Goal: Obtain resource: Download file/media

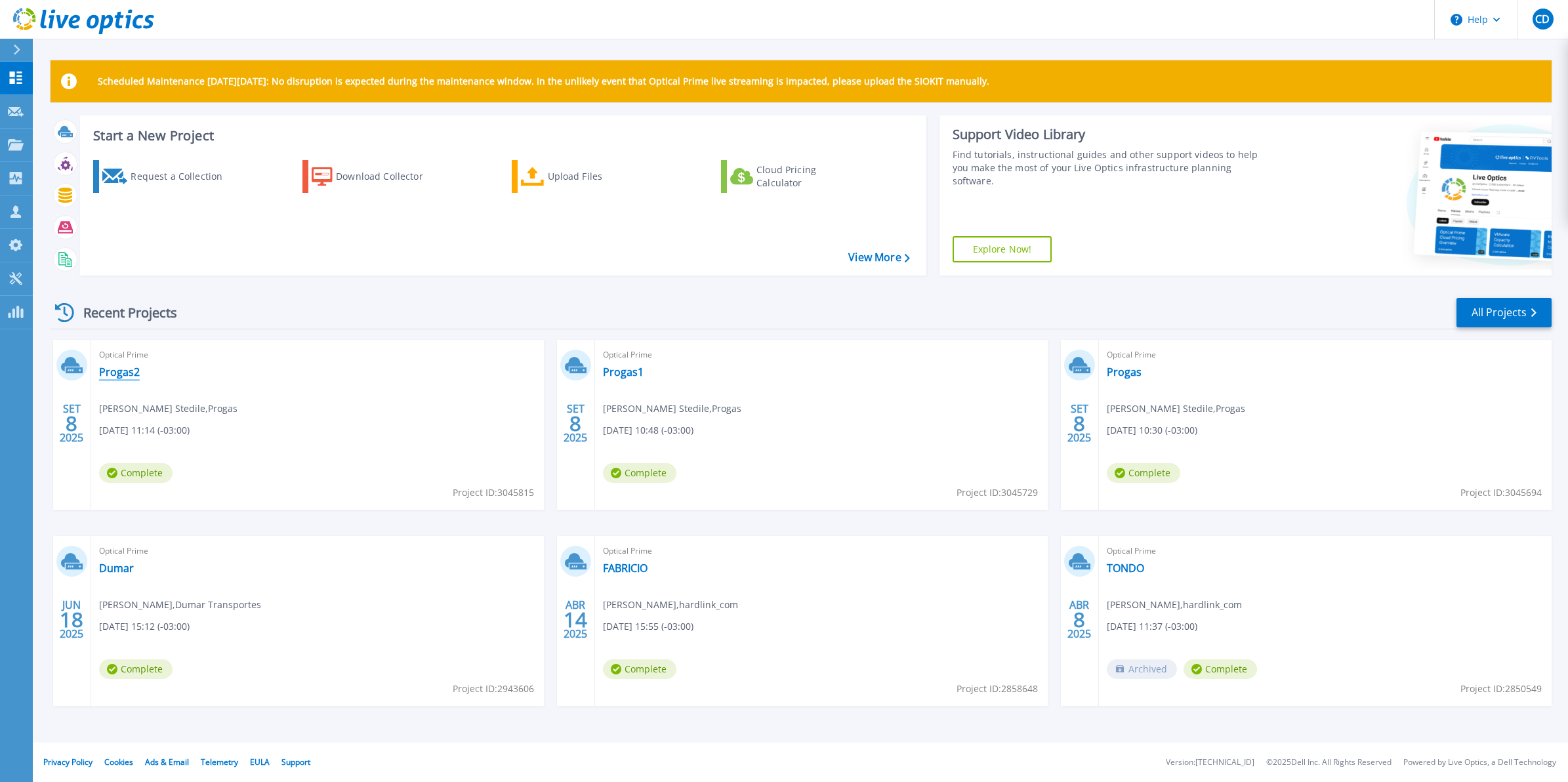
click at [115, 376] on link "Progas2" at bounding box center [119, 372] width 40 height 13
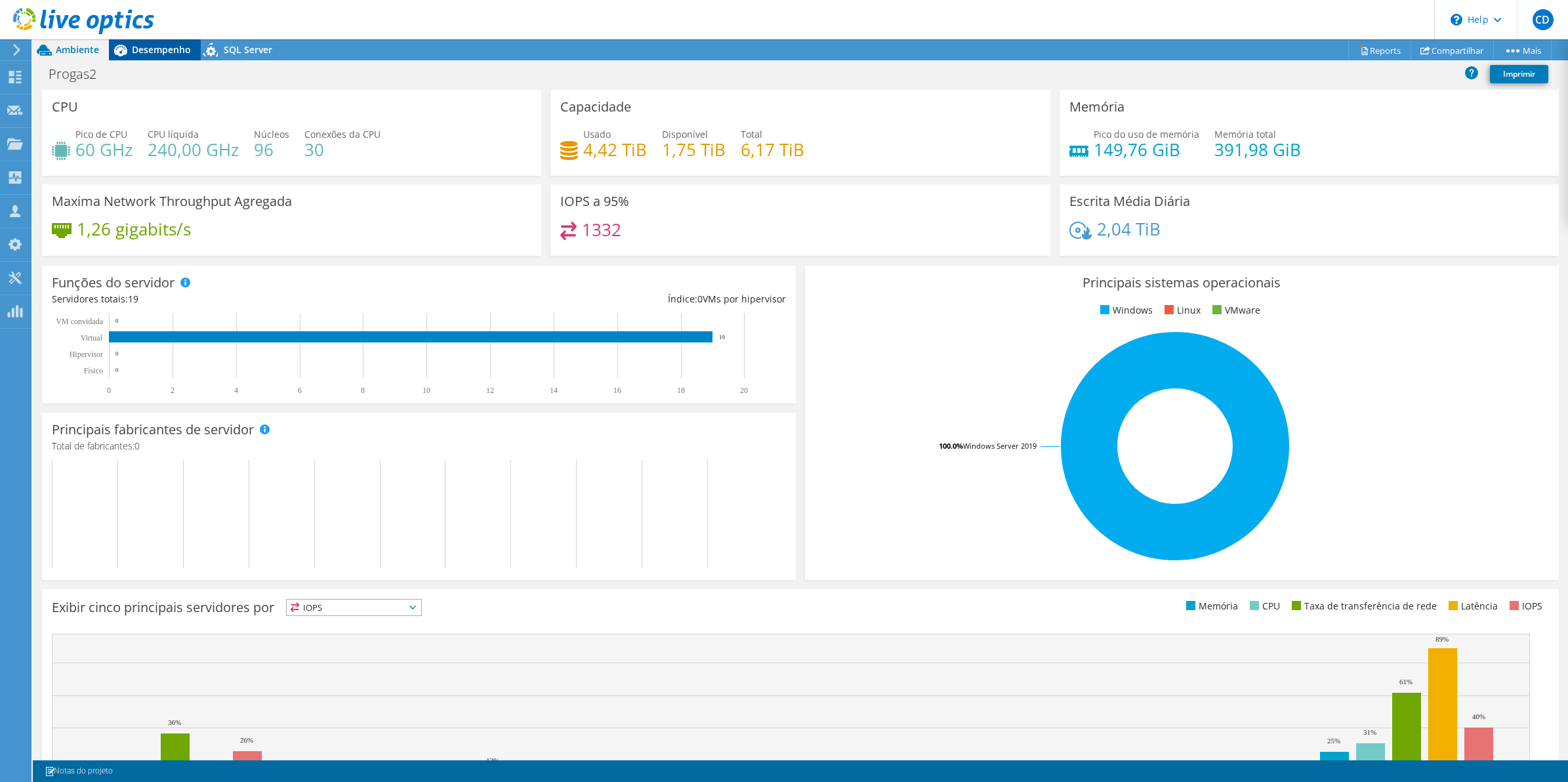
click at [183, 51] on span "Desempenho" at bounding box center [162, 49] width 59 height 13
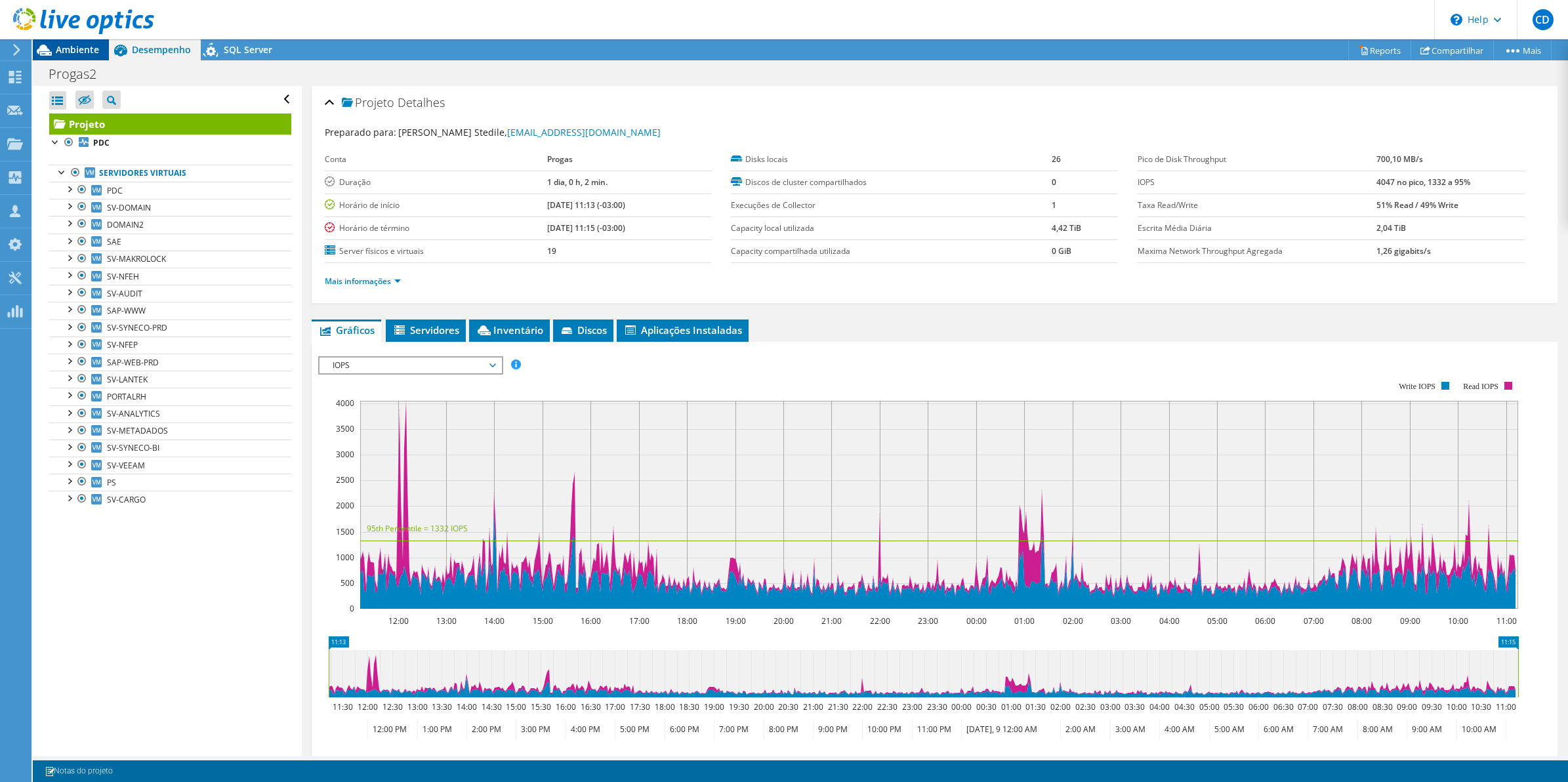
click at [70, 48] on span "Ambiente" at bounding box center [77, 49] width 43 height 13
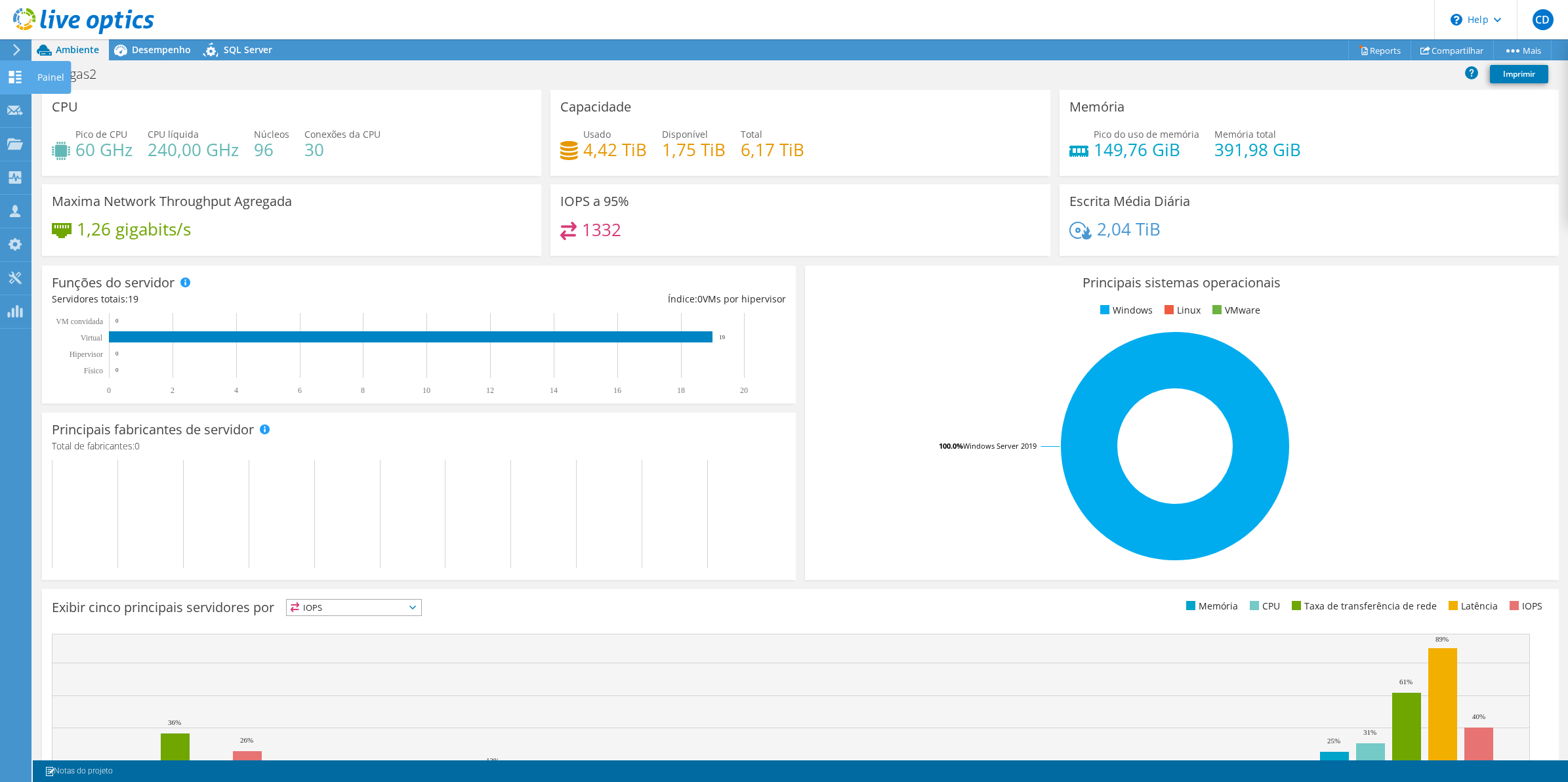
click at [13, 71] on use at bounding box center [15, 77] width 13 height 13
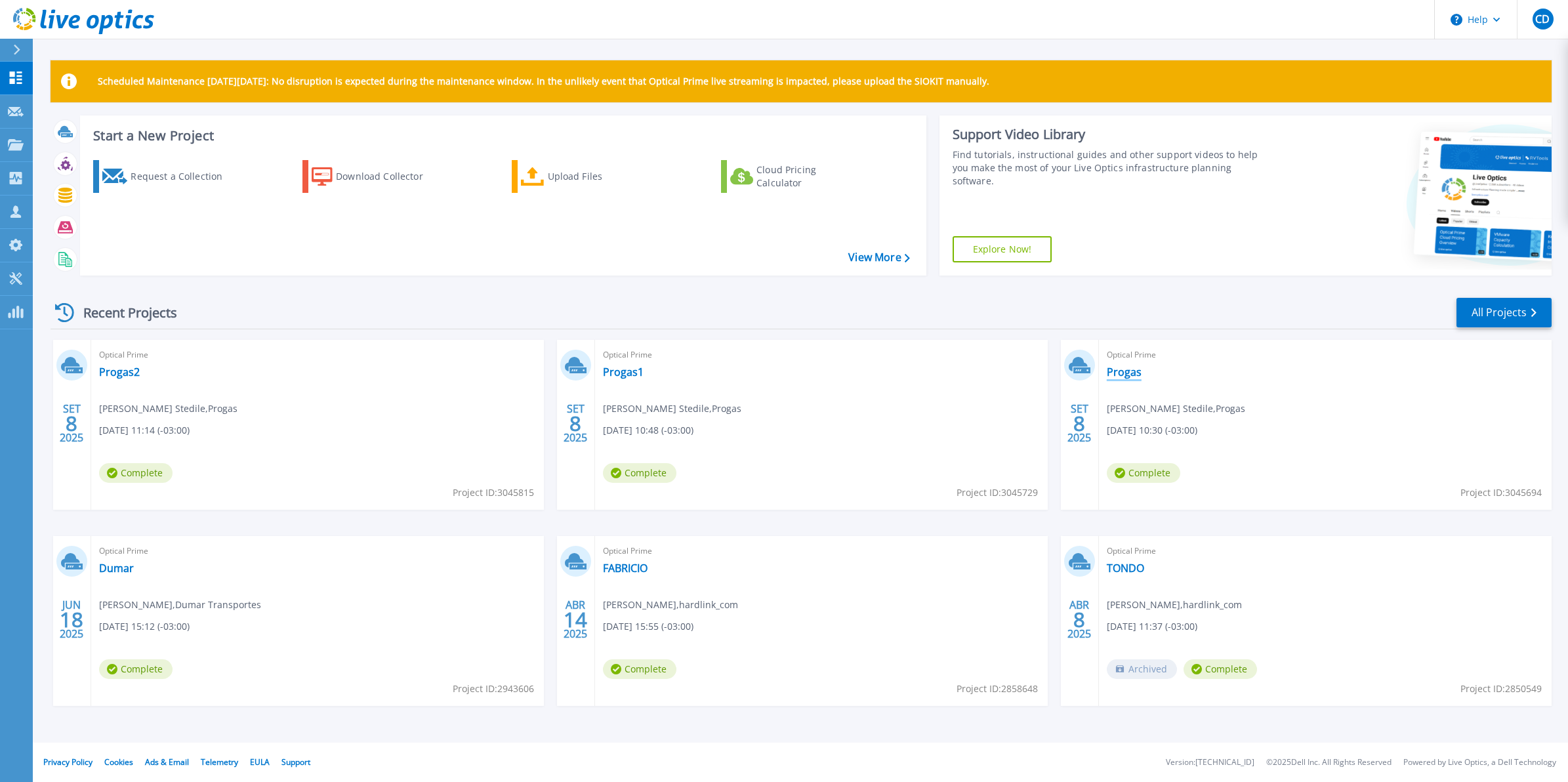
click at [1130, 370] on link "Progas" at bounding box center [1124, 372] width 35 height 13
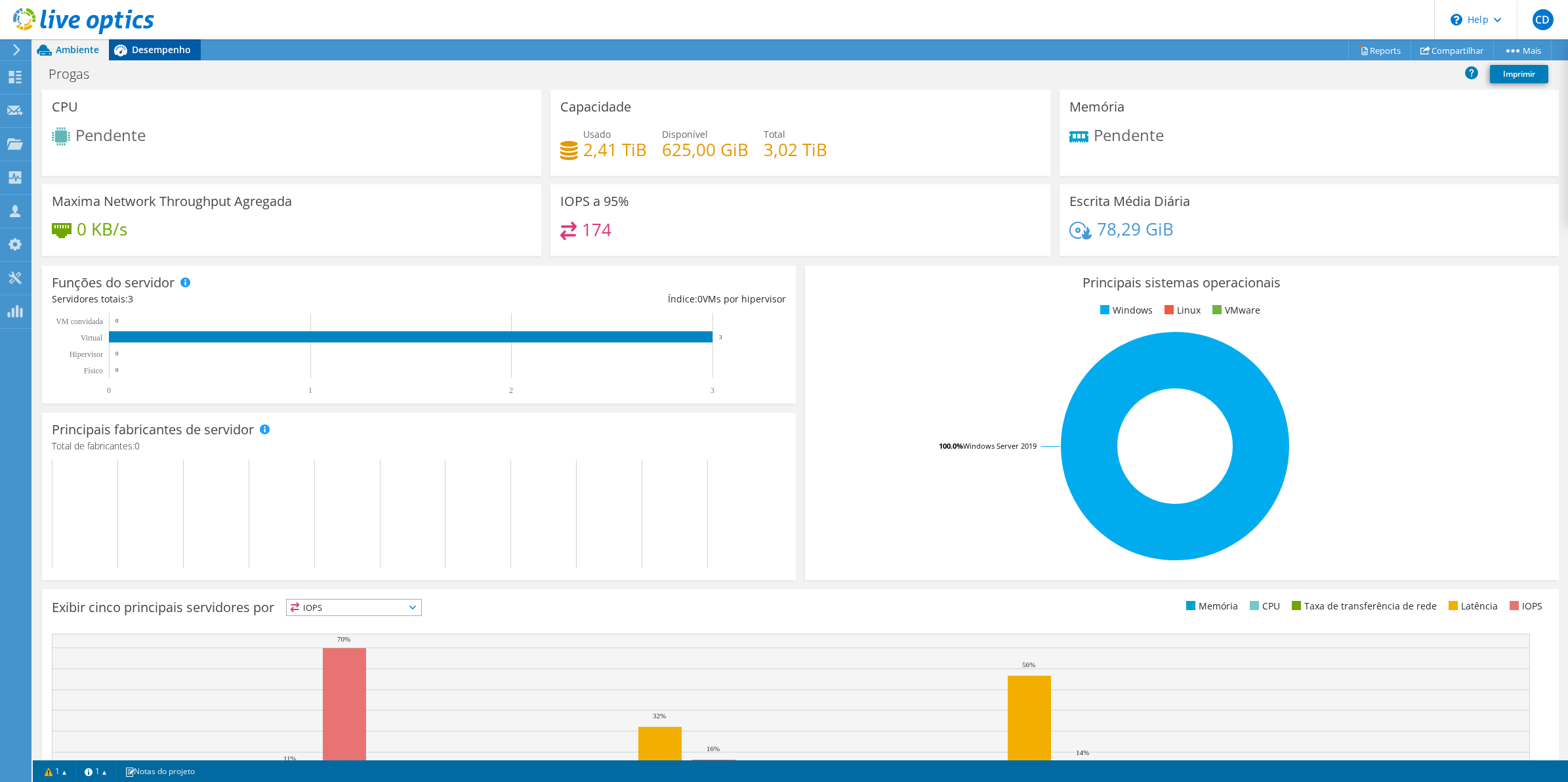
click at [168, 55] on span "Desempenho" at bounding box center [162, 49] width 59 height 13
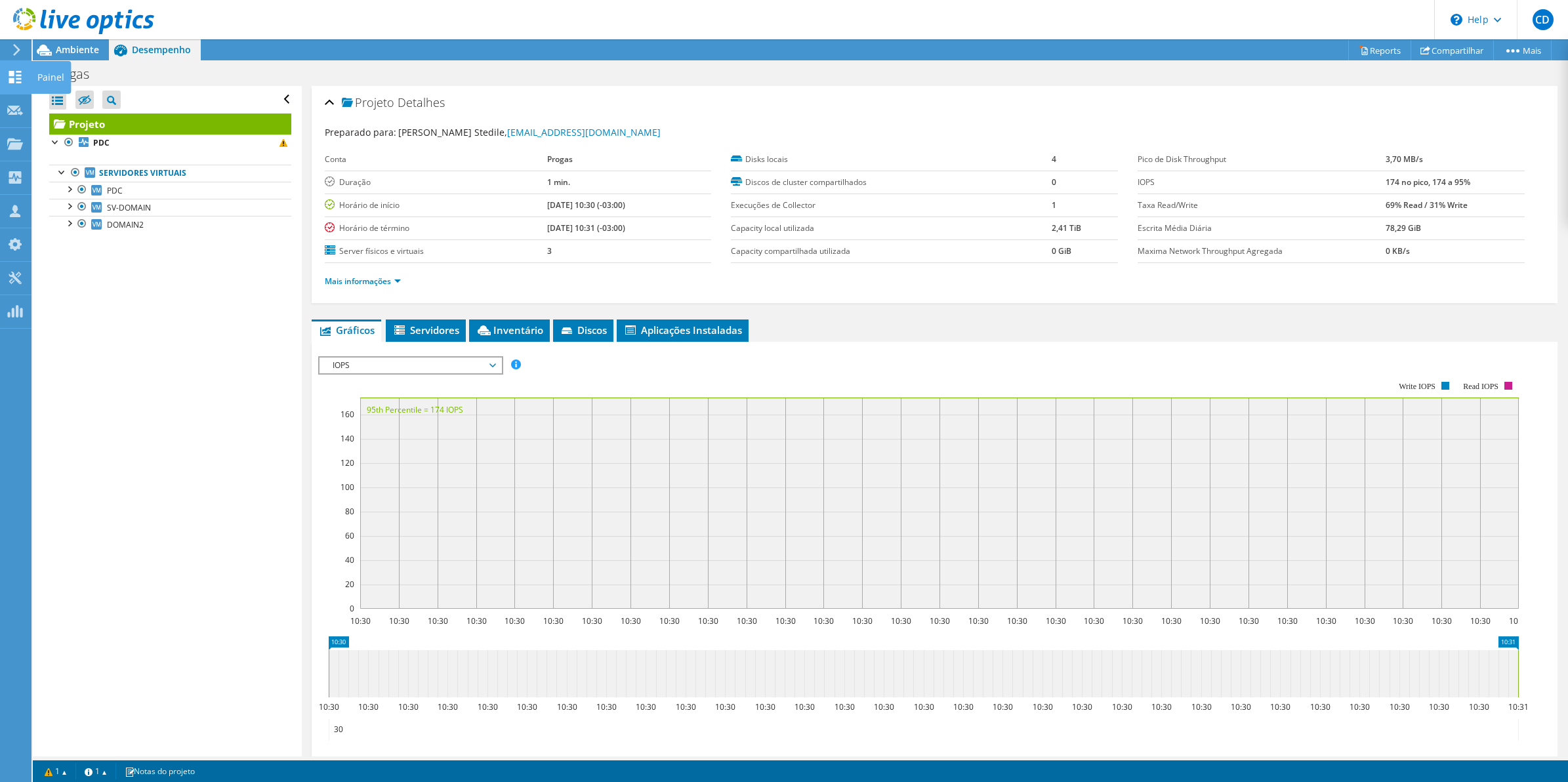
click at [16, 72] on icon at bounding box center [15, 77] width 16 height 13
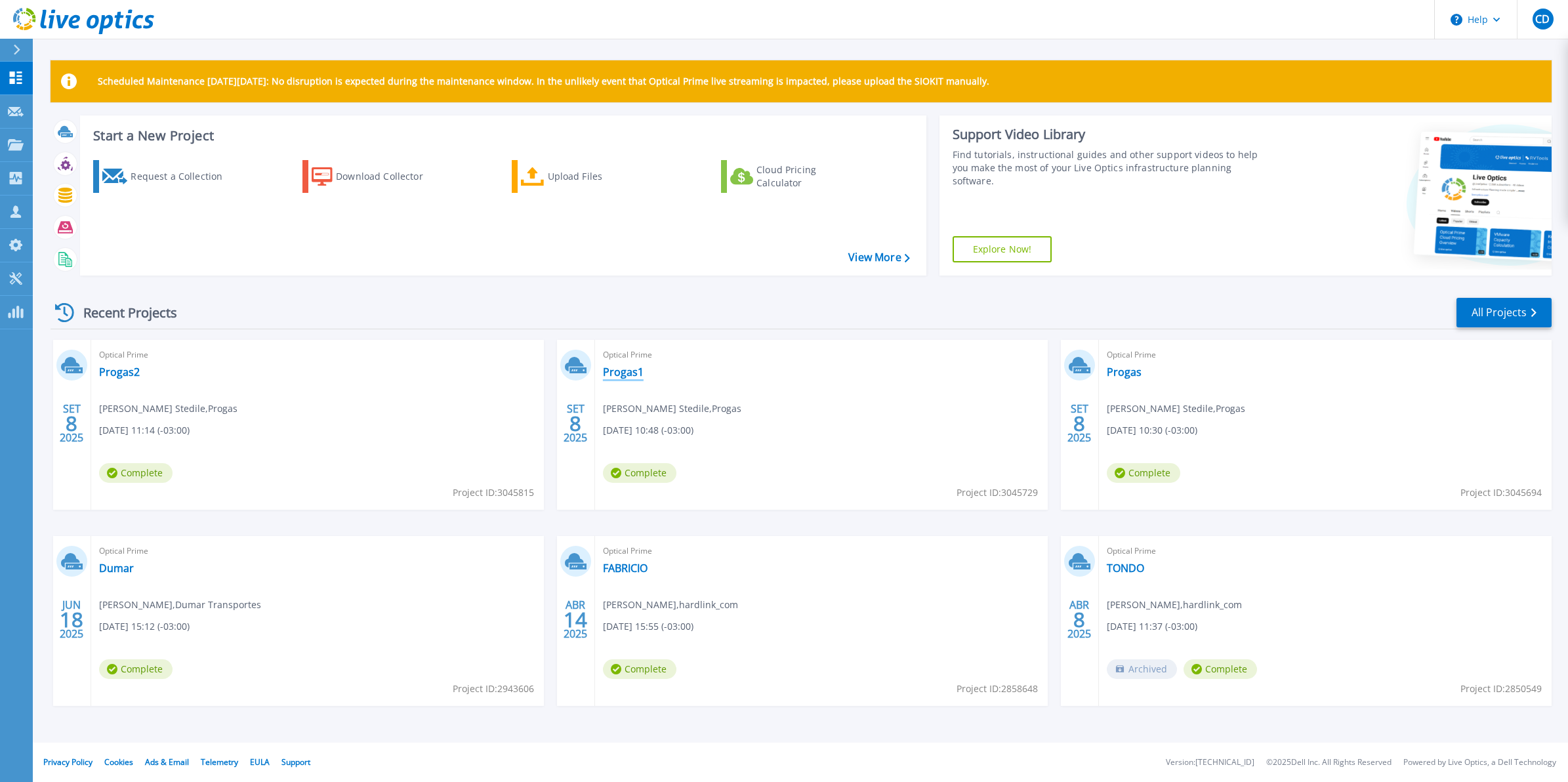
click at [628, 376] on link "Progas1" at bounding box center [623, 372] width 40 height 13
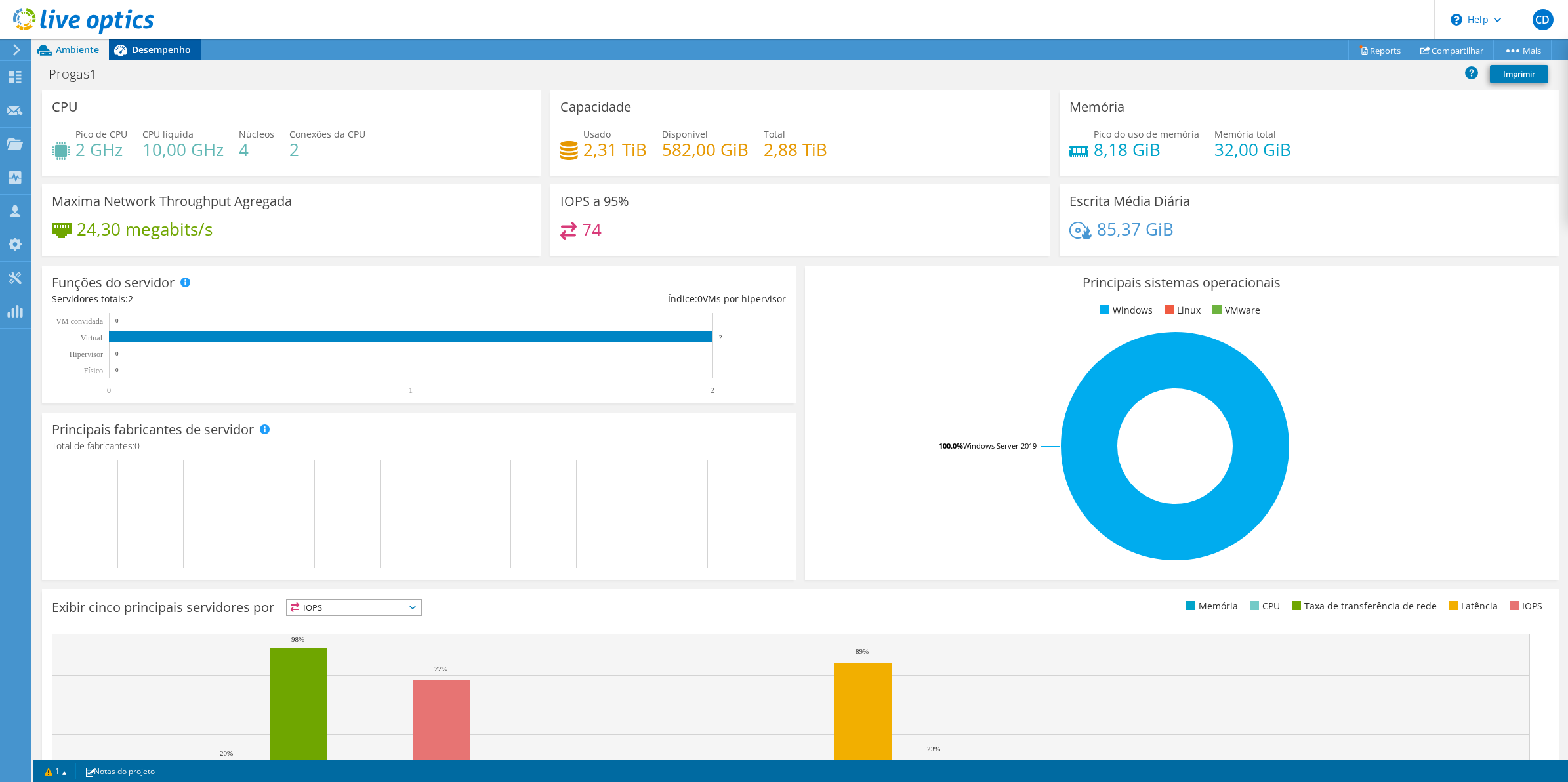
click at [146, 52] on span "Desempenho" at bounding box center [162, 49] width 59 height 13
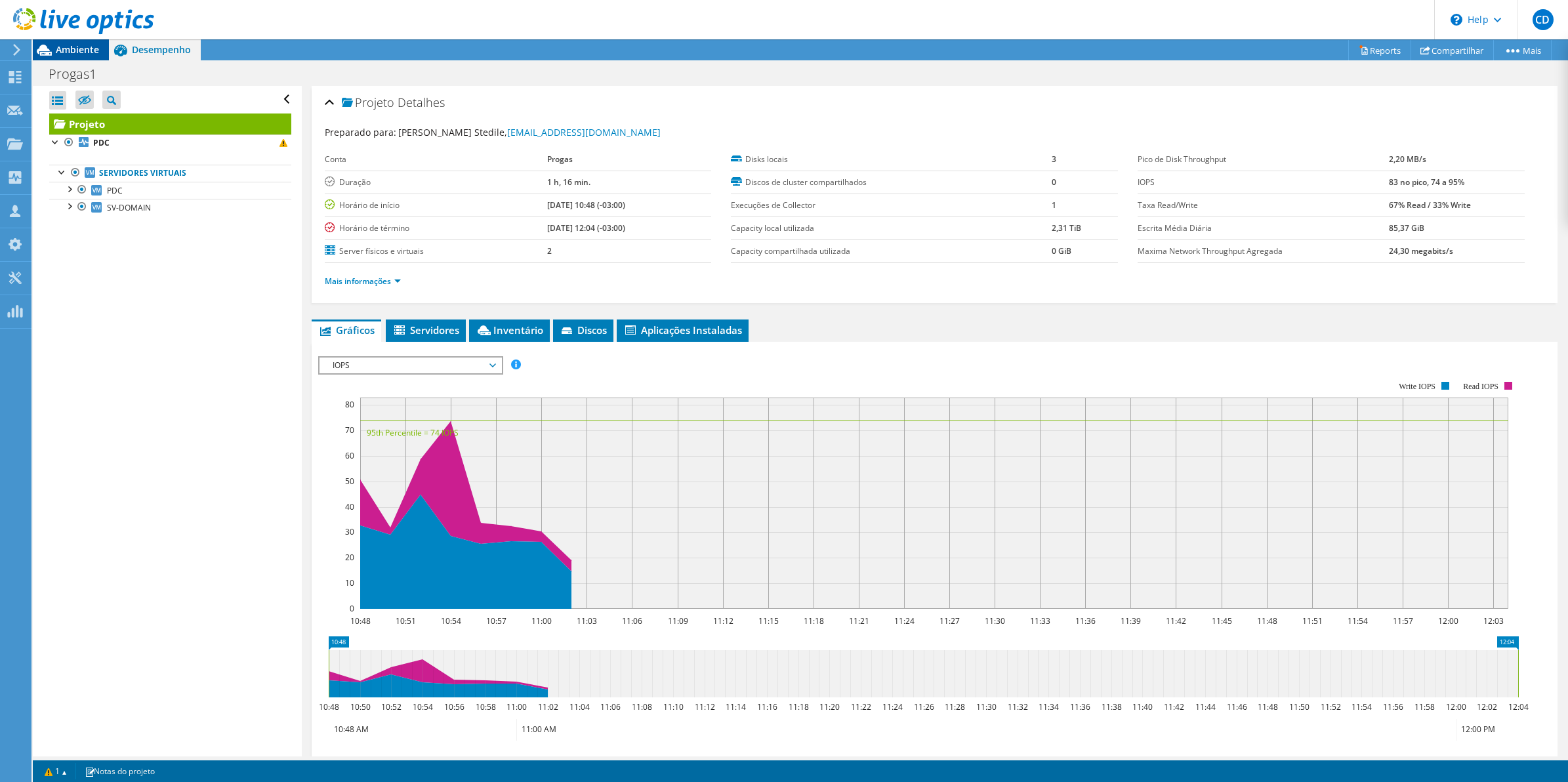
click at [84, 52] on span "Ambiente" at bounding box center [77, 49] width 43 height 13
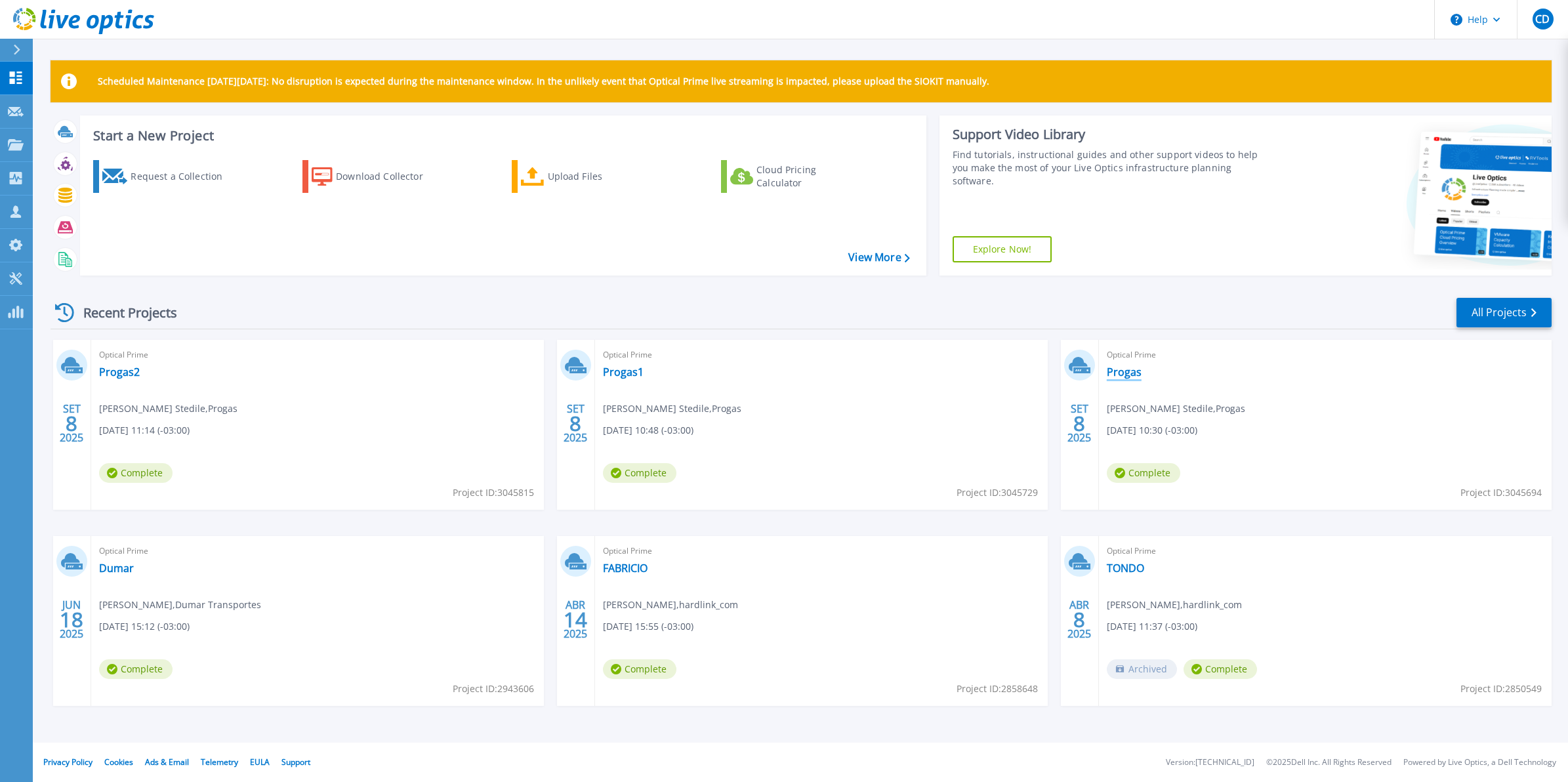
click at [1118, 369] on link "Progas" at bounding box center [1124, 372] width 35 height 13
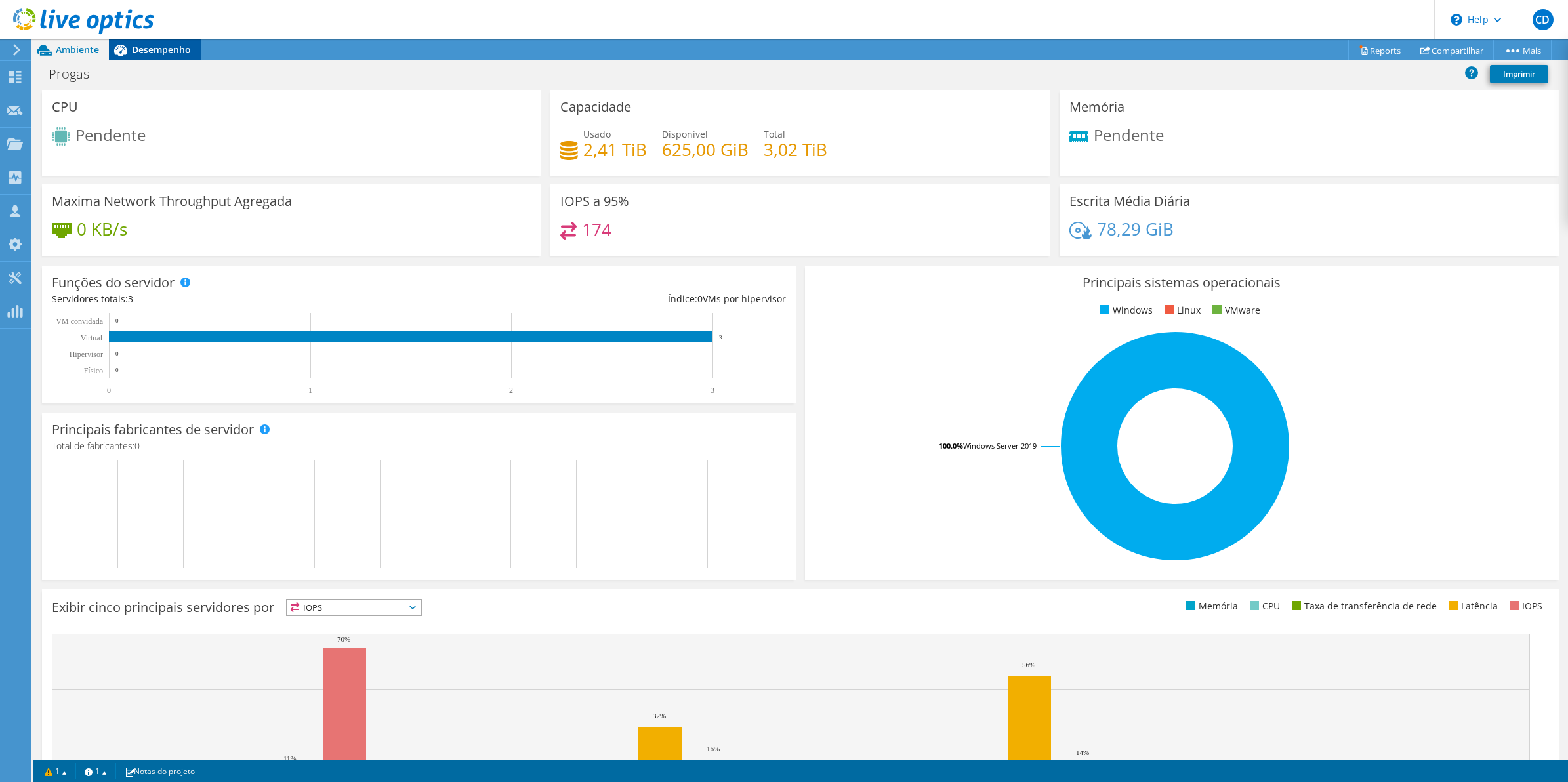
click at [138, 46] on span "Desempenho" at bounding box center [162, 49] width 59 height 13
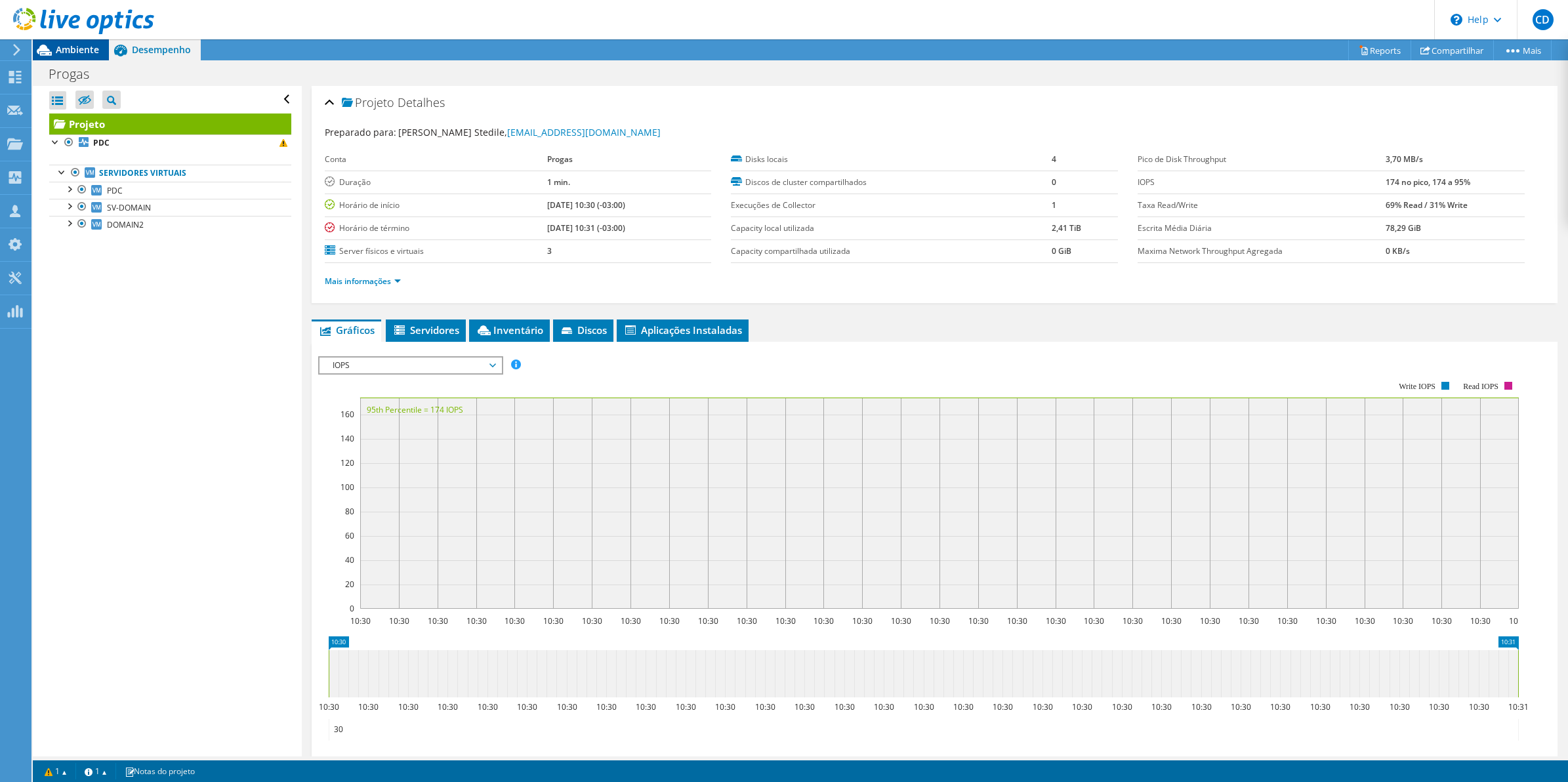
click at [60, 47] on span "Ambiente" at bounding box center [77, 49] width 43 height 13
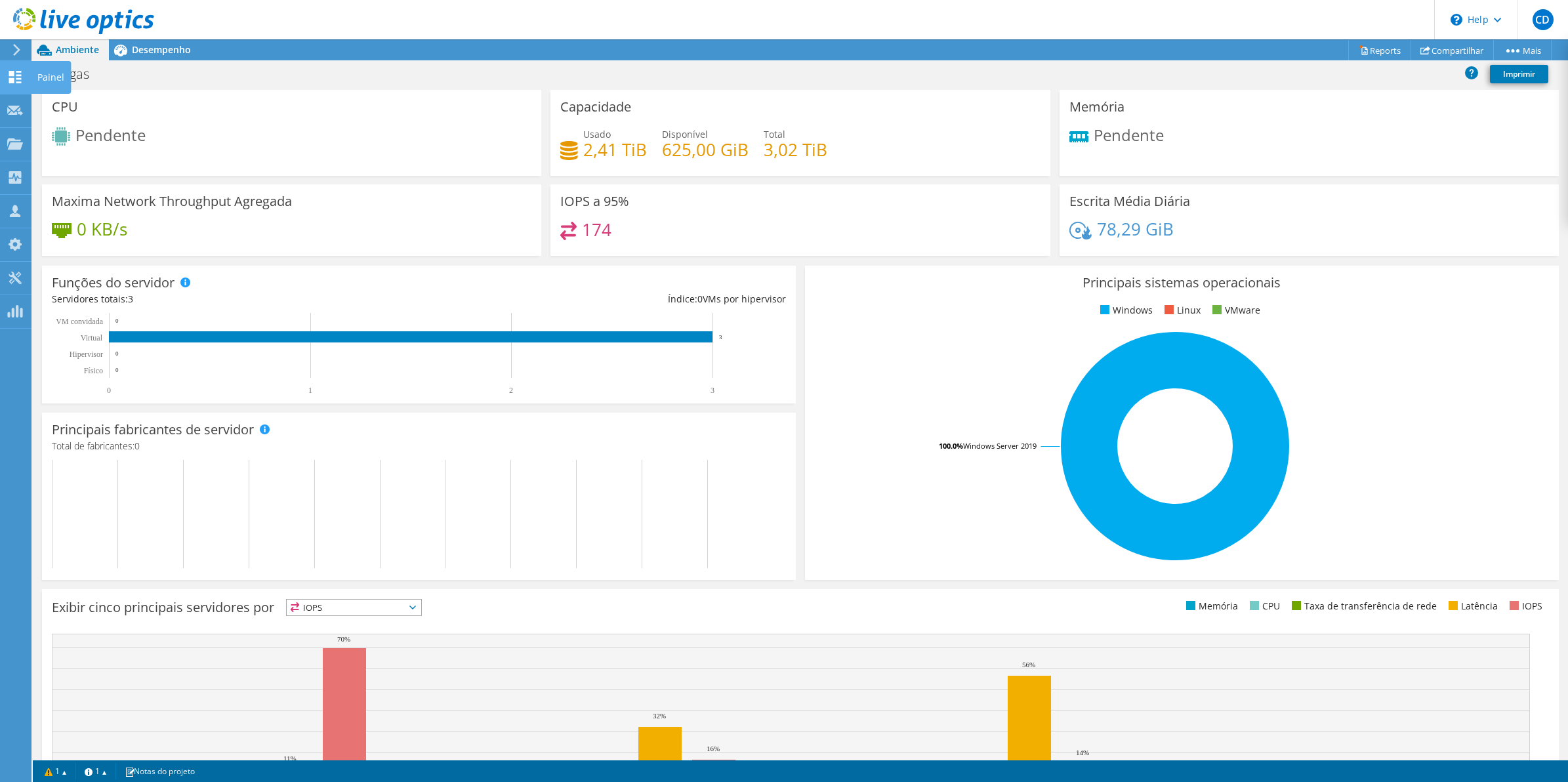
click at [40, 71] on div "Painel" at bounding box center [50, 77] width 40 height 32
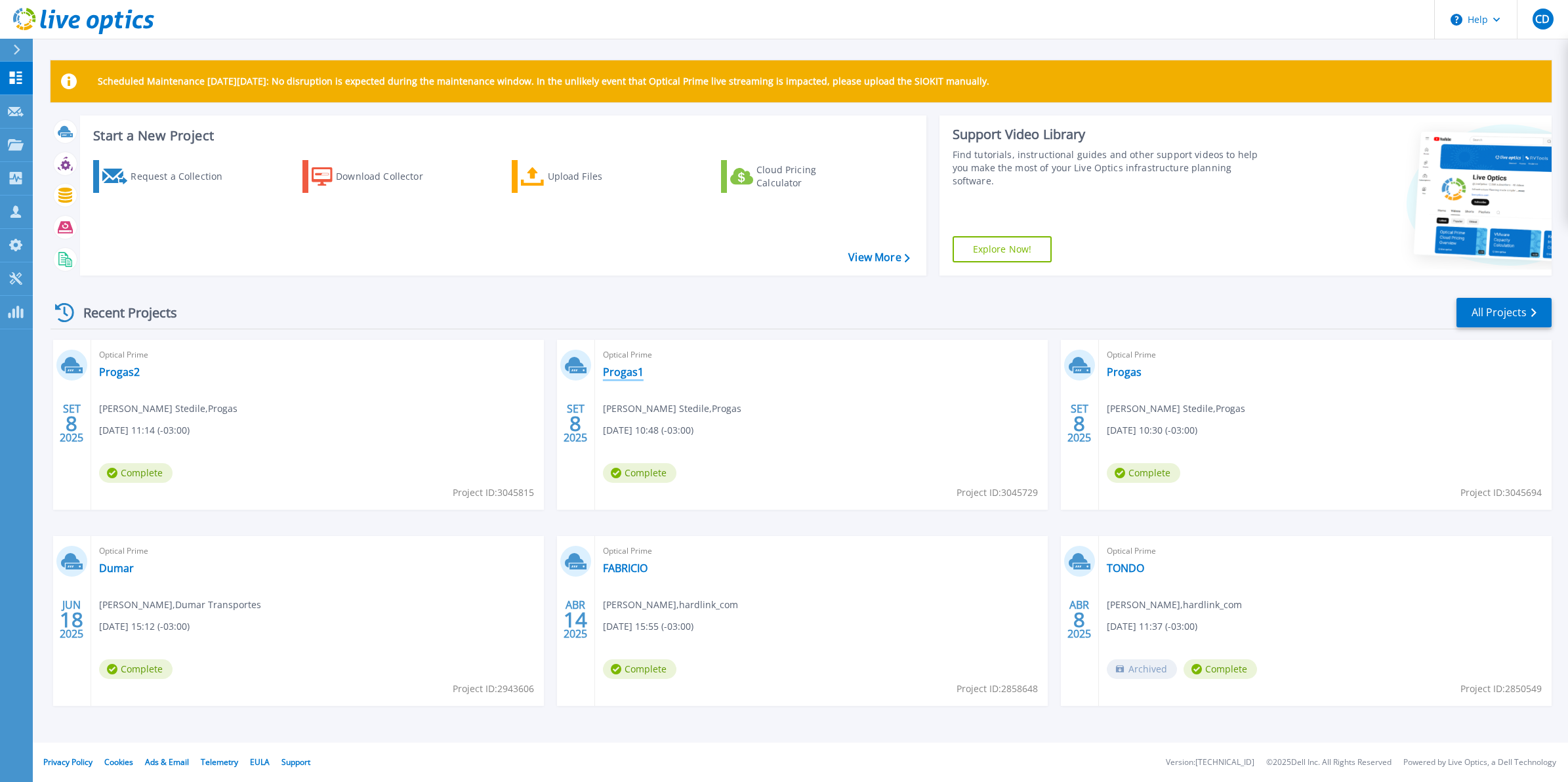
click at [628, 373] on link "Progas1" at bounding box center [623, 372] width 40 height 13
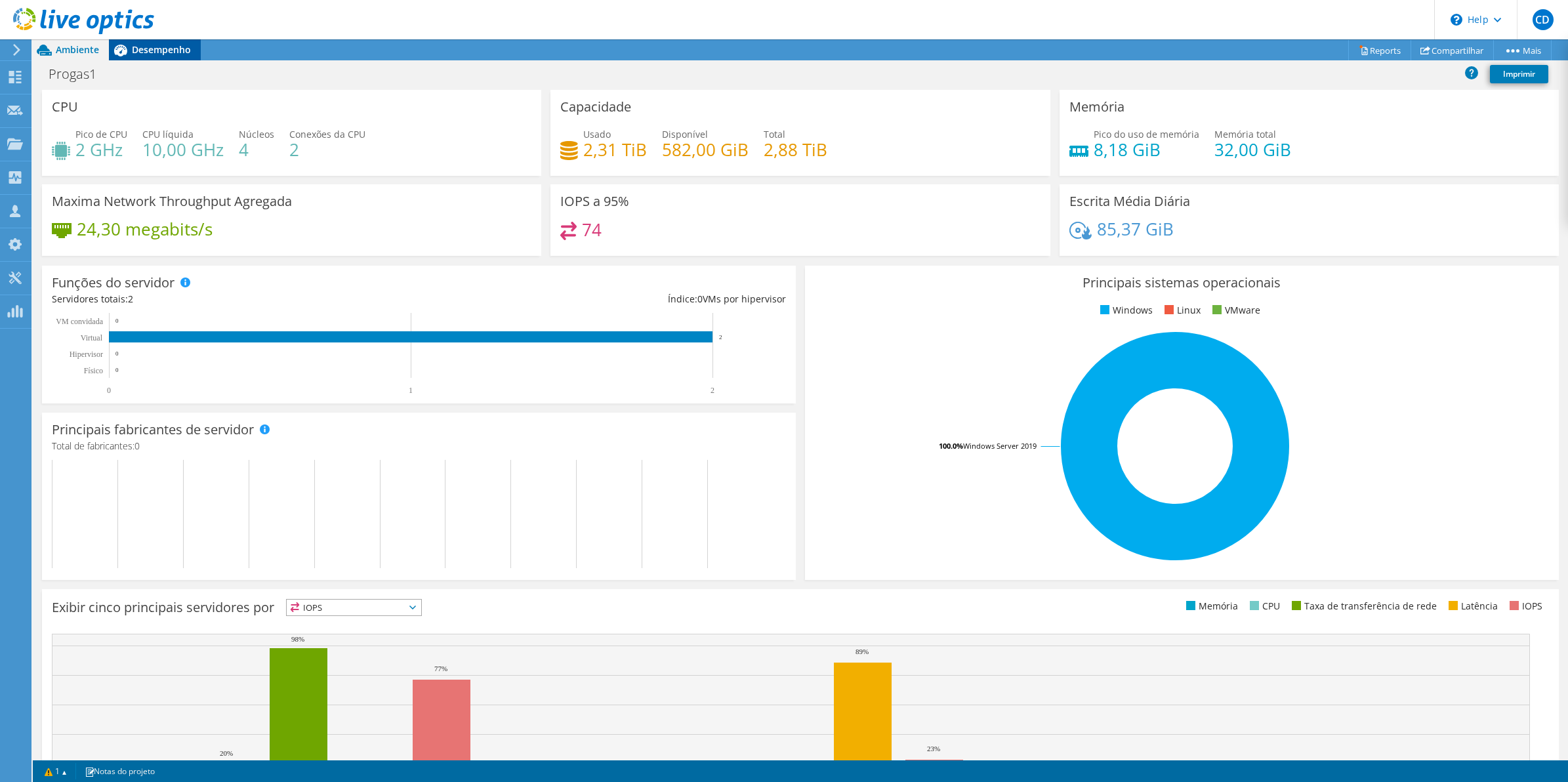
click at [161, 53] on span "Desempenho" at bounding box center [162, 49] width 59 height 13
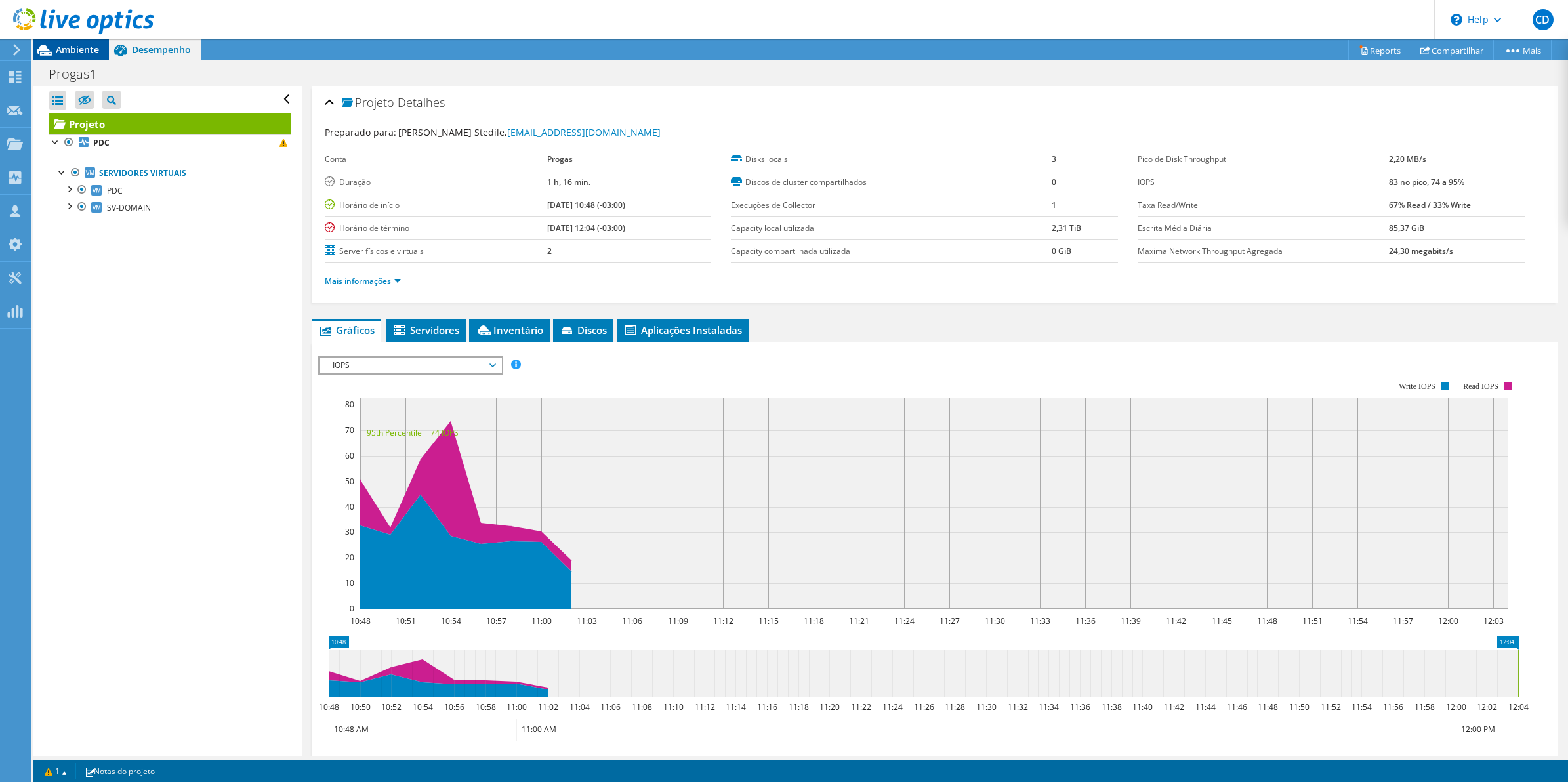
click at [46, 47] on icon at bounding box center [44, 50] width 15 height 11
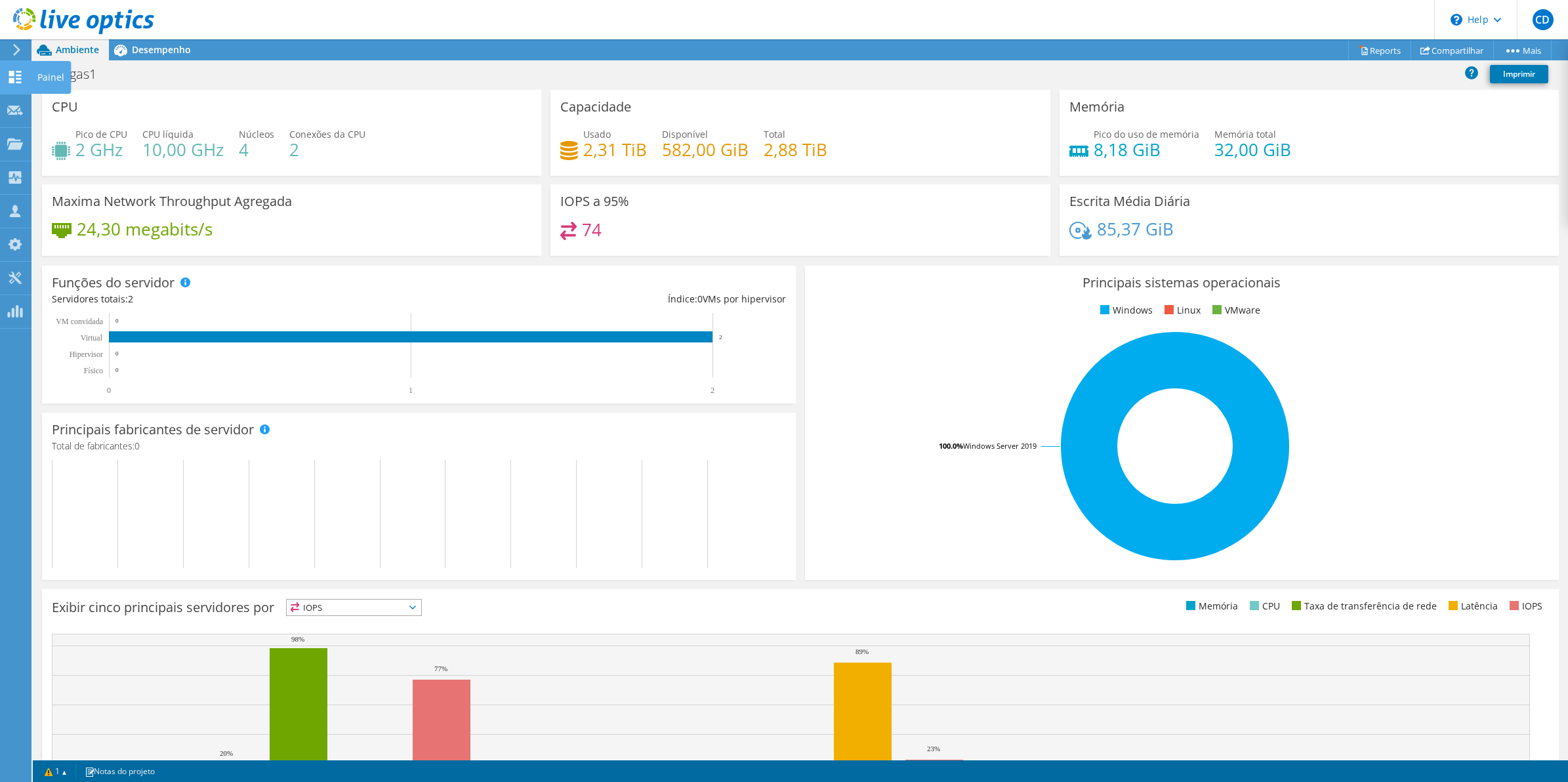
click at [36, 76] on div "Painel" at bounding box center [50, 77] width 40 height 32
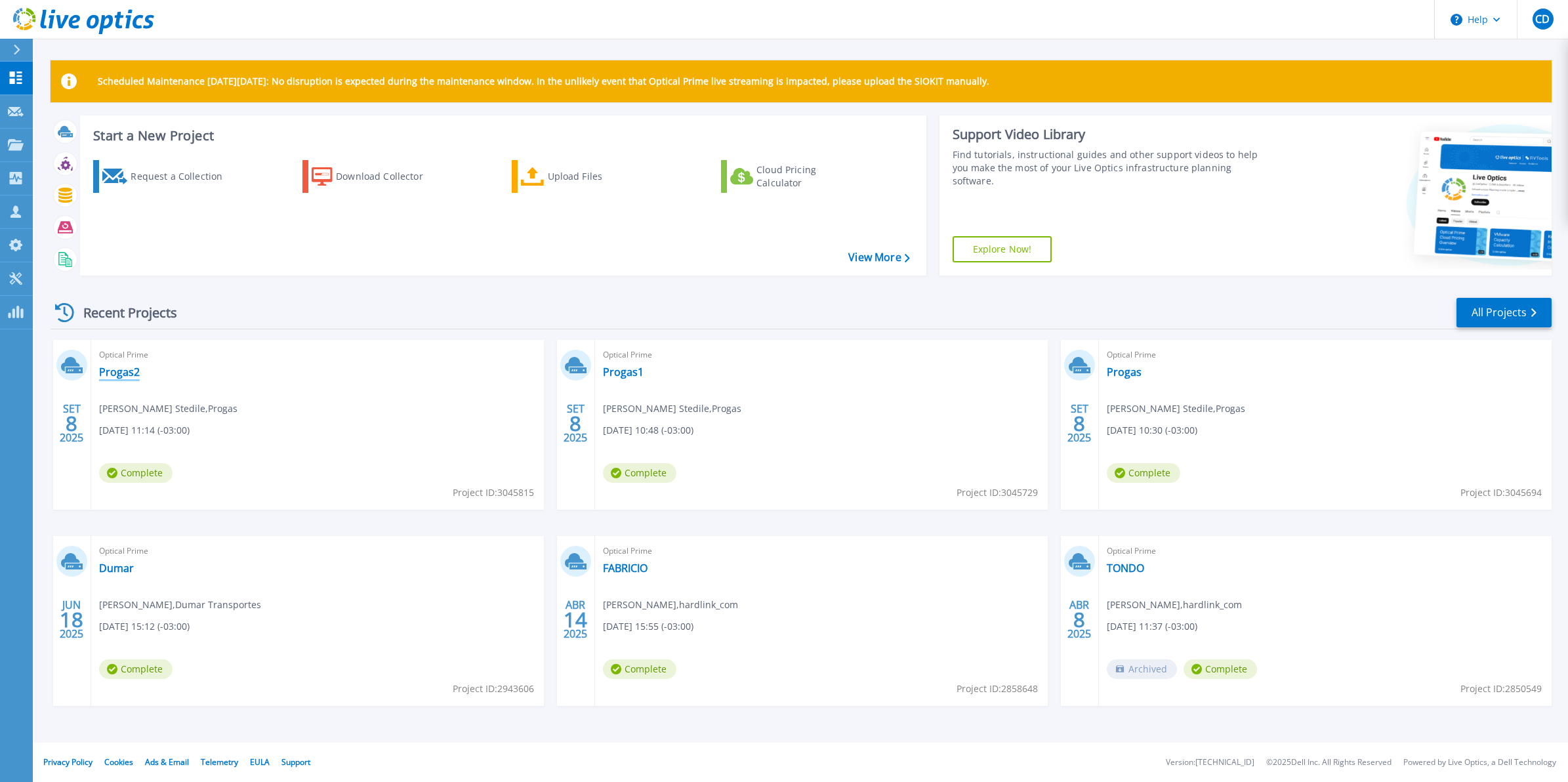
click at [112, 372] on link "Progas2" at bounding box center [119, 372] width 40 height 13
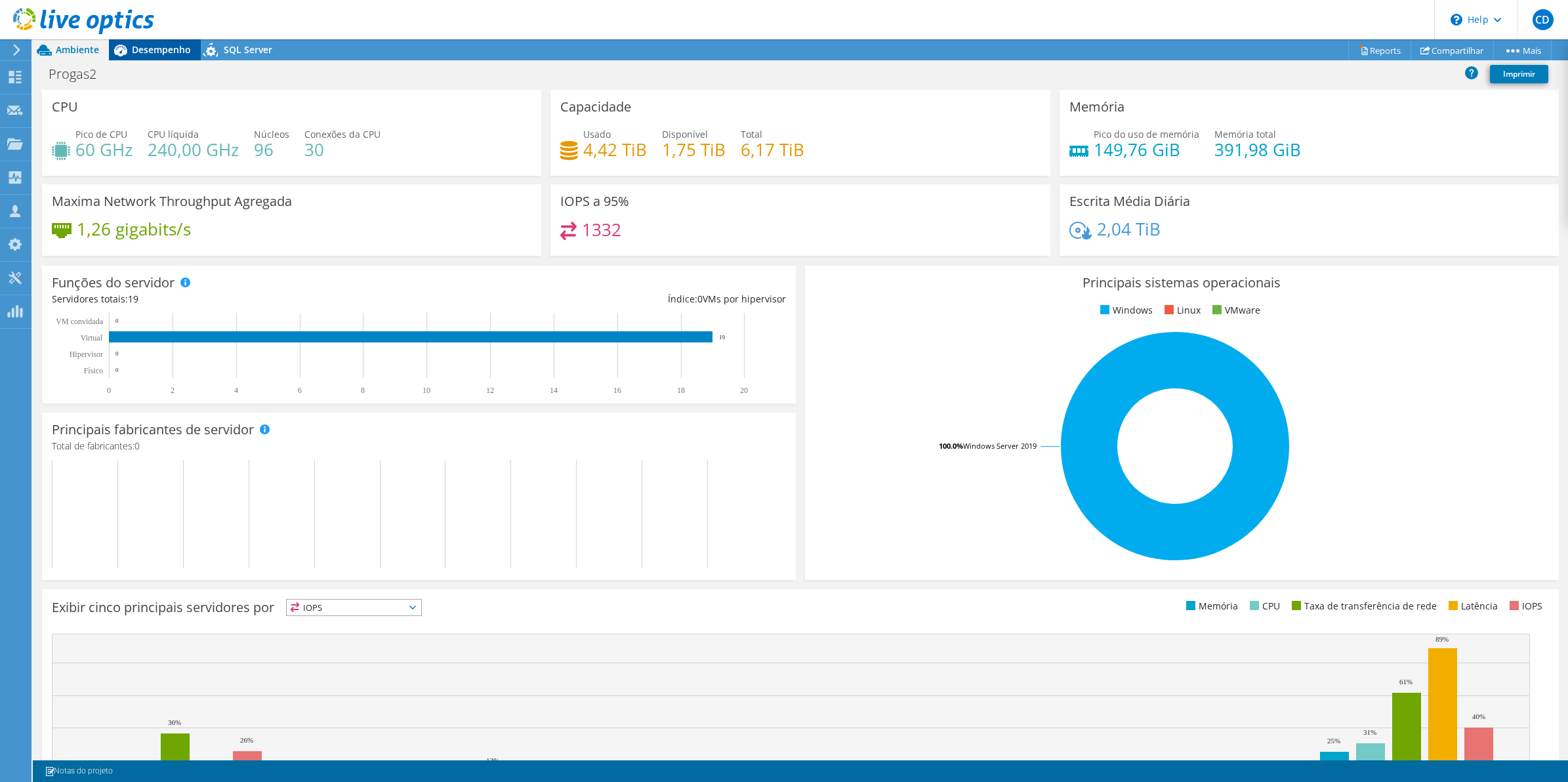
click at [142, 47] on span "Desempenho" at bounding box center [162, 49] width 59 height 13
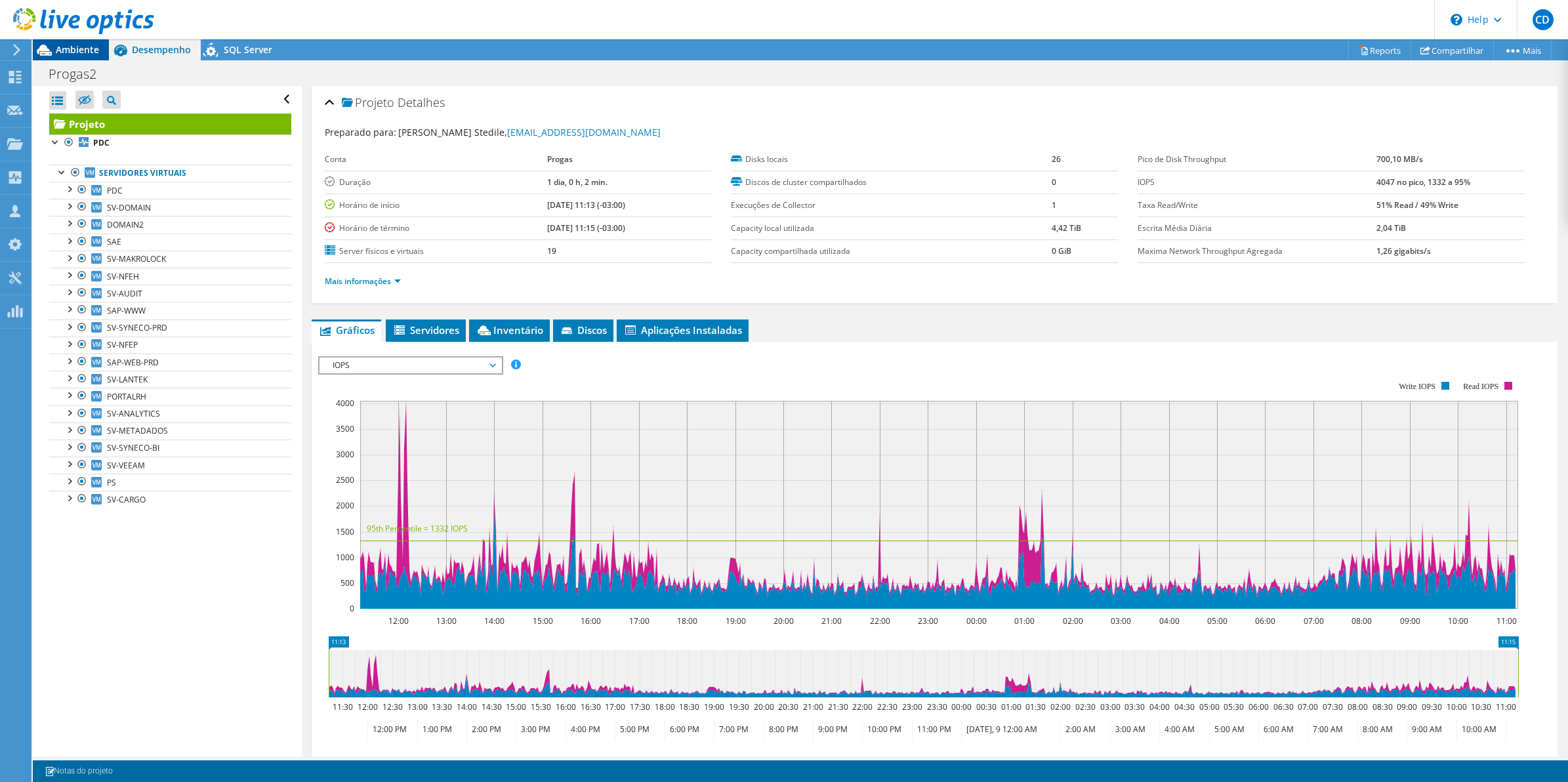
click at [74, 46] on span "Ambiente" at bounding box center [77, 49] width 43 height 13
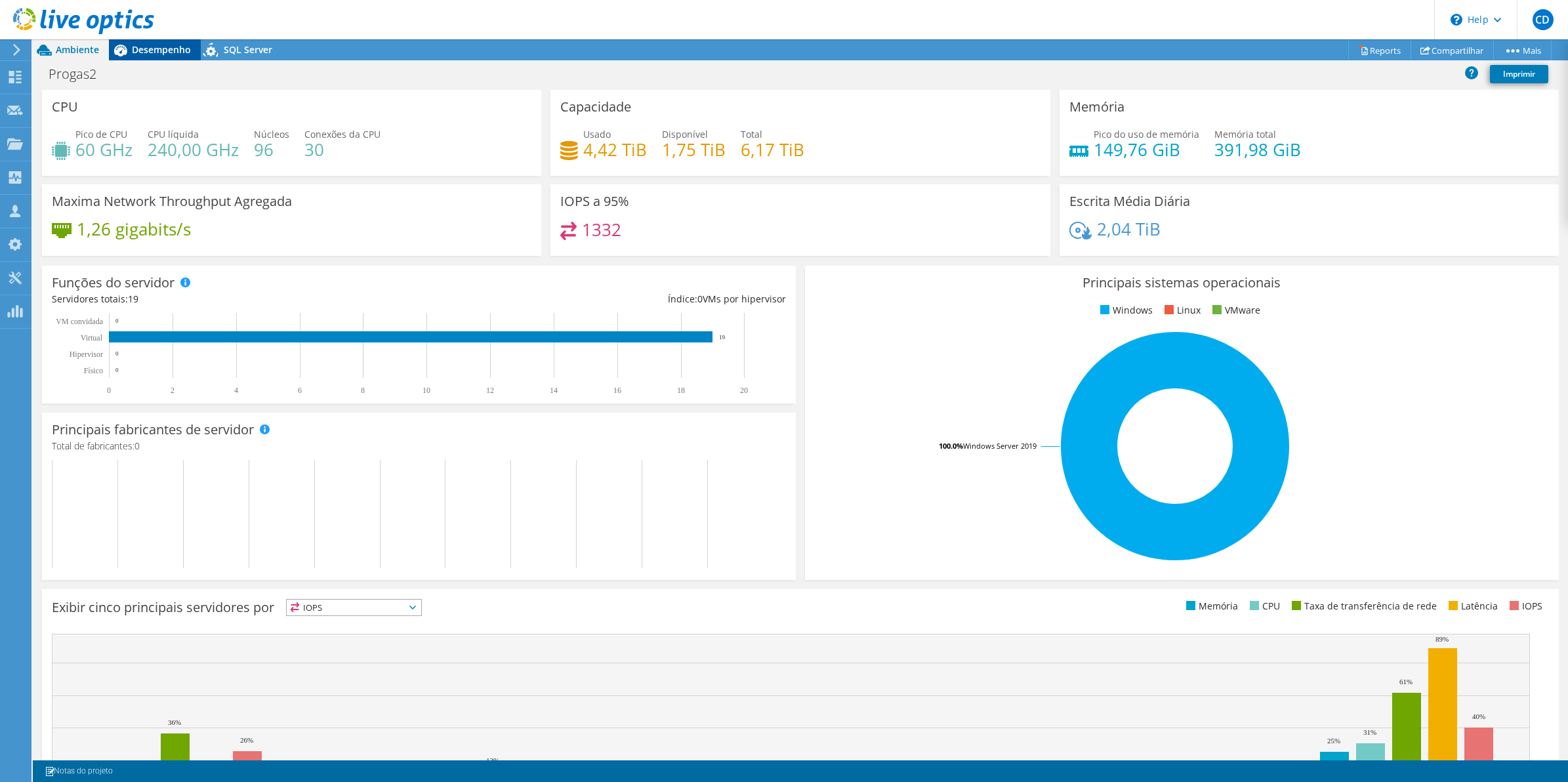
click at [139, 51] on span "Desempenho" at bounding box center [162, 49] width 59 height 13
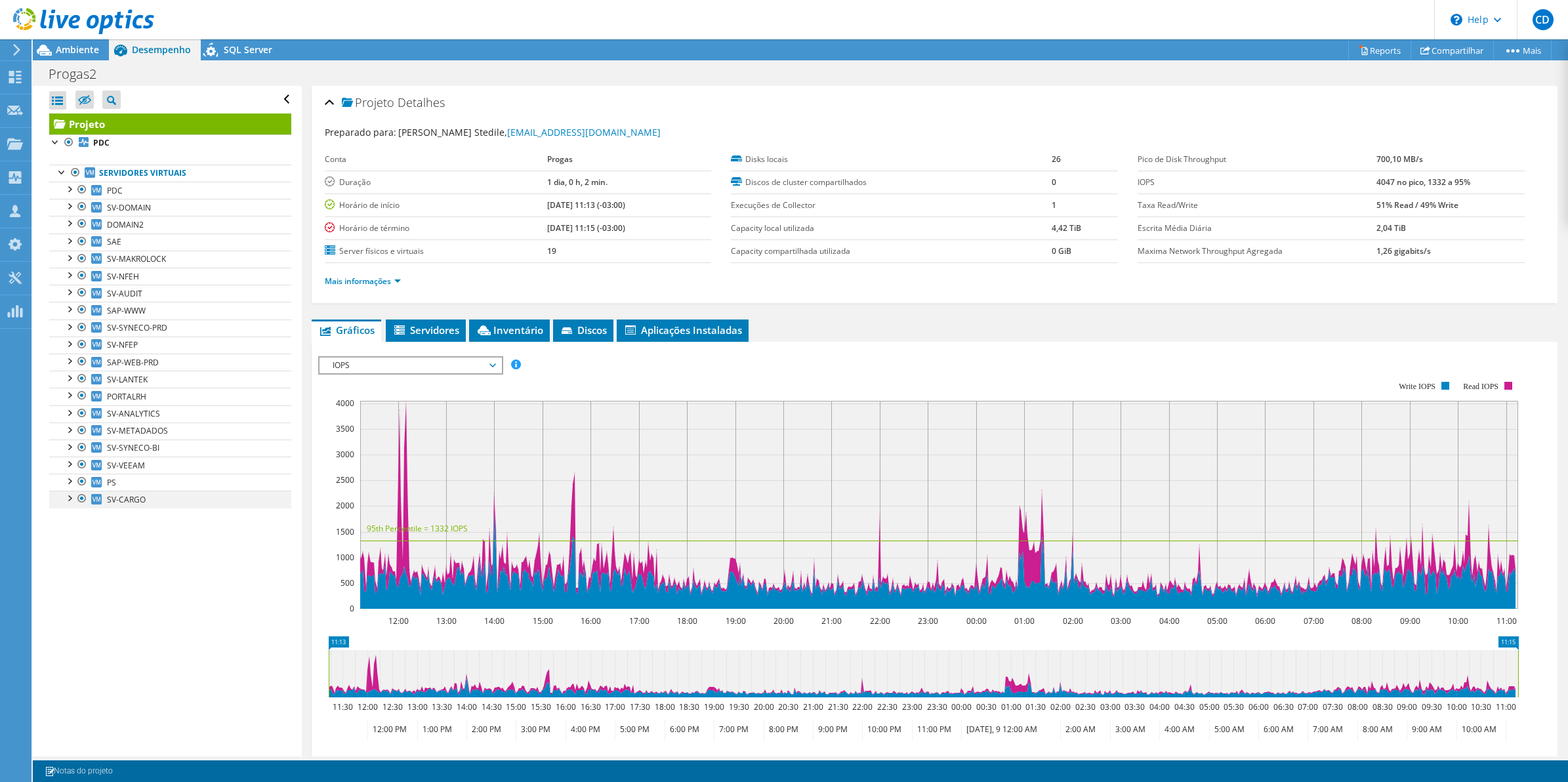
click at [72, 502] on div at bounding box center [68, 497] width 13 height 13
click at [79, 53] on span "Ambiente" at bounding box center [77, 49] width 43 height 13
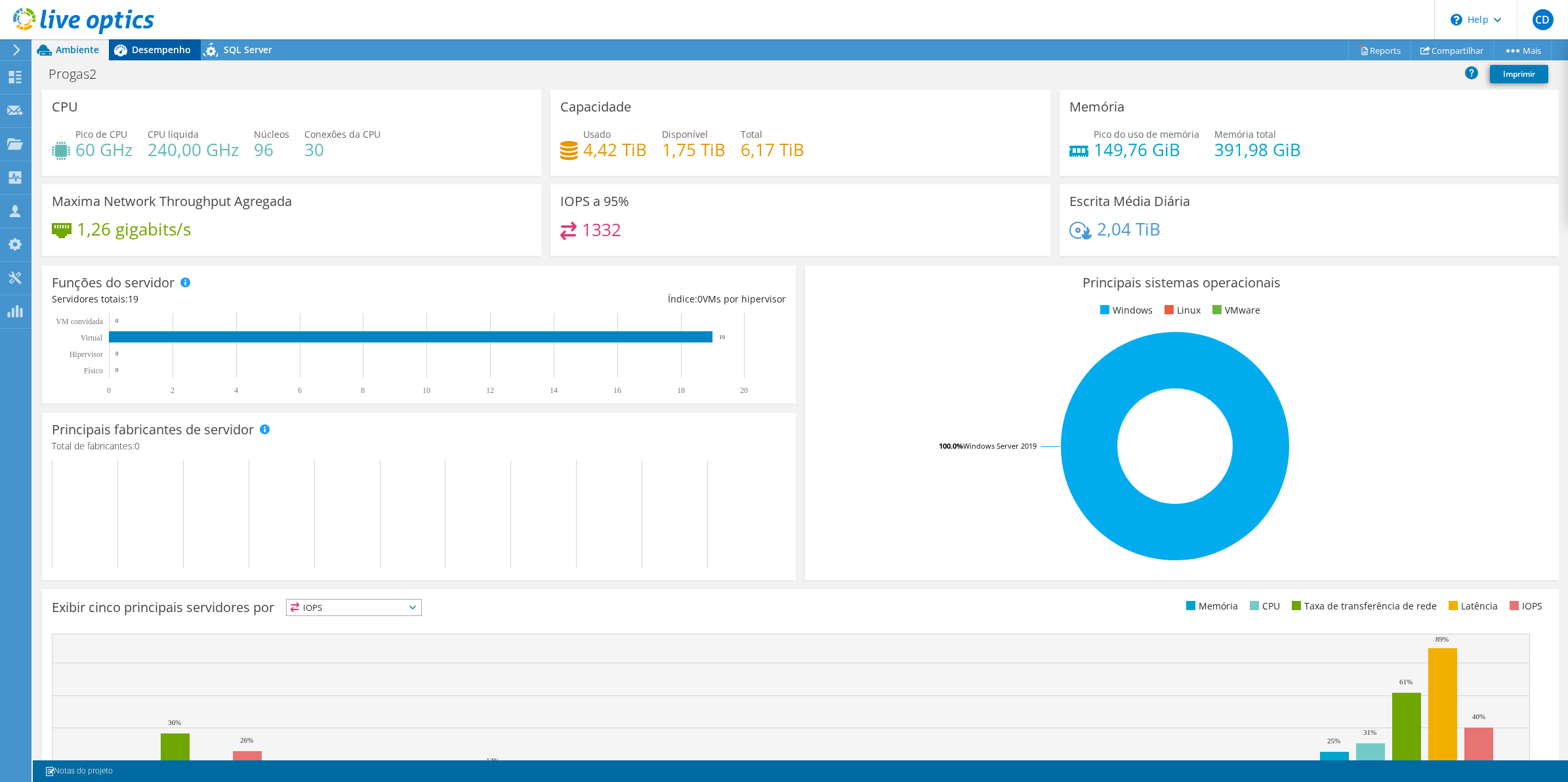
click at [152, 45] on span "Desempenho" at bounding box center [162, 49] width 59 height 13
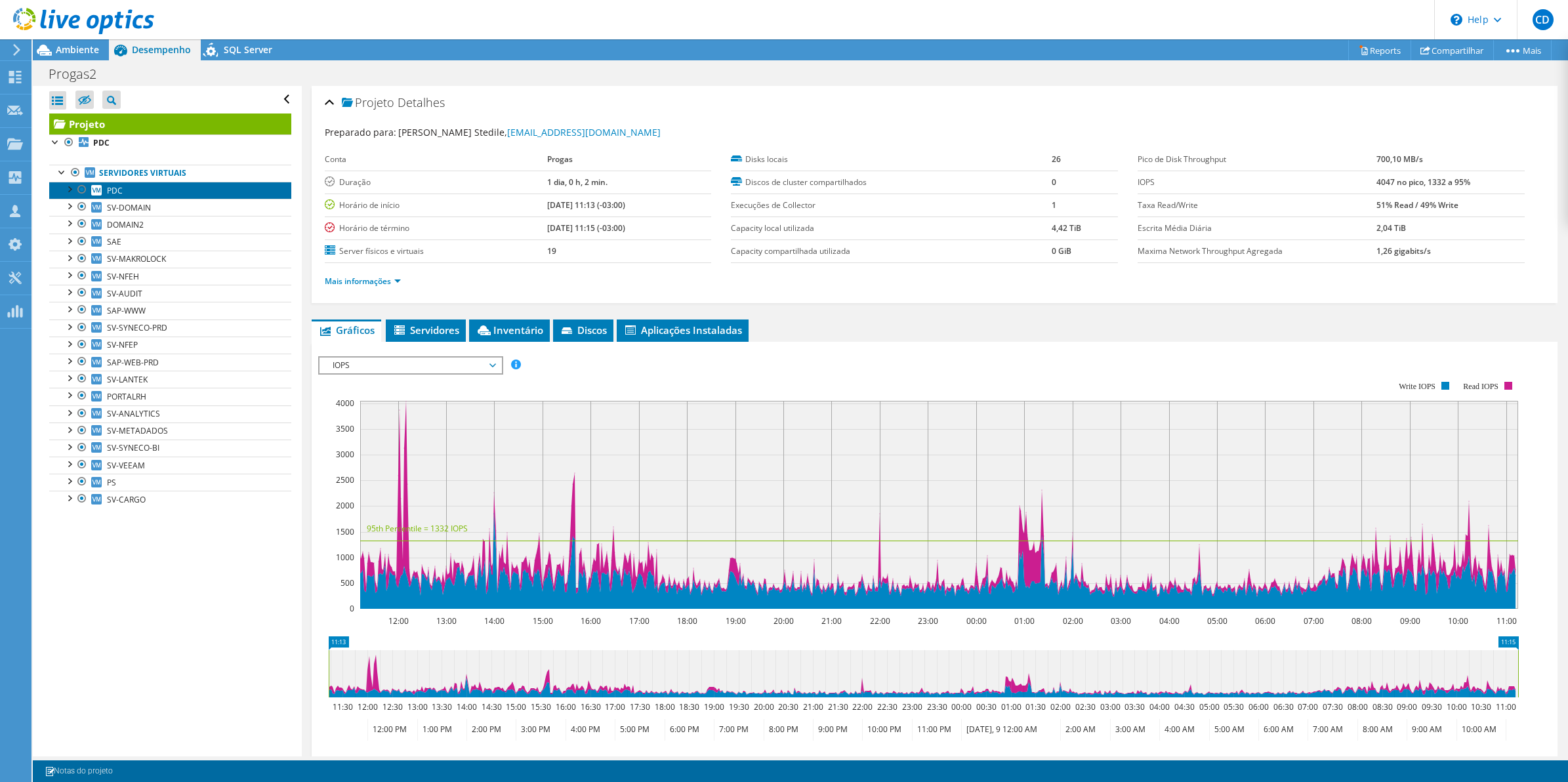
click at [112, 188] on span "PDC" at bounding box center [115, 191] width 16 height 11
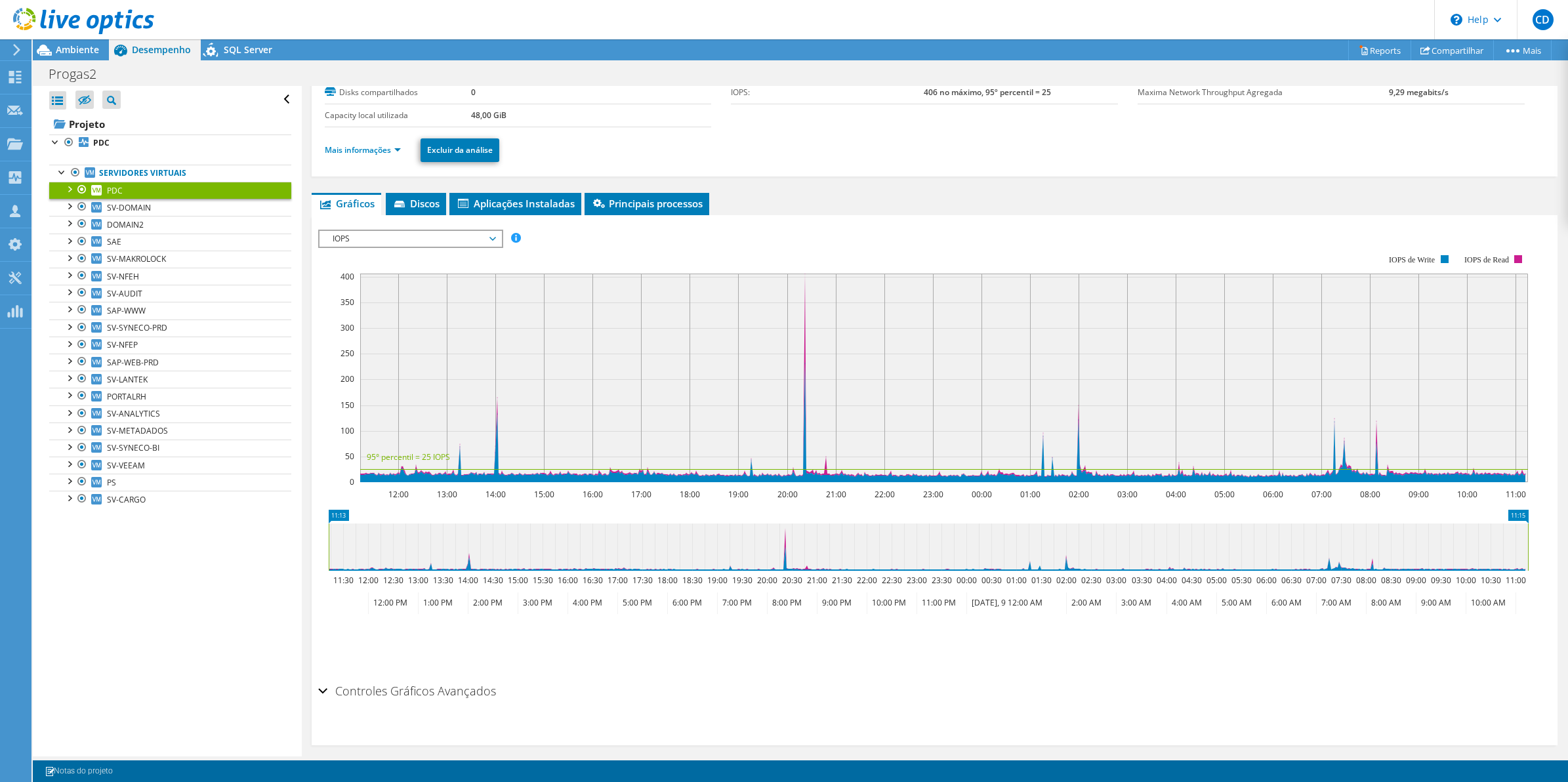
scroll to position [101, 0]
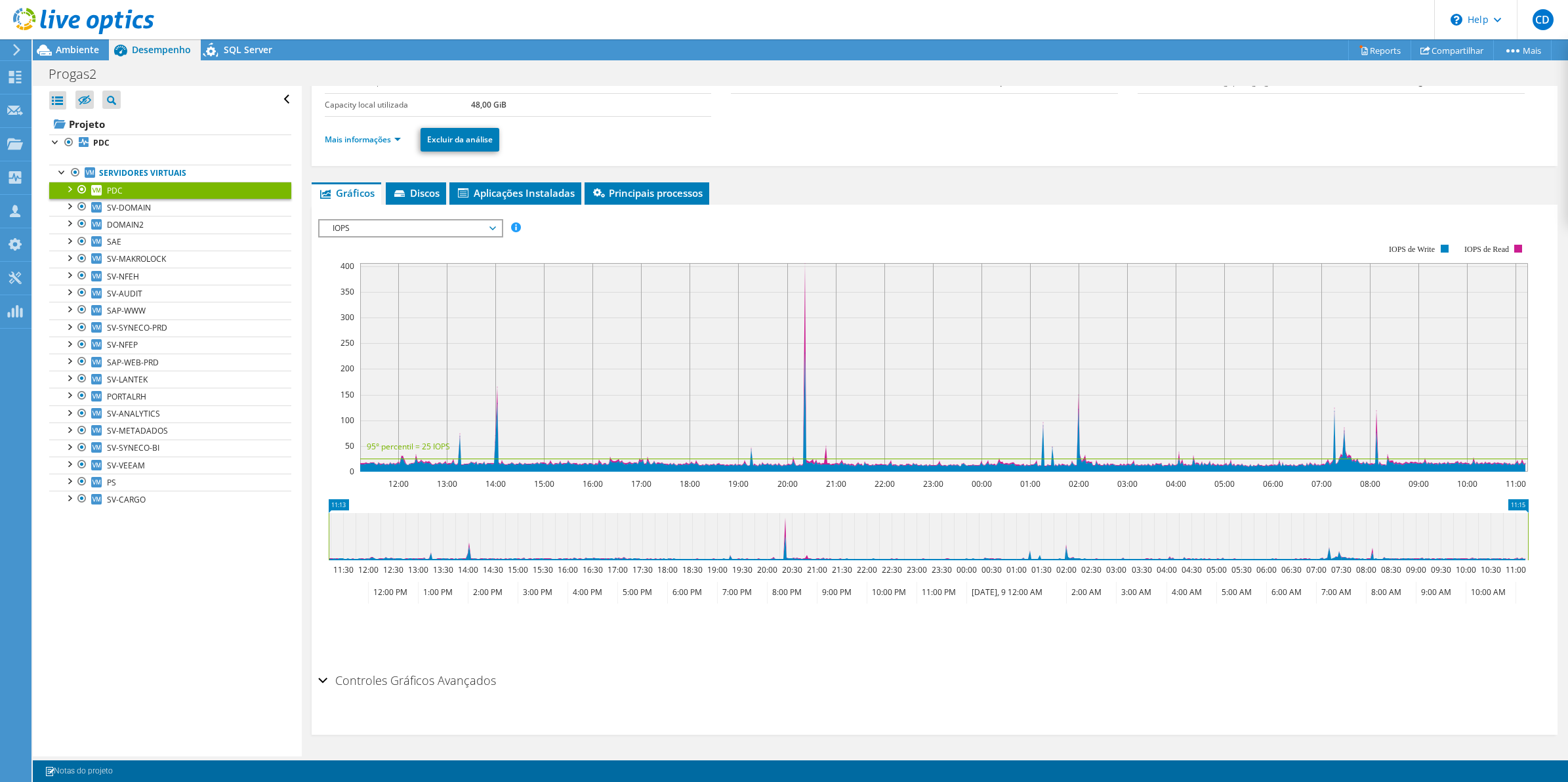
click at [414, 676] on h2 "Controles Gráficos Avançados" at bounding box center [407, 680] width 178 height 26
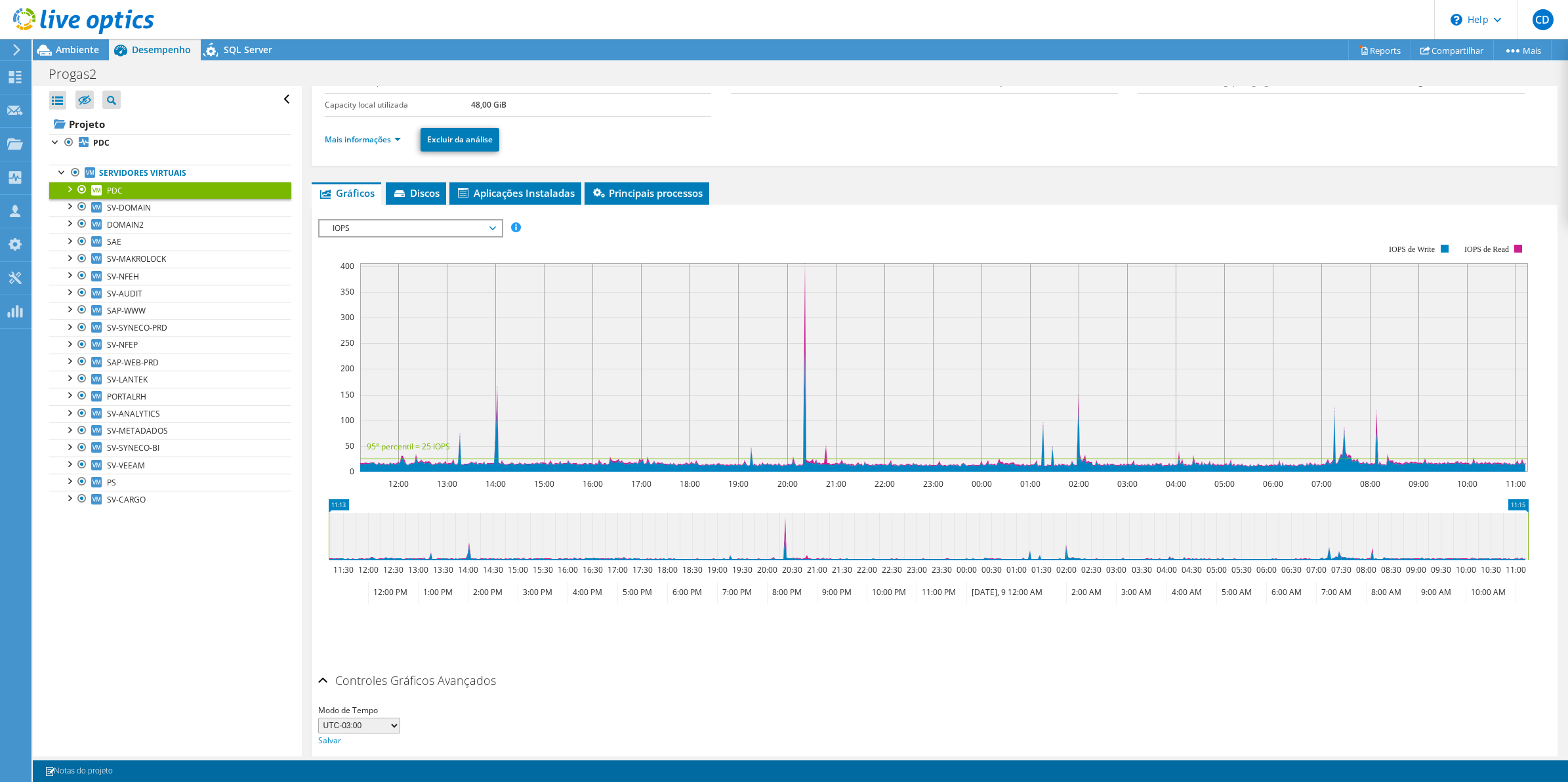
click at [414, 674] on h2 "Controles Gráficos Avançados" at bounding box center [407, 680] width 178 height 26
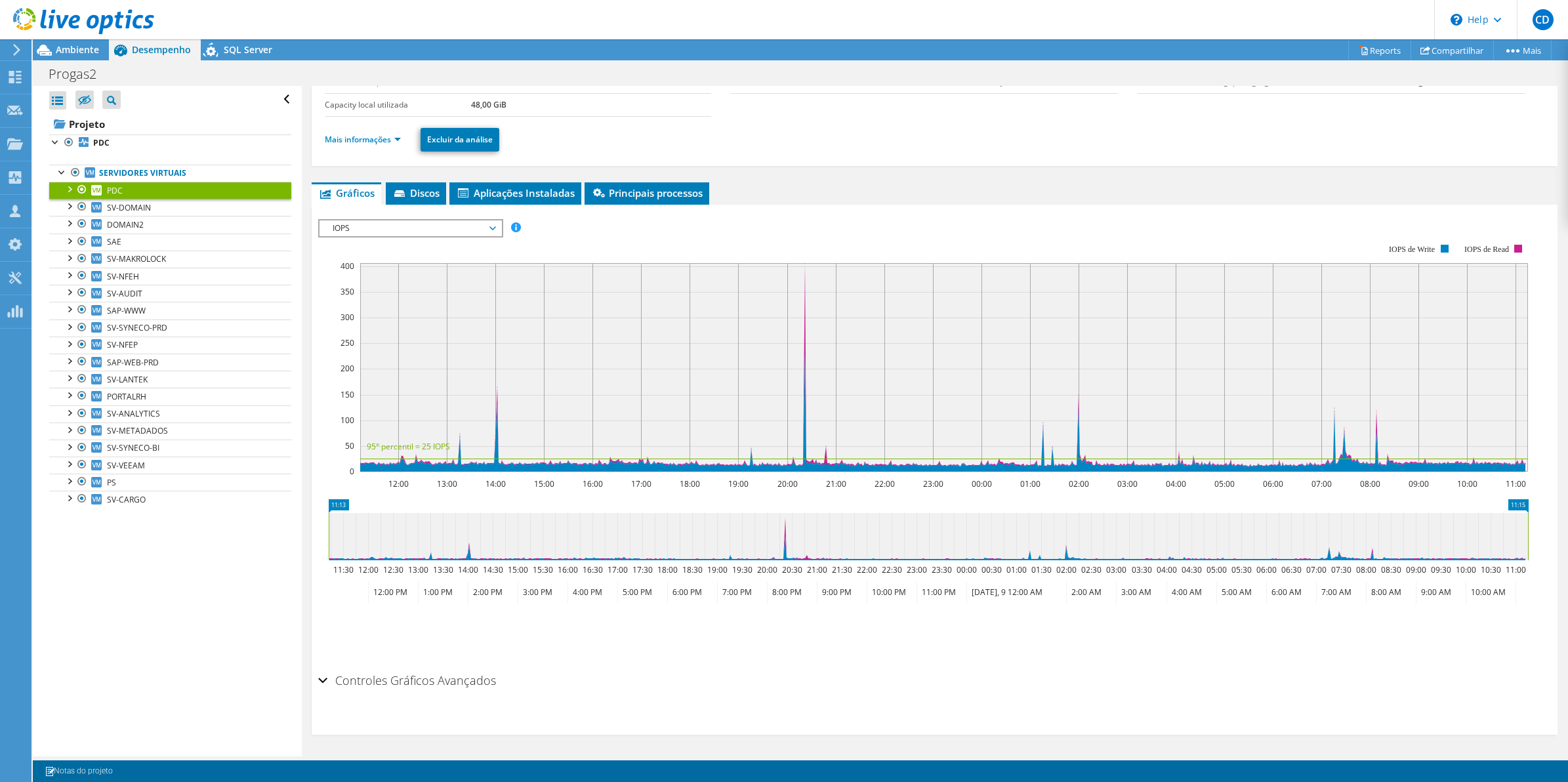
scroll to position [0, 0]
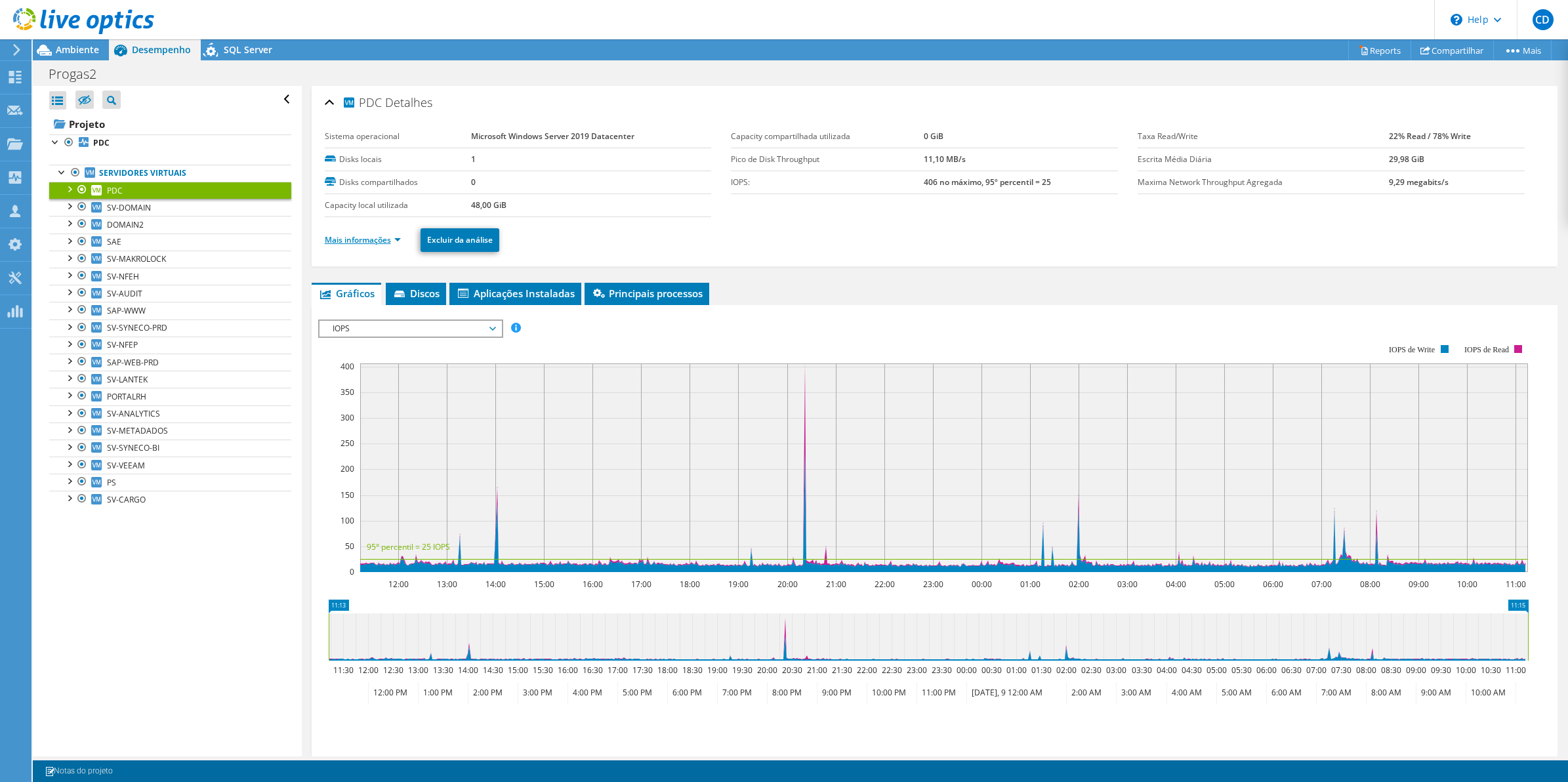
click at [388, 239] on link "Mais informações" at bounding box center [362, 240] width 76 height 11
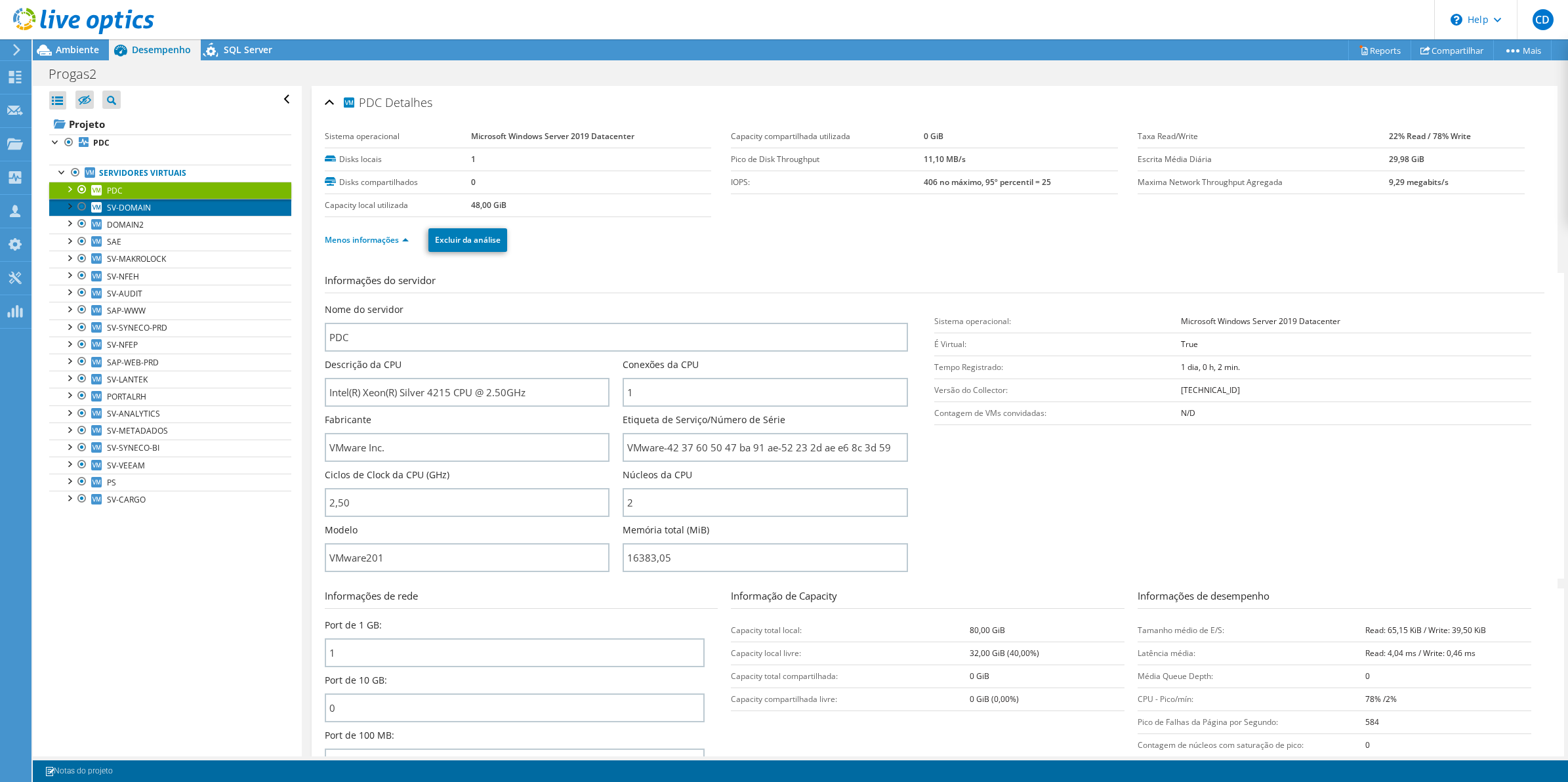
click at [145, 205] on span "SV-DOMAIN" at bounding box center [129, 208] width 44 height 11
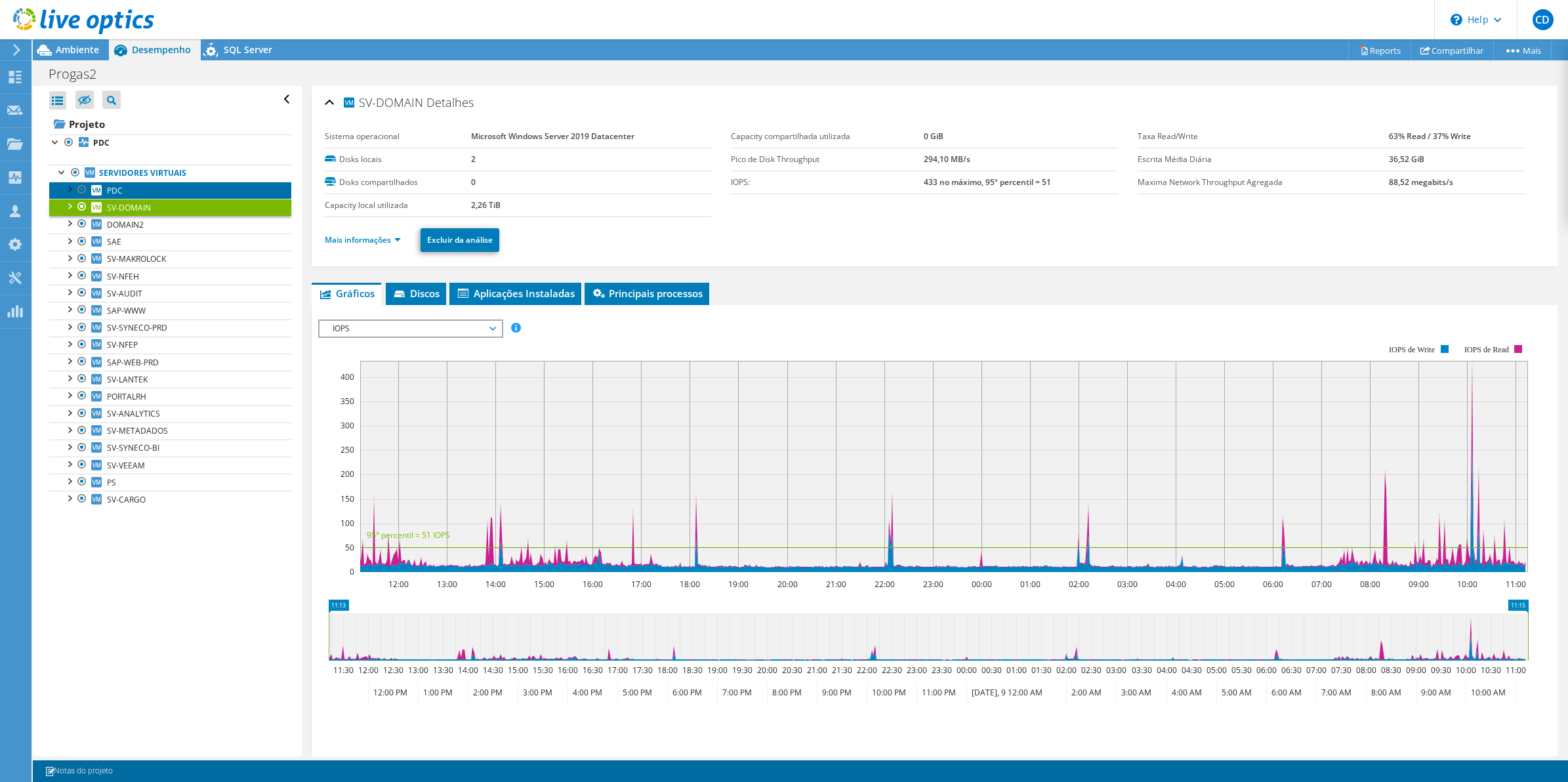
click at [117, 191] on span "PDC" at bounding box center [115, 191] width 16 height 11
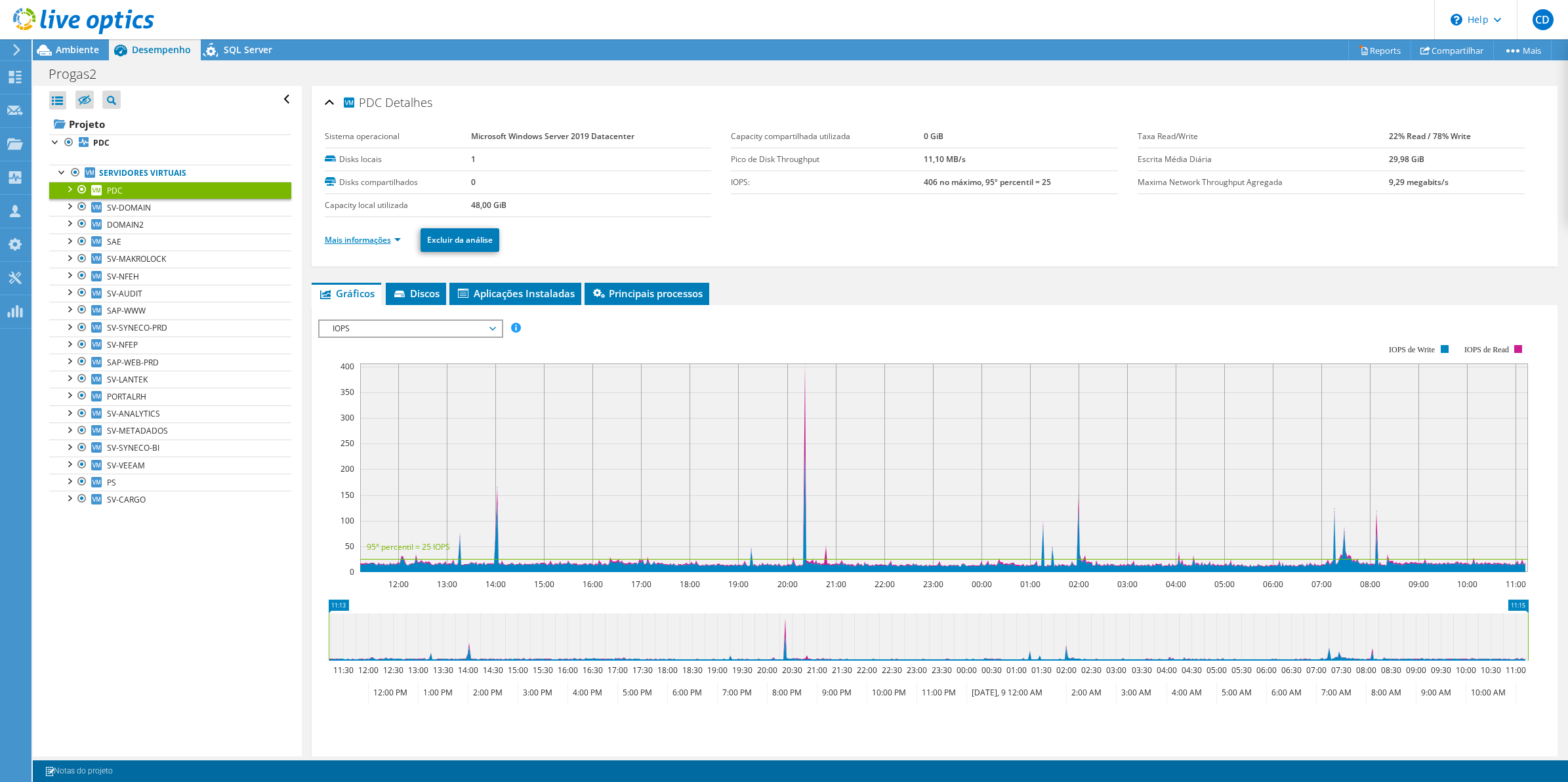
click at [389, 244] on link "Mais informações" at bounding box center [362, 240] width 76 height 11
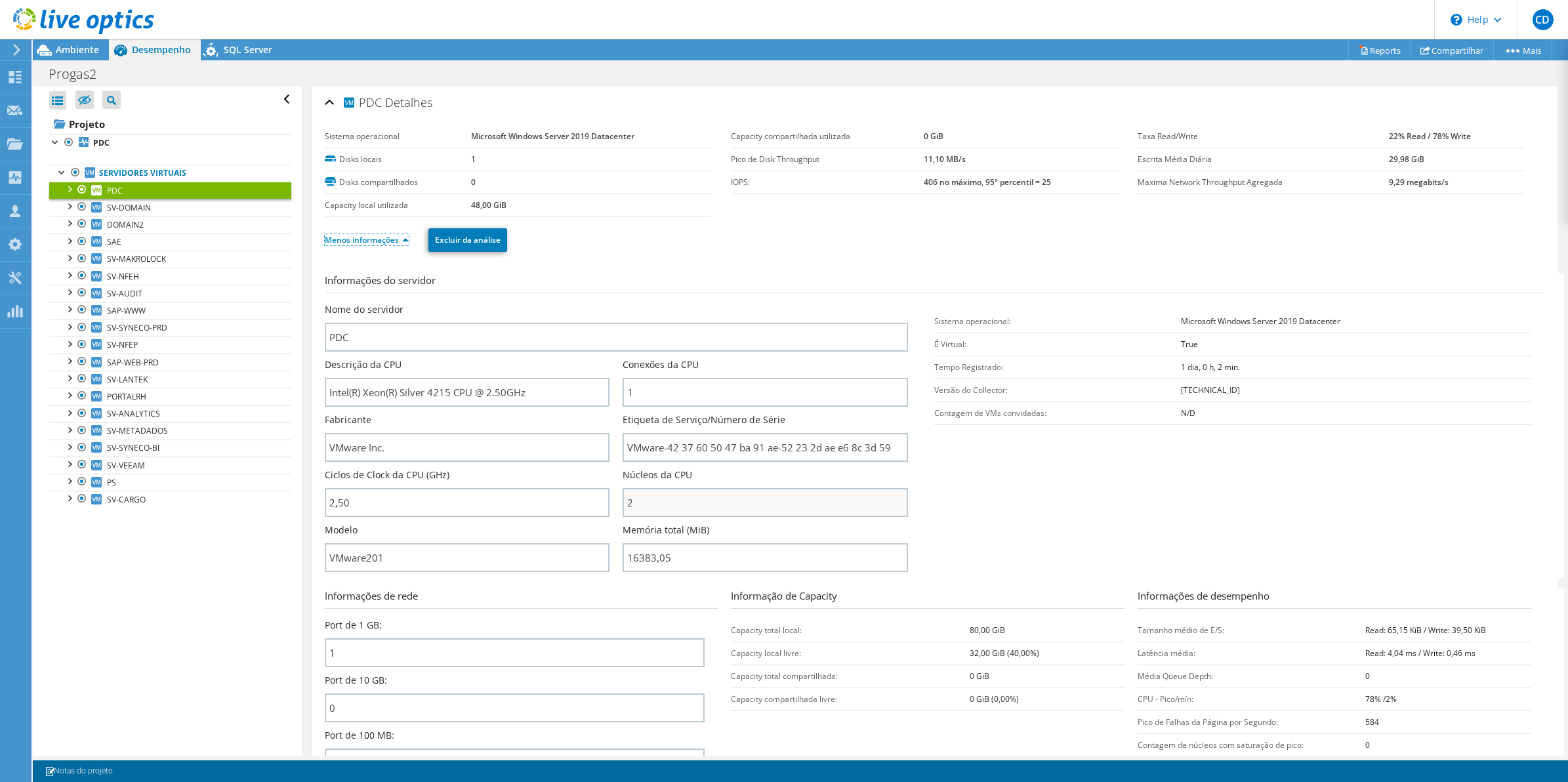
scroll to position [82, 0]
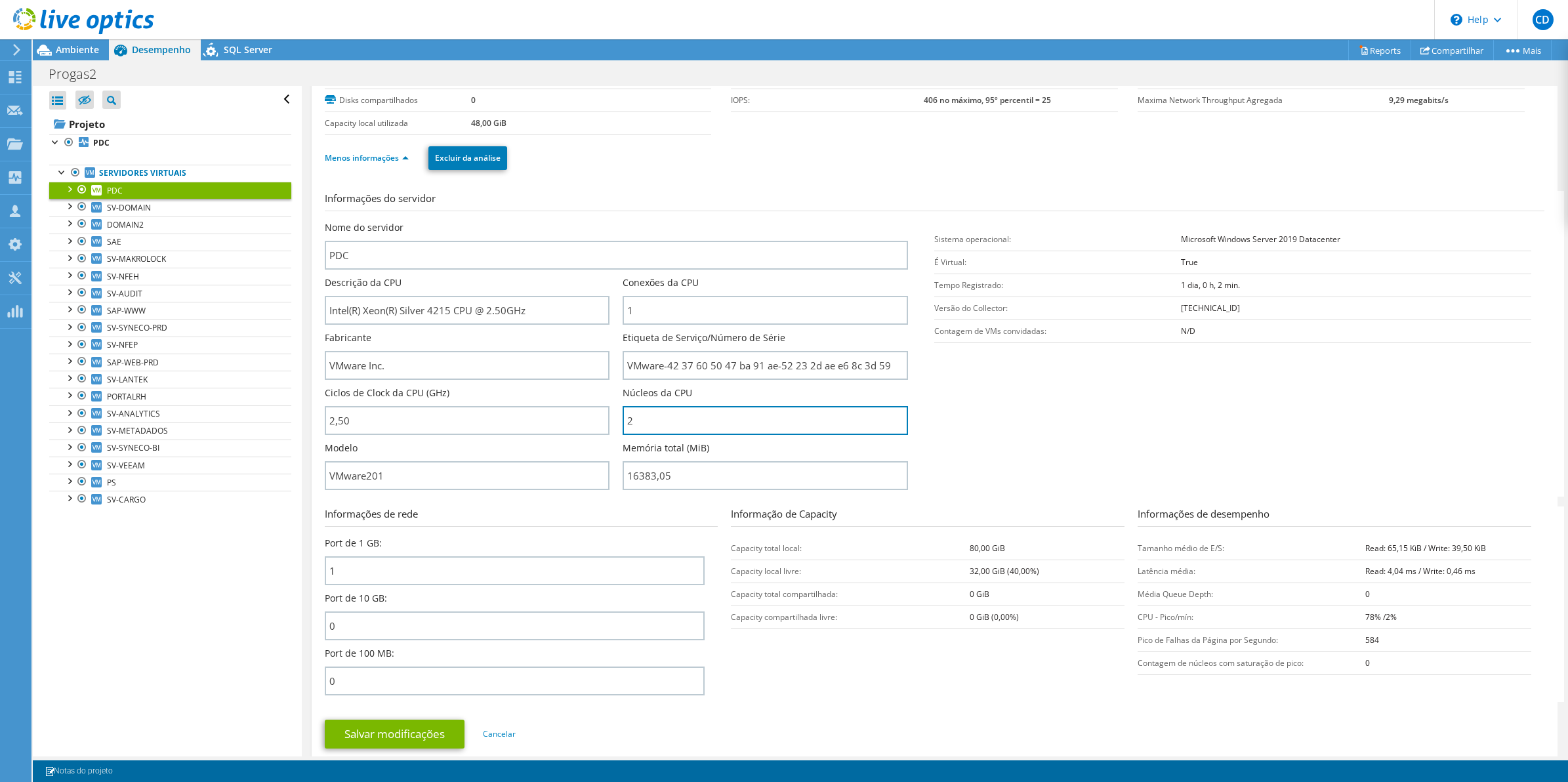
drag, startPoint x: 670, startPoint y: 423, endPoint x: 536, endPoint y: 451, distance: 136.9
click at [572, 221] on div "Nome do servidor PDC Descrição da CPU Intel(R) Xeon(R) Silver 4215 CPU @ 2.50GH…" at bounding box center [623, 221] width 597 height 0
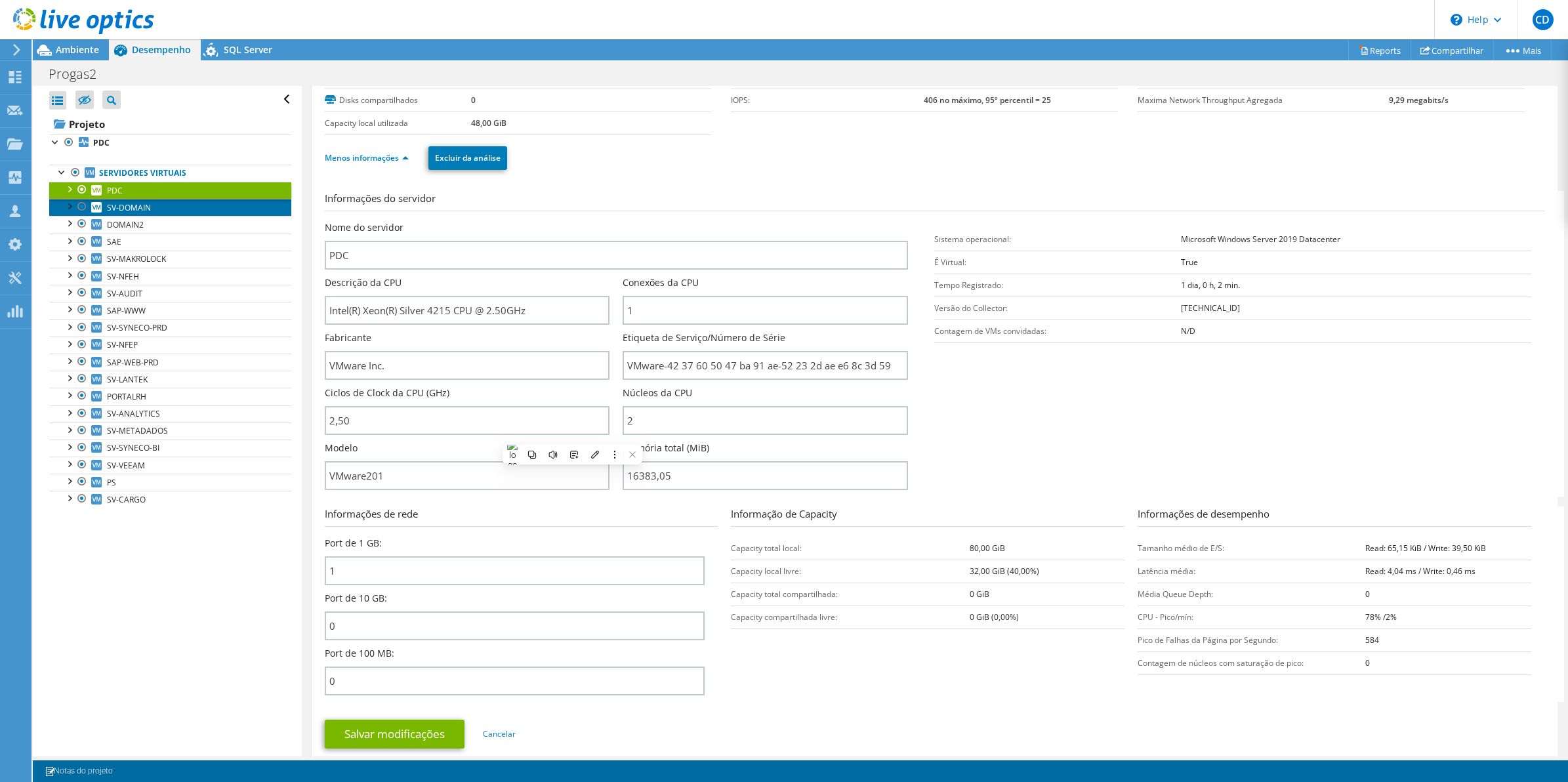
click at [125, 212] on span "SV-DOMAIN" at bounding box center [129, 208] width 44 height 11
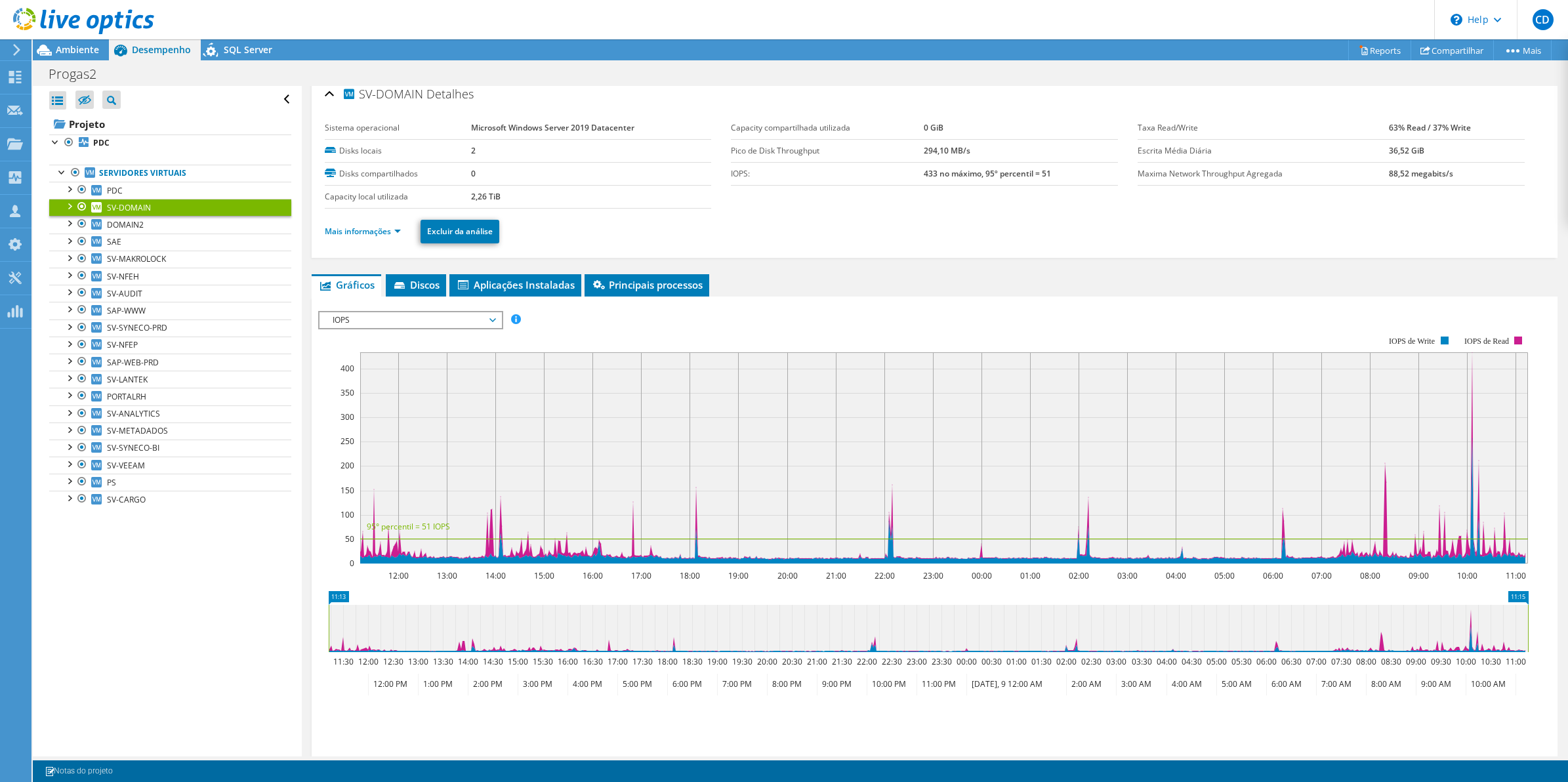
scroll to position [0, 0]
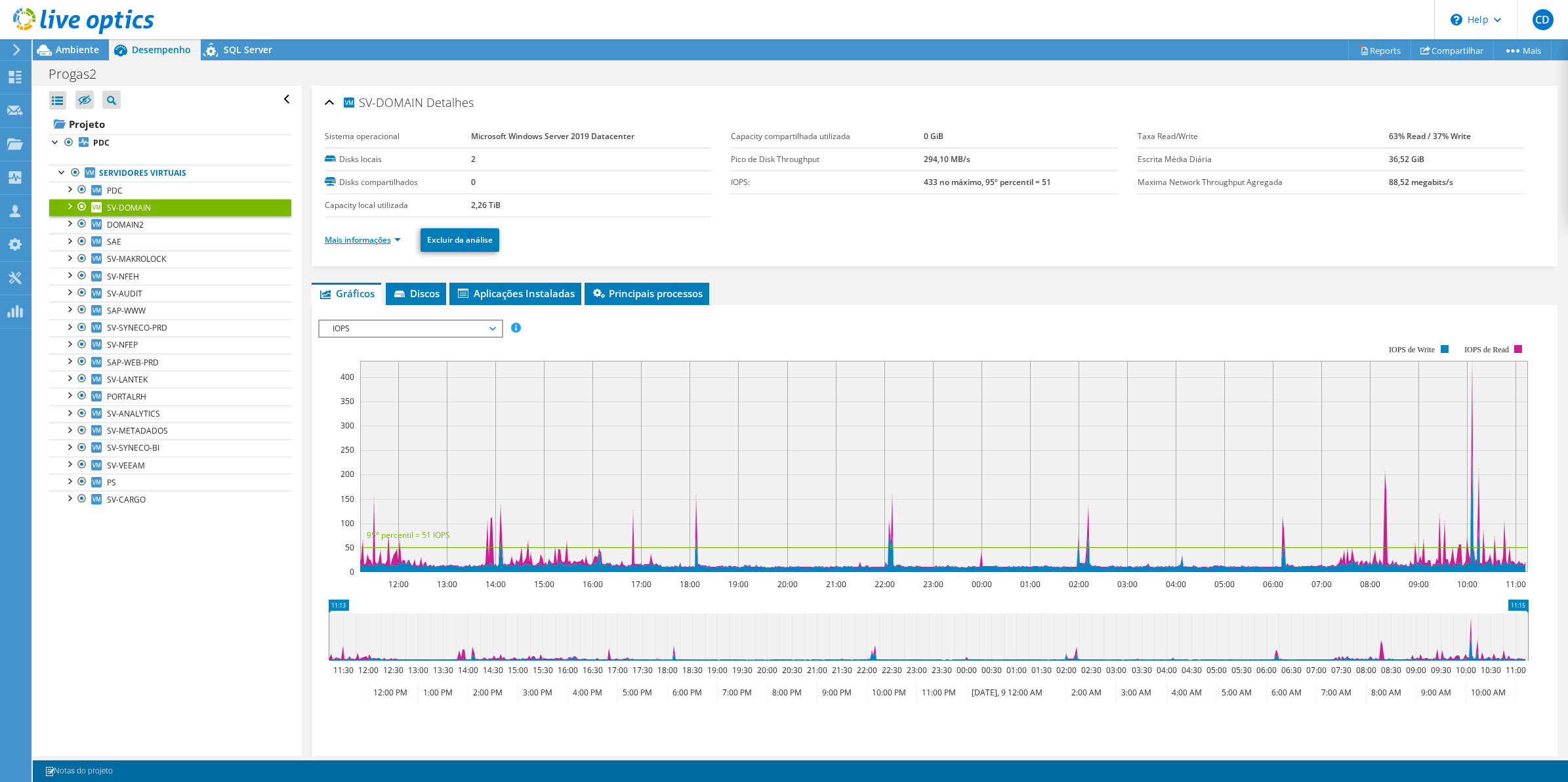
click at [392, 237] on link "Mais informações" at bounding box center [362, 240] width 76 height 11
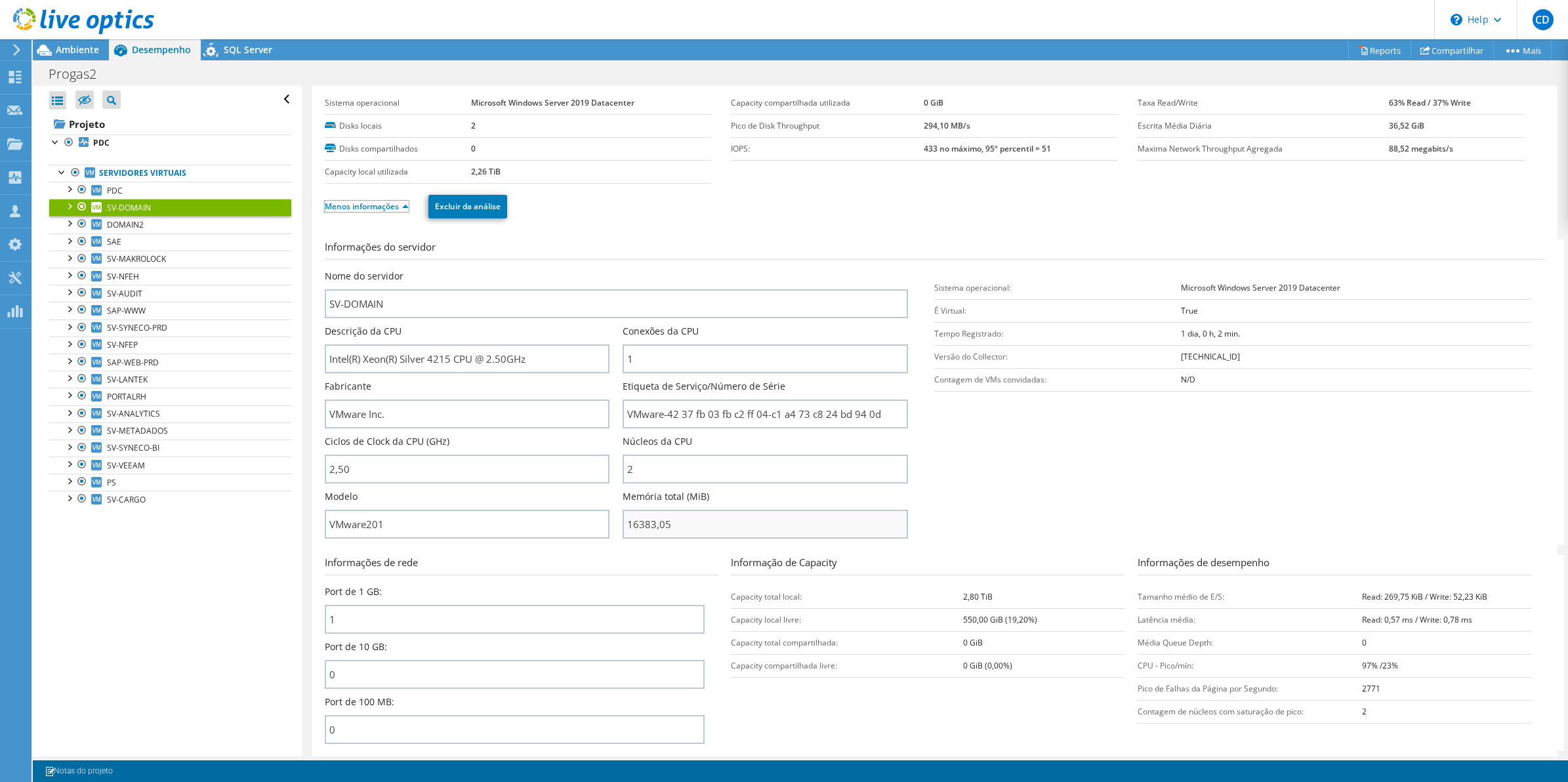
scroll to position [82, 0]
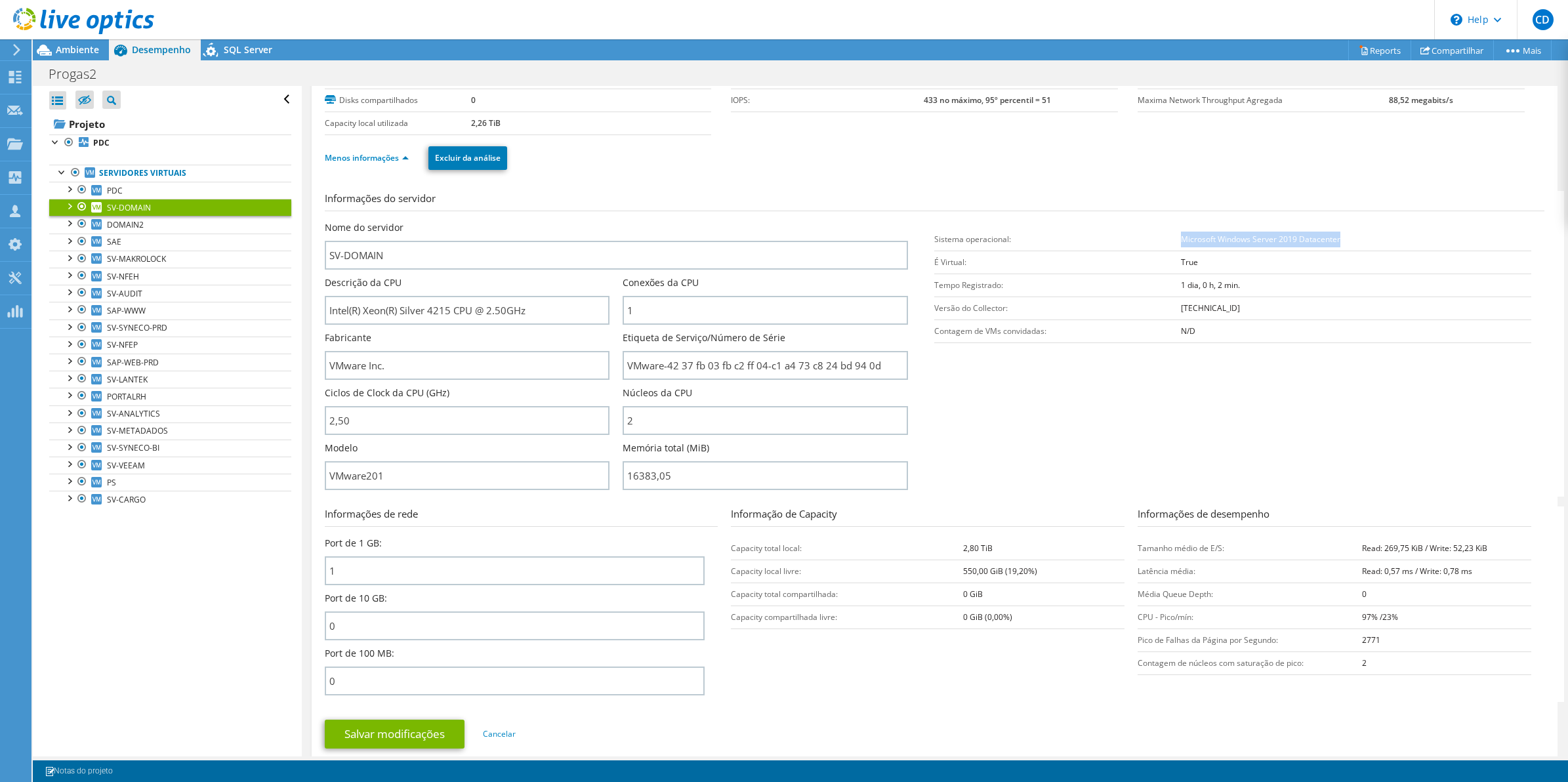
drag, startPoint x: 1335, startPoint y: 244, endPoint x: 1172, endPoint y: 244, distance: 163.0
click at [1181, 244] on td "Microsoft Windows Server 2019 Datacenter" at bounding box center [1357, 239] width 351 height 23
drag, startPoint x: 1172, startPoint y: 244, endPoint x: 1204, endPoint y: 244, distance: 32.0
click at [138, 395] on span "PORTALRH" at bounding box center [127, 396] width 40 height 11
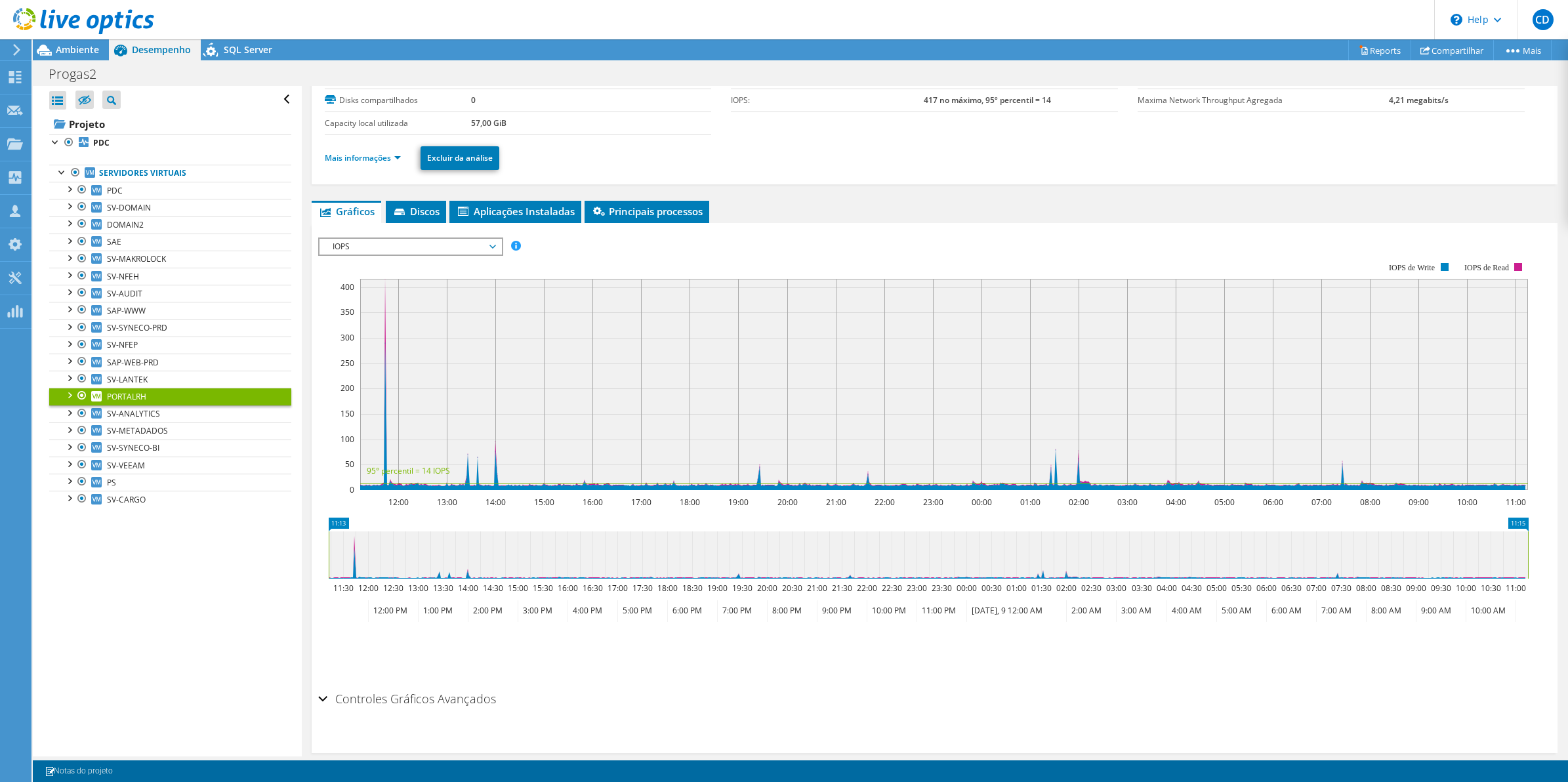
click at [392, 164] on li "Mais informações" at bounding box center [366, 158] width 84 height 14
click at [392, 159] on link "Mais informações" at bounding box center [362, 157] width 76 height 11
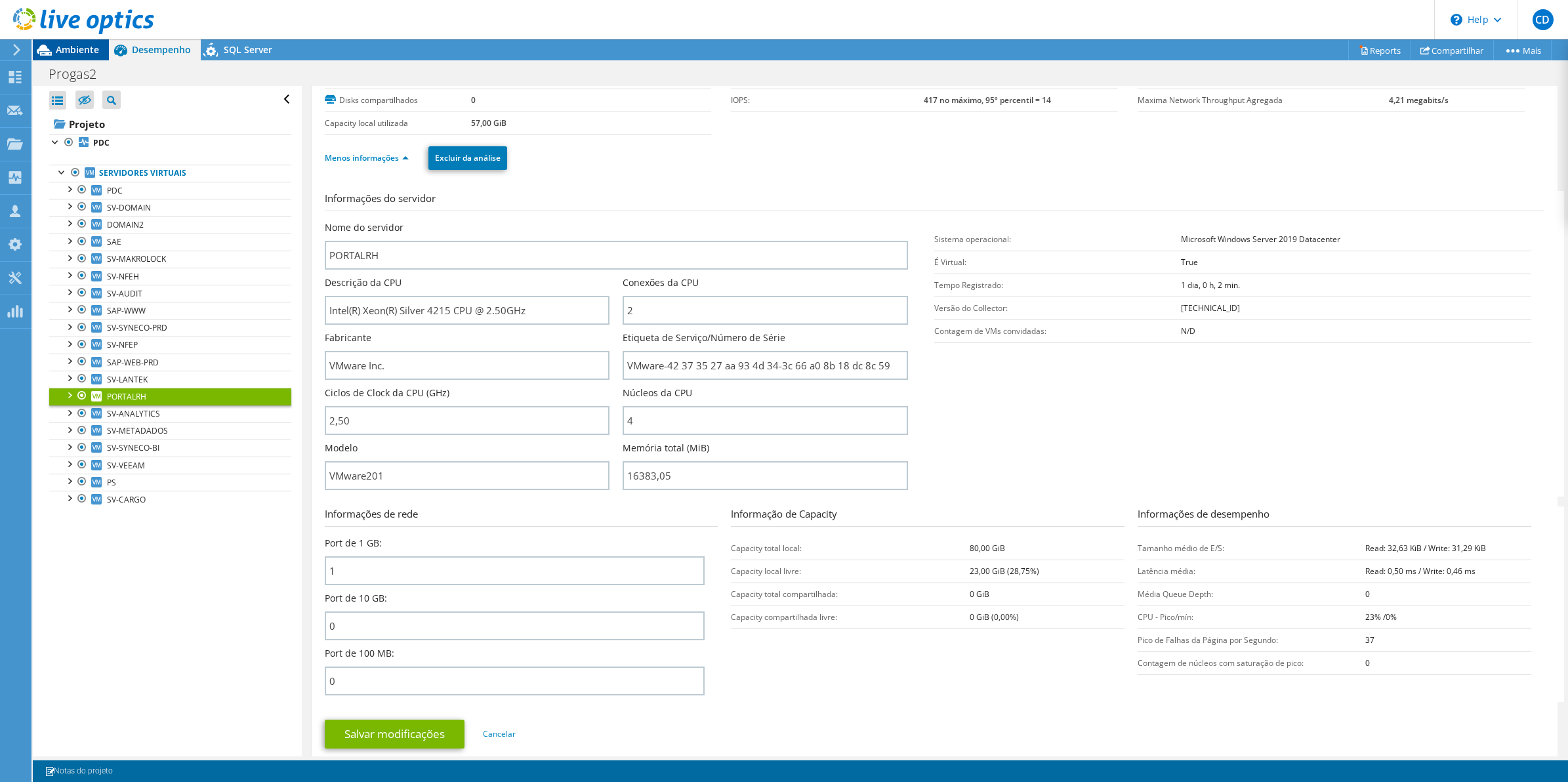
click at [83, 50] on span "Ambiente" at bounding box center [77, 49] width 43 height 13
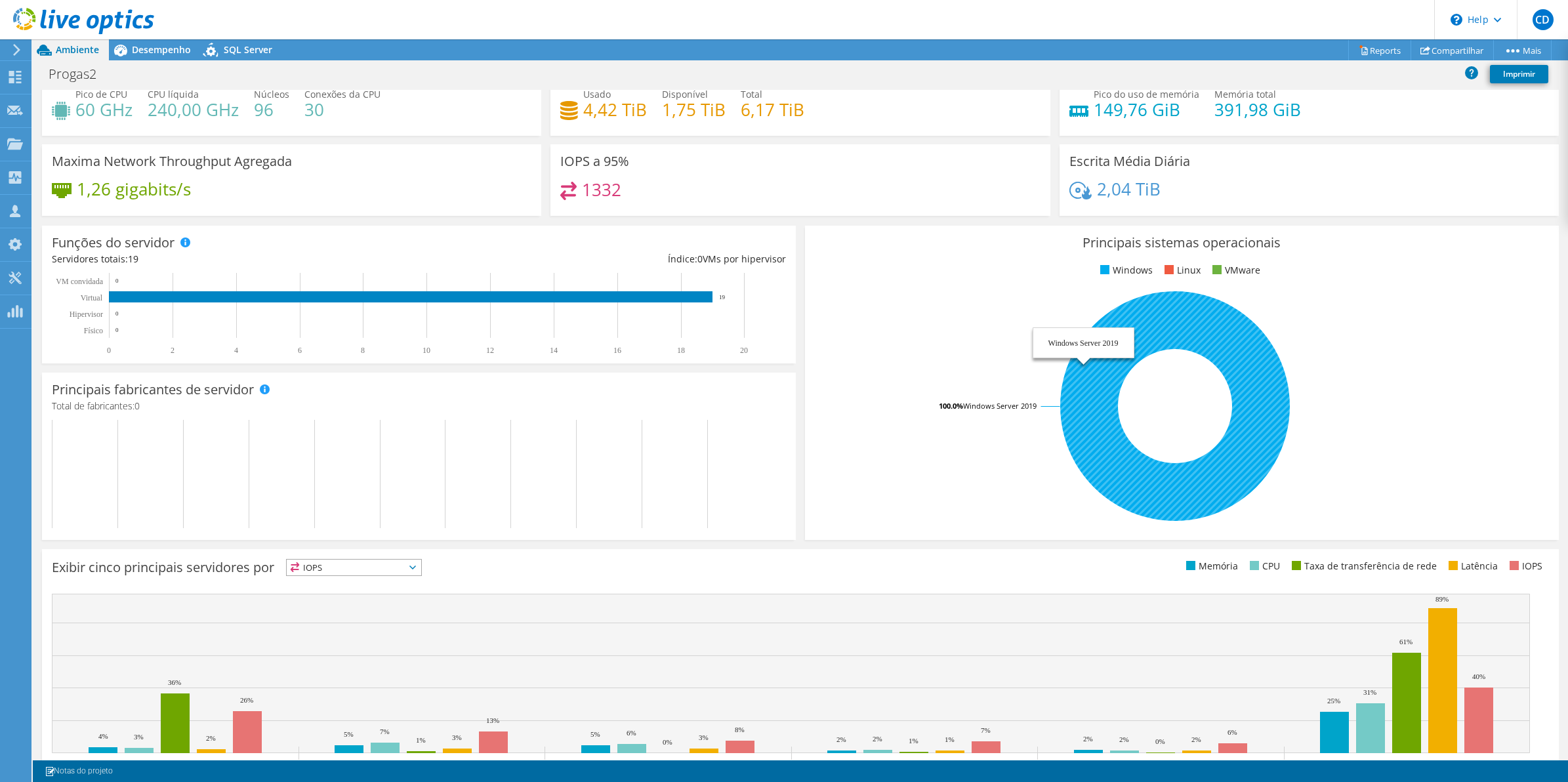
scroll to position [0, 0]
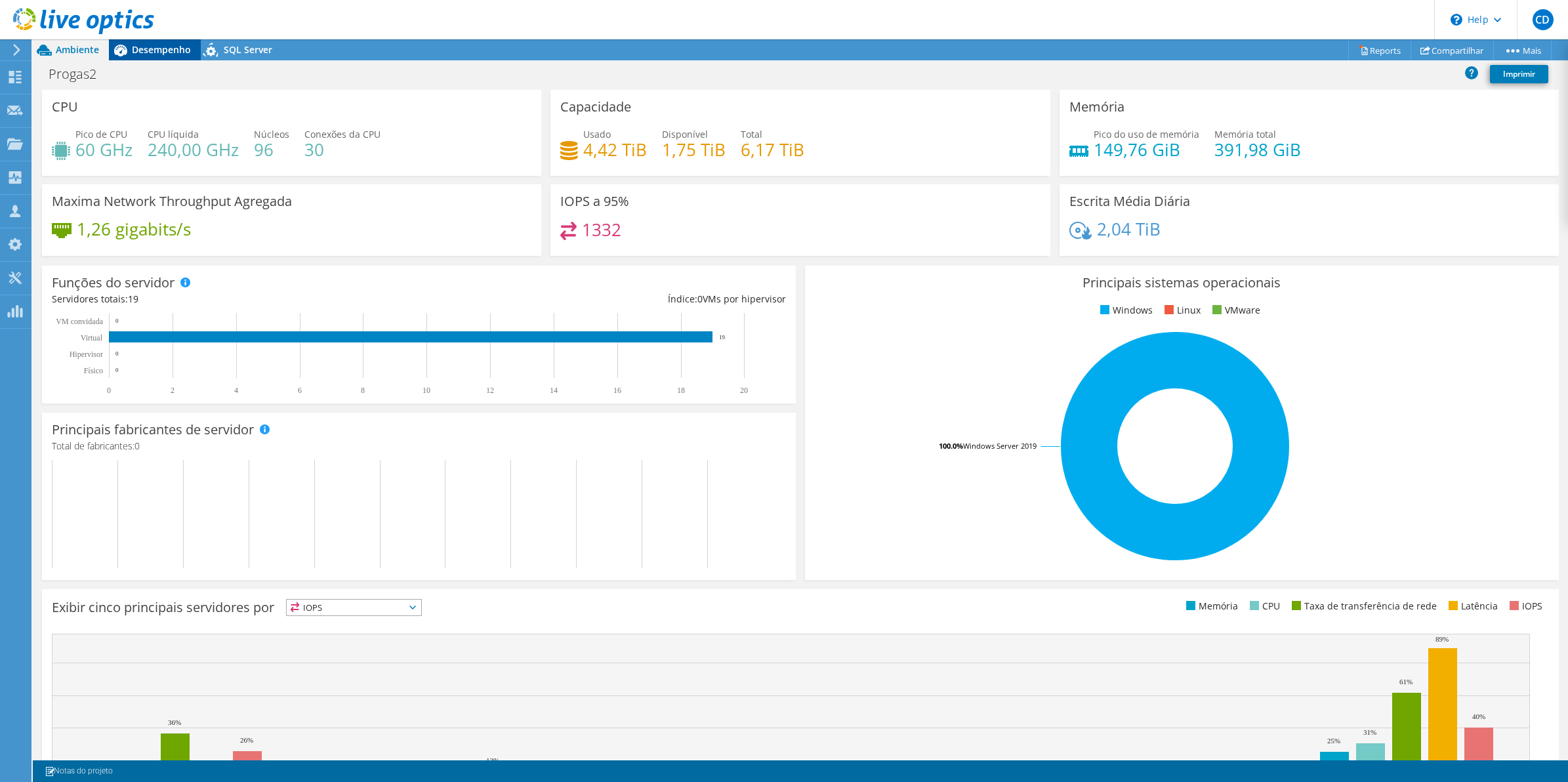
click at [162, 48] on span "Desempenho" at bounding box center [162, 49] width 59 height 13
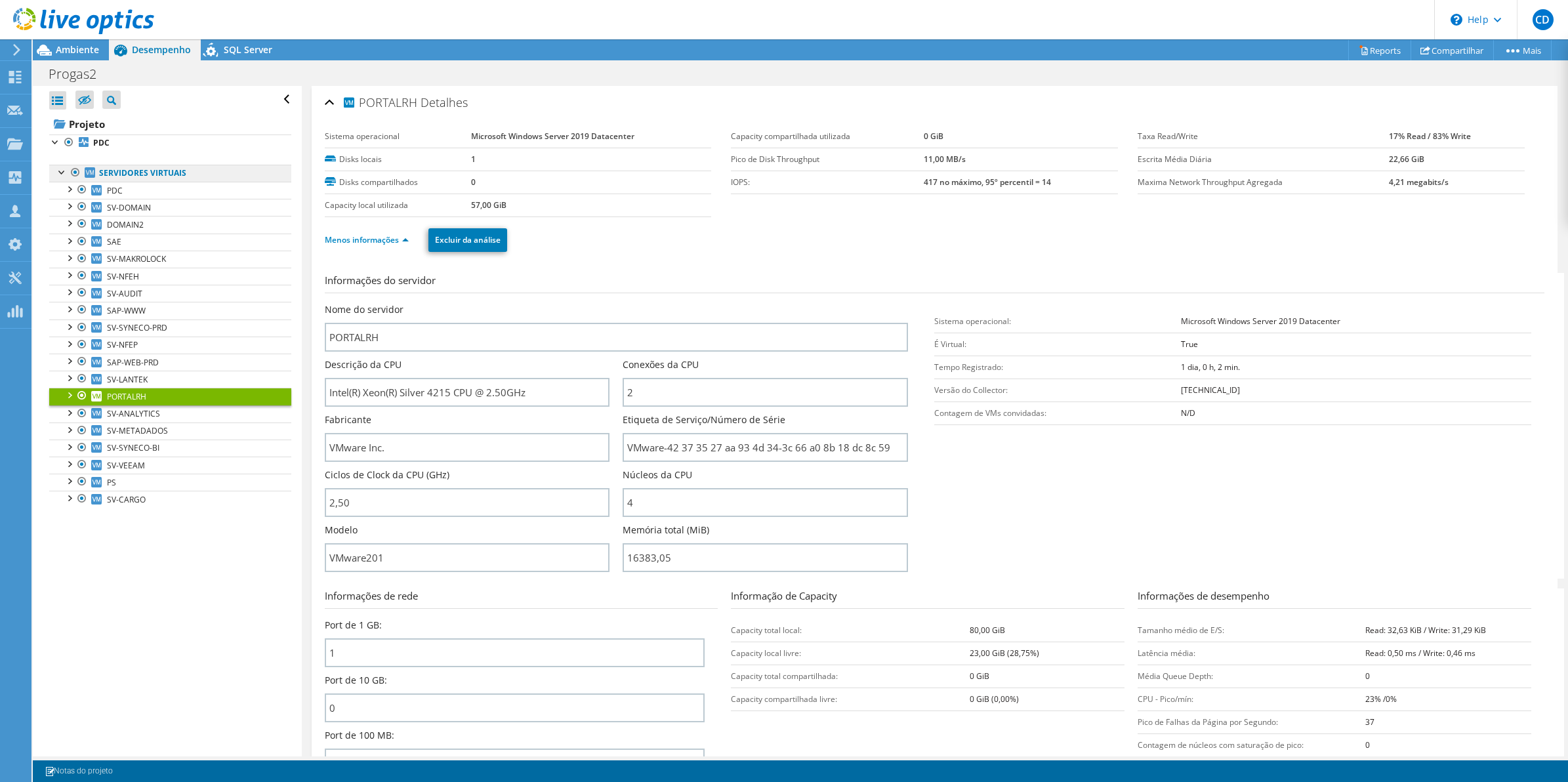
click at [127, 171] on link "Servidores virtuais" at bounding box center [170, 173] width 242 height 17
click at [60, 169] on div at bounding box center [62, 171] width 13 height 13
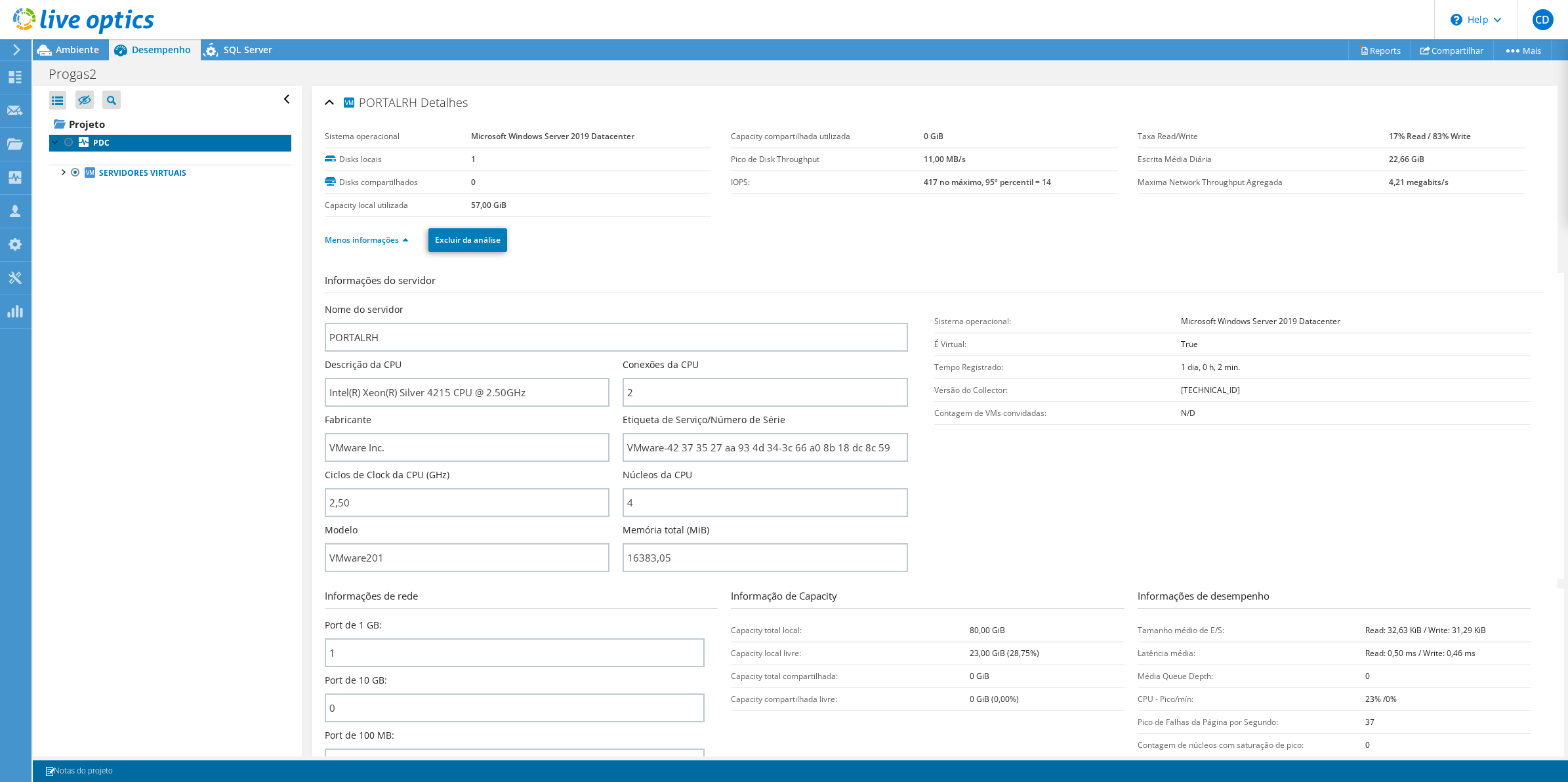
click at [98, 145] on b "PDC" at bounding box center [102, 143] width 16 height 11
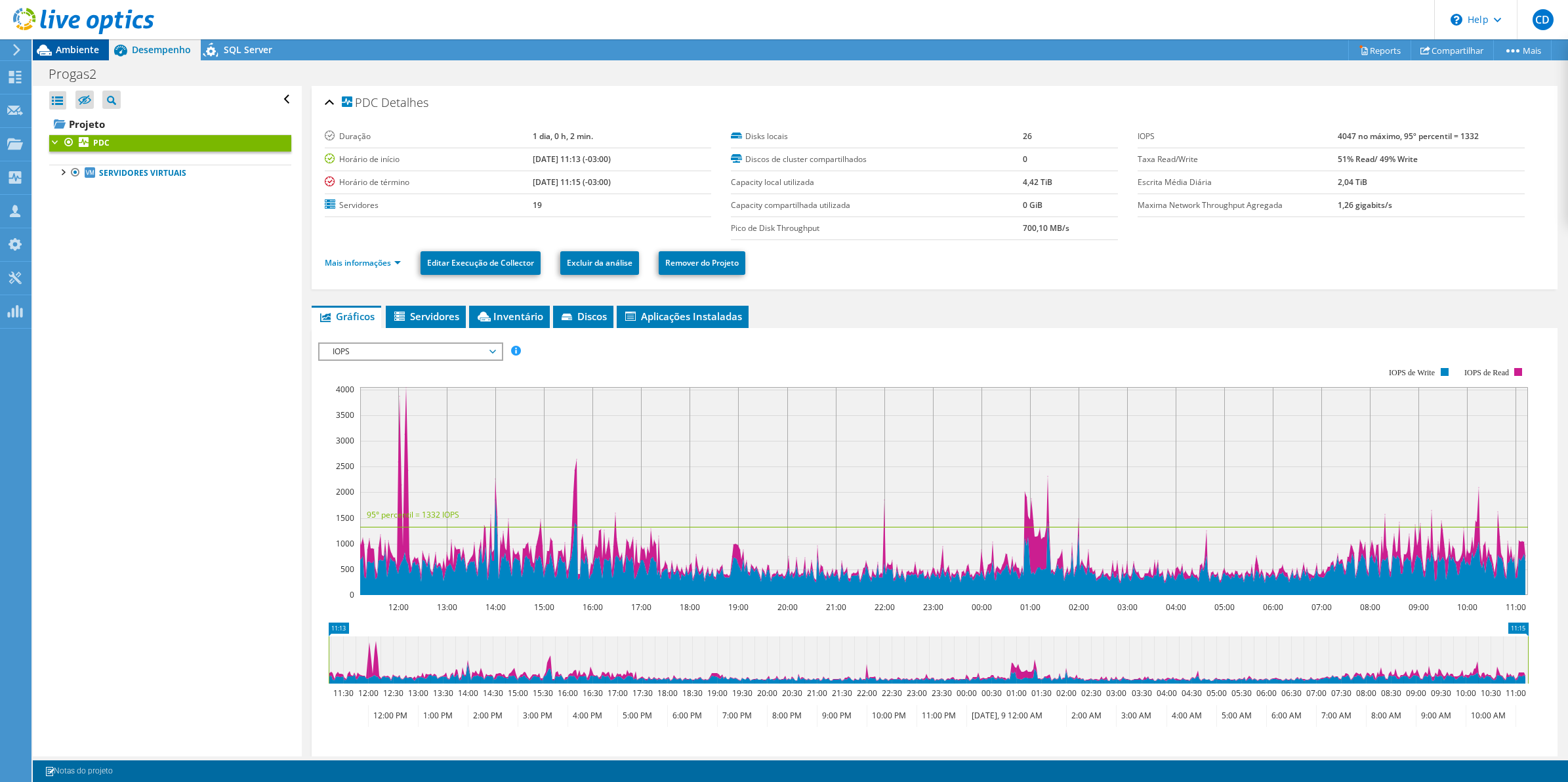
click at [44, 47] on icon at bounding box center [44, 50] width 15 height 11
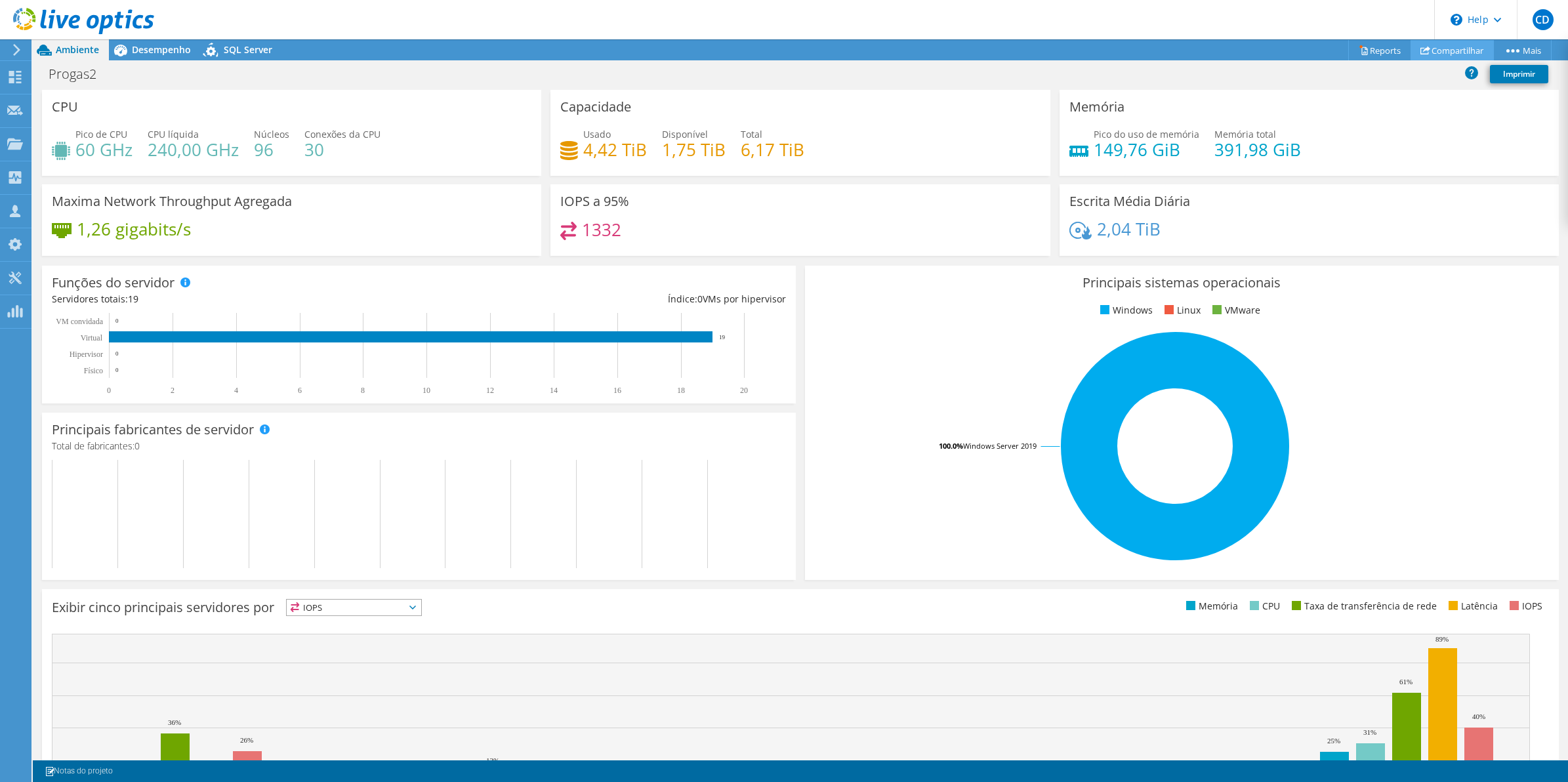
click at [1465, 50] on link "Compartilhar" at bounding box center [1452, 50] width 84 height 21
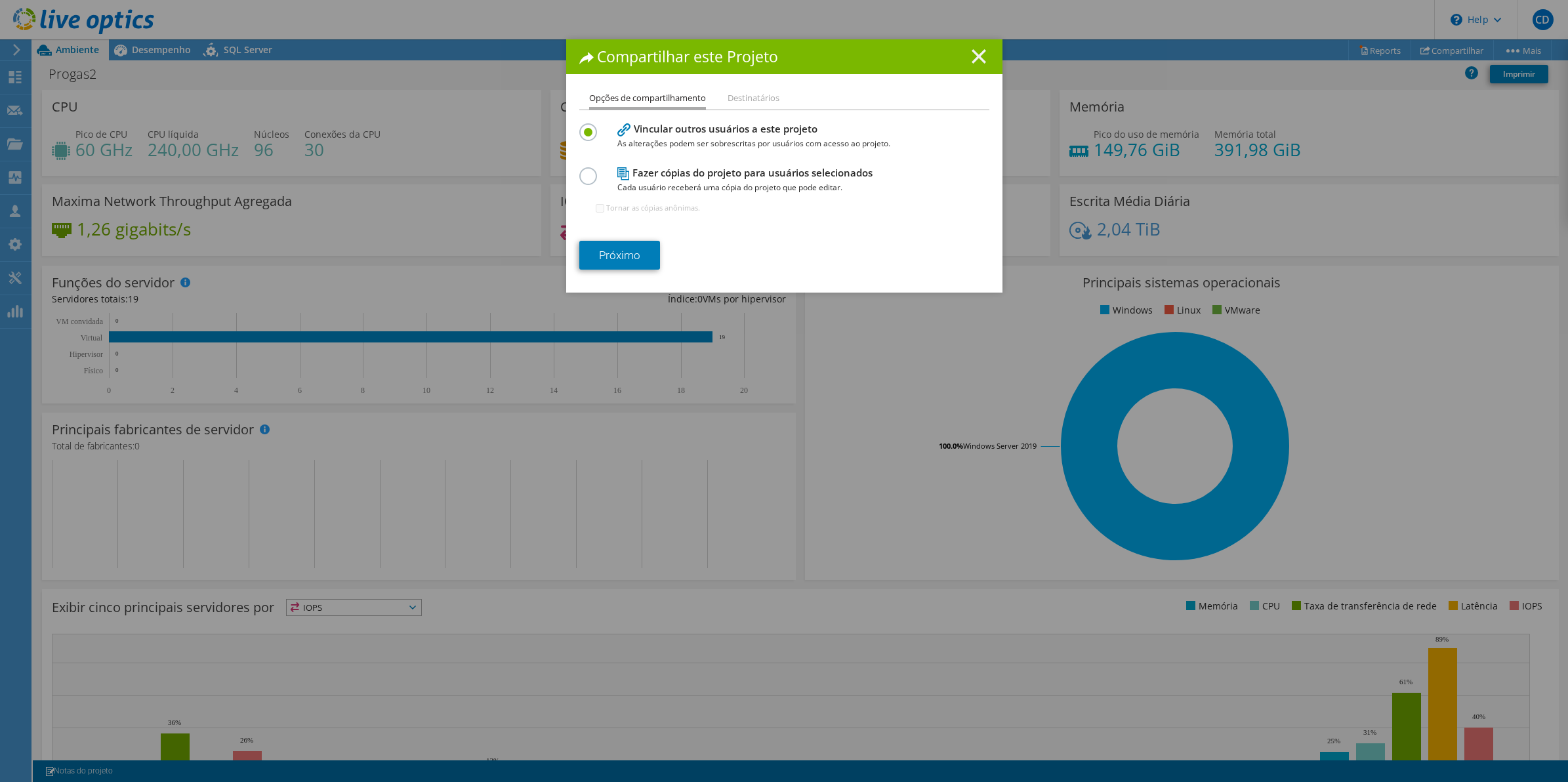
click at [975, 55] on line at bounding box center [979, 56] width 13 height 13
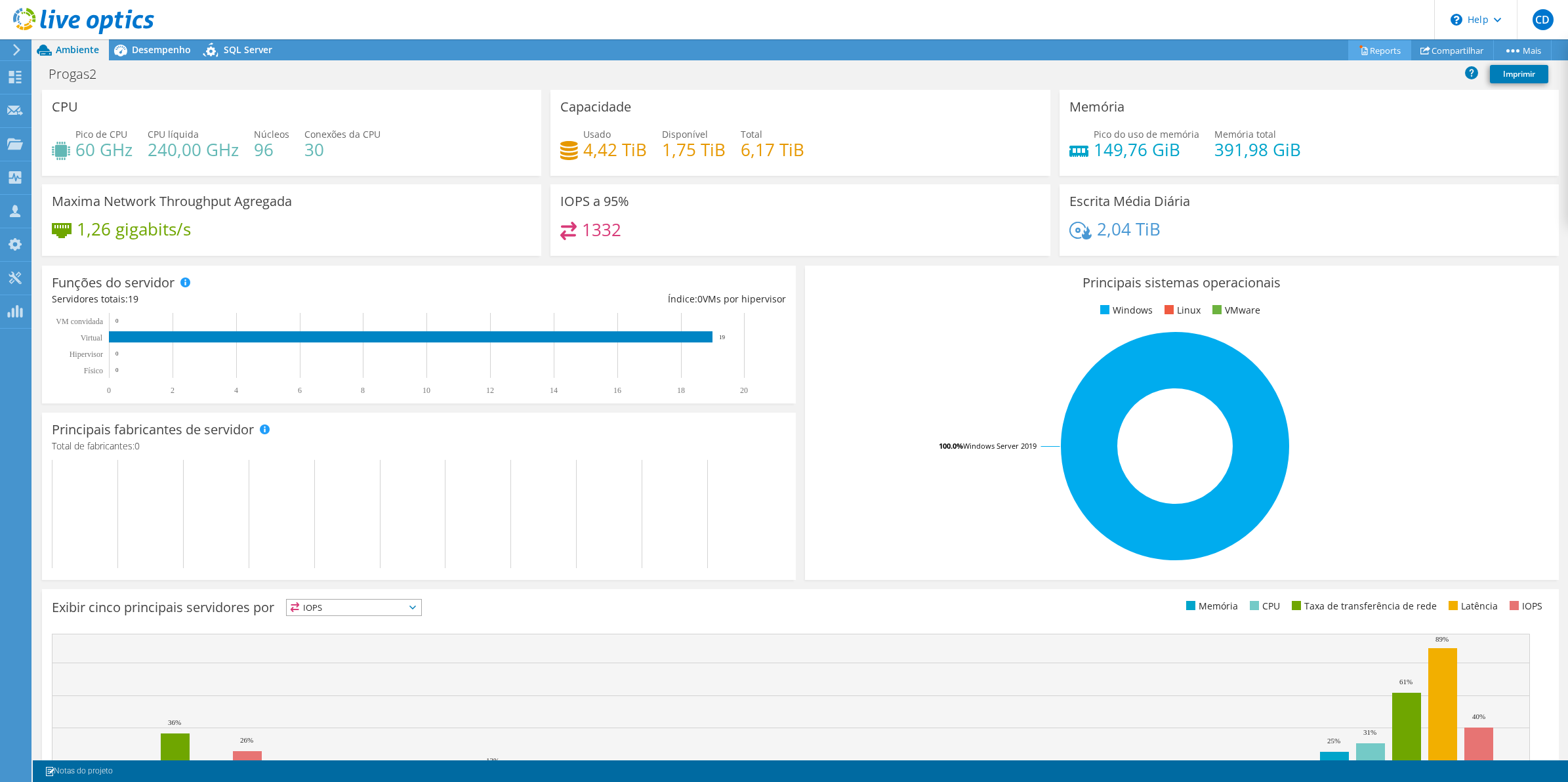
click at [1378, 51] on link "Reports" at bounding box center [1380, 50] width 63 height 21
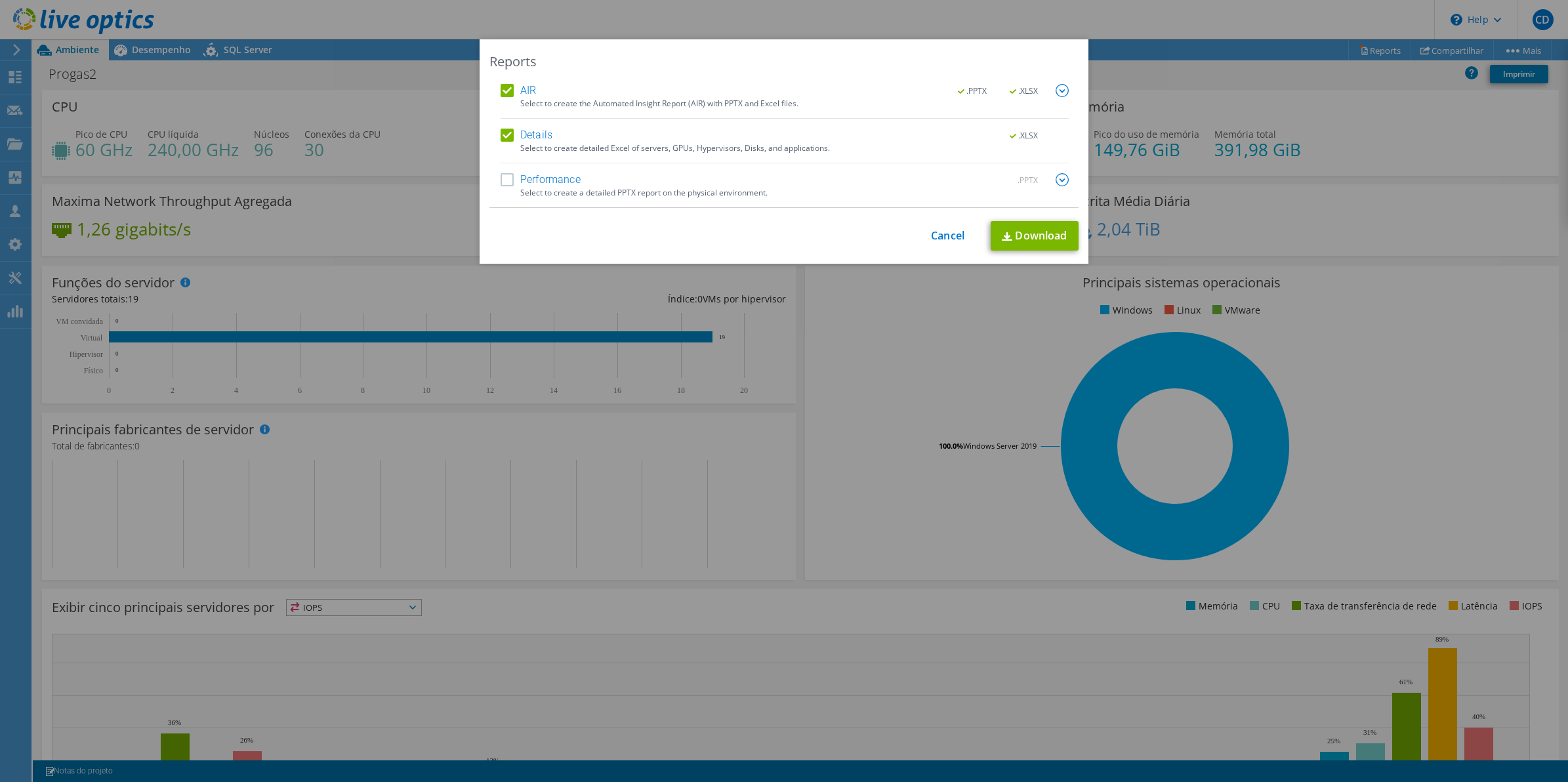
click at [501, 136] on label "Details" at bounding box center [527, 135] width 52 height 13
click at [0, 0] on input "Details" at bounding box center [0, 0] width 0 height 0
click at [501, 182] on label "Performance" at bounding box center [540, 180] width 80 height 13
click at [0, 0] on input "Performance" at bounding box center [0, 0] width 0 height 0
click at [1064, 92] on div "AIR .PPTX .XLSX Select to create the Automated Insight Report (AIR) with PPTX a…" at bounding box center [783, 146] width 589 height 124
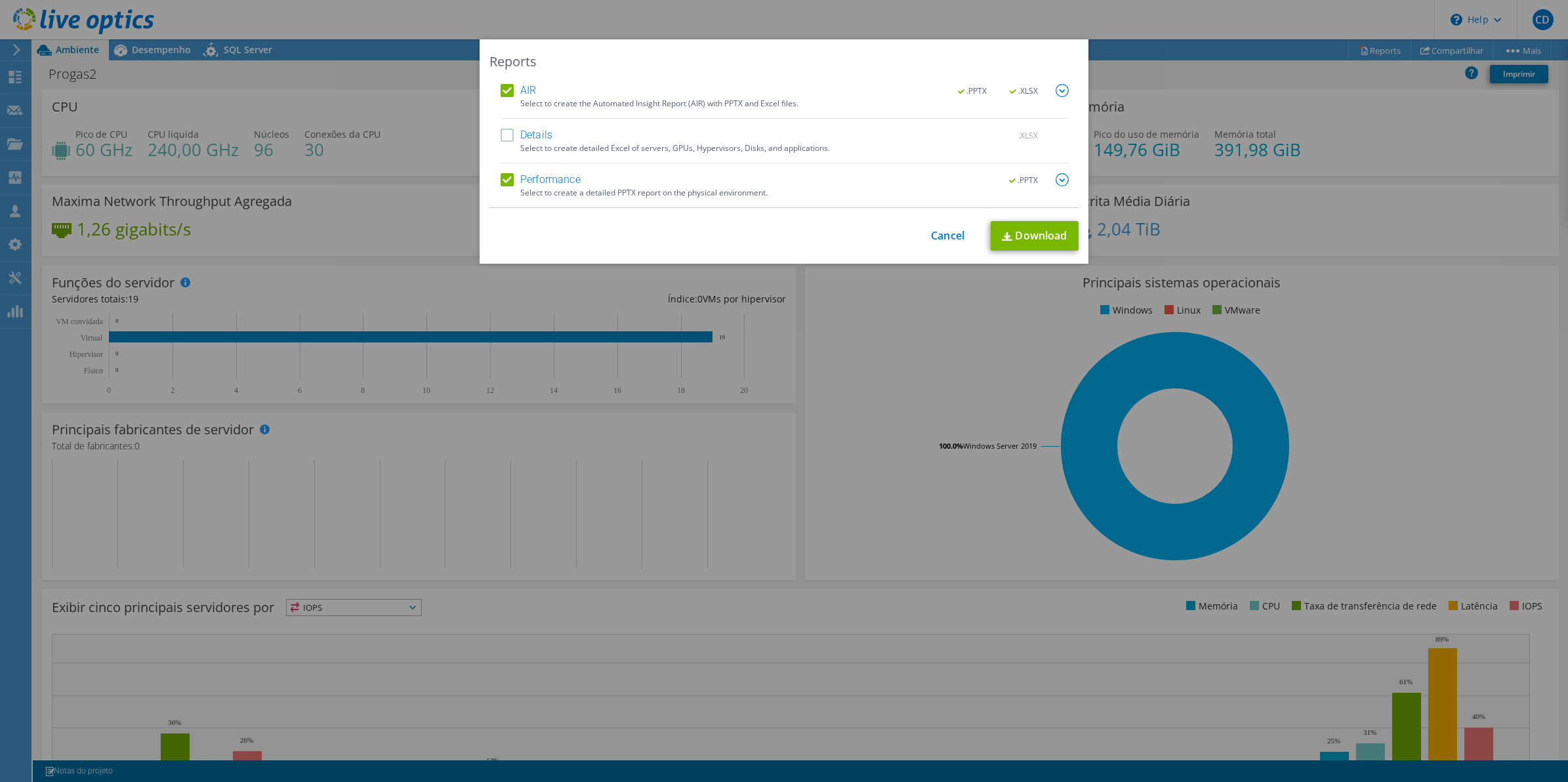
click at [1060, 87] on img at bounding box center [1062, 90] width 13 height 13
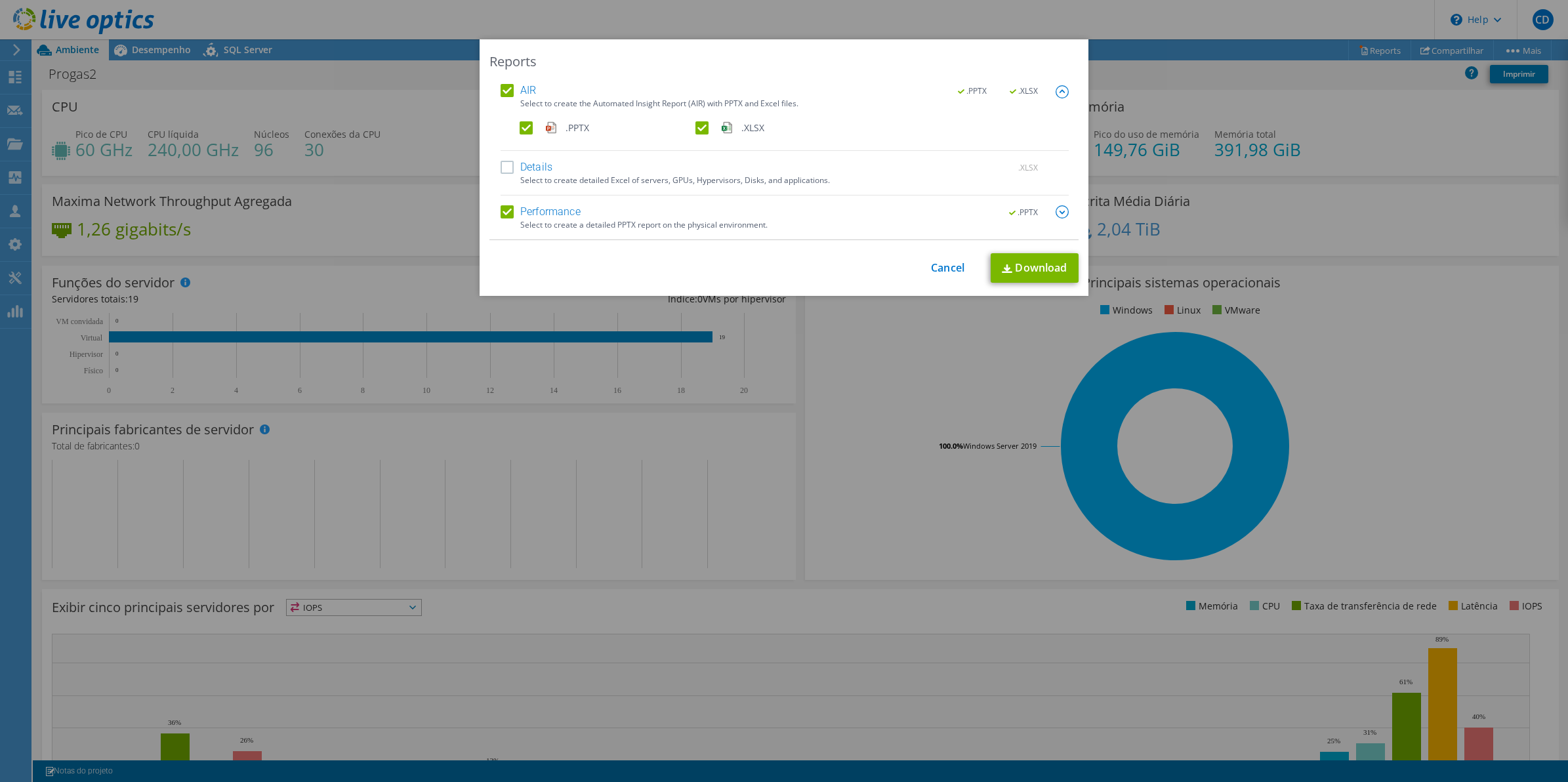
click at [1062, 214] on img at bounding box center [1062, 211] width 13 height 13
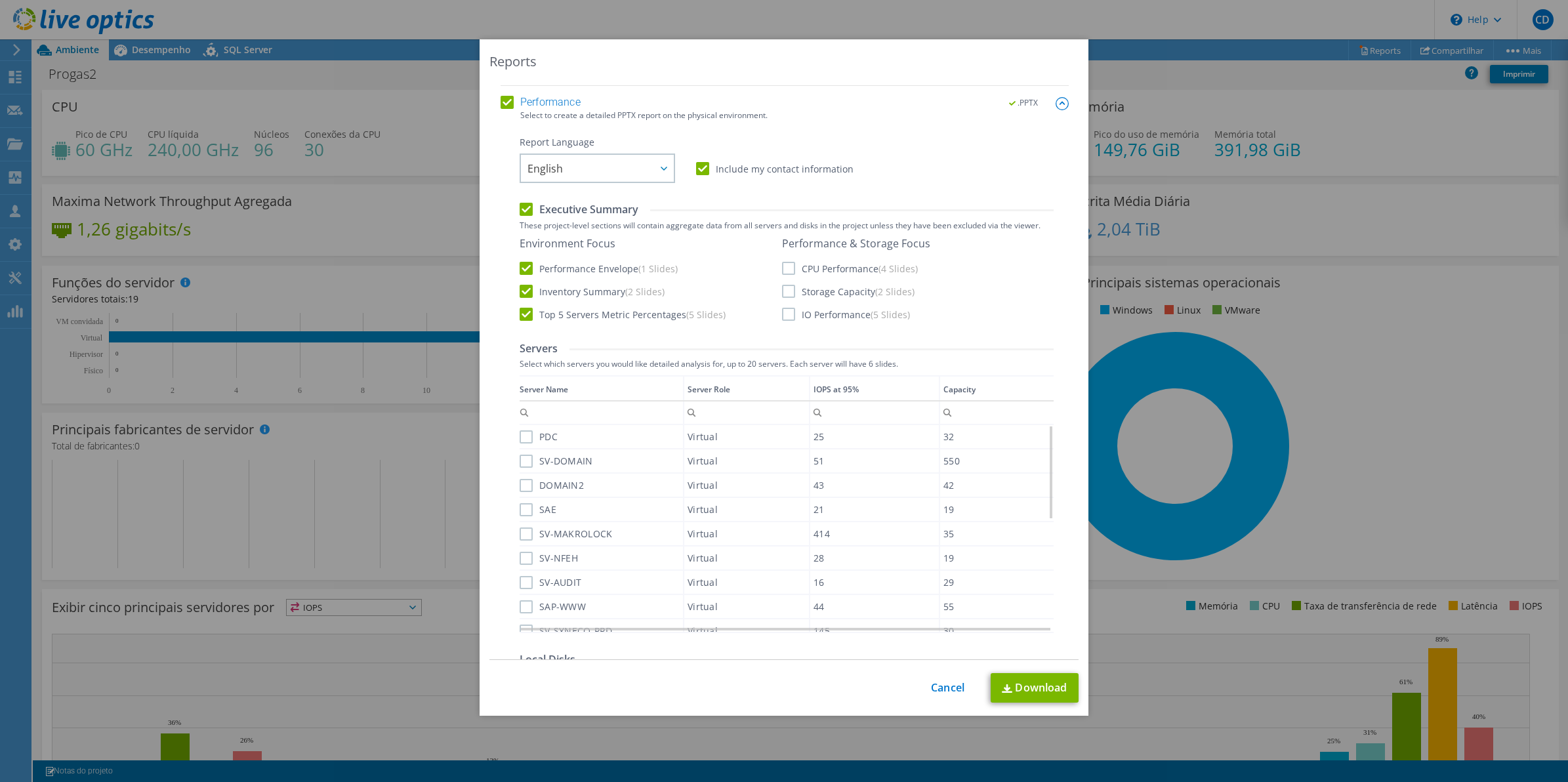
scroll to position [82, 0]
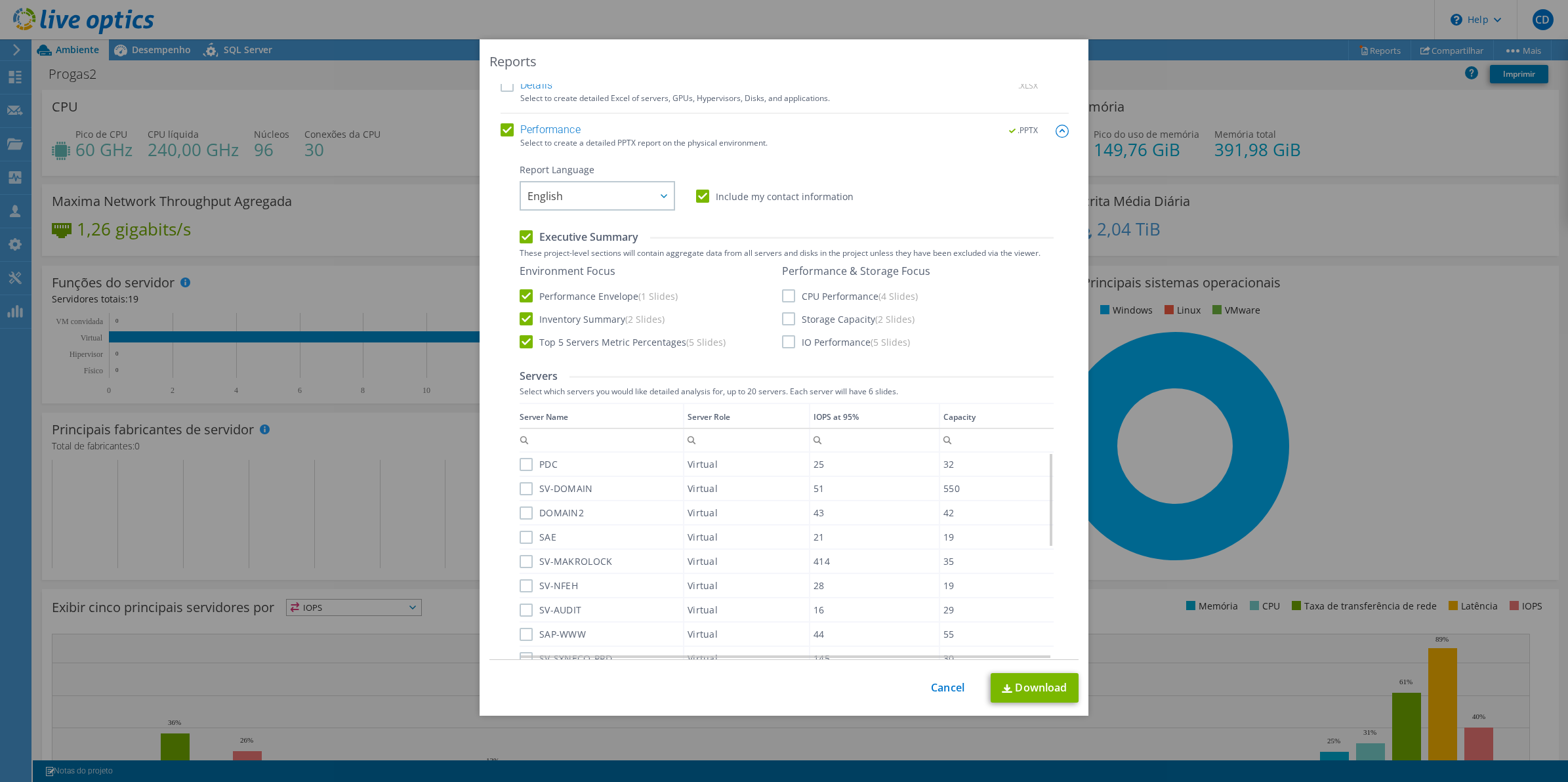
click at [782, 293] on label "CPU Performance (4 Slides)" at bounding box center [850, 296] width 136 height 13
click at [0, 0] on input "CPU Performance (4 Slides)" at bounding box center [0, 0] width 0 height 0
click at [788, 322] on label "Storage Capacity (2 Slides)" at bounding box center [848, 318] width 132 height 13
click at [0, 0] on input "Storage Capacity (2 Slides)" at bounding box center [0, 0] width 0 height 0
click at [784, 344] on label "IO Performance (5 Slides)" at bounding box center [846, 342] width 128 height 13
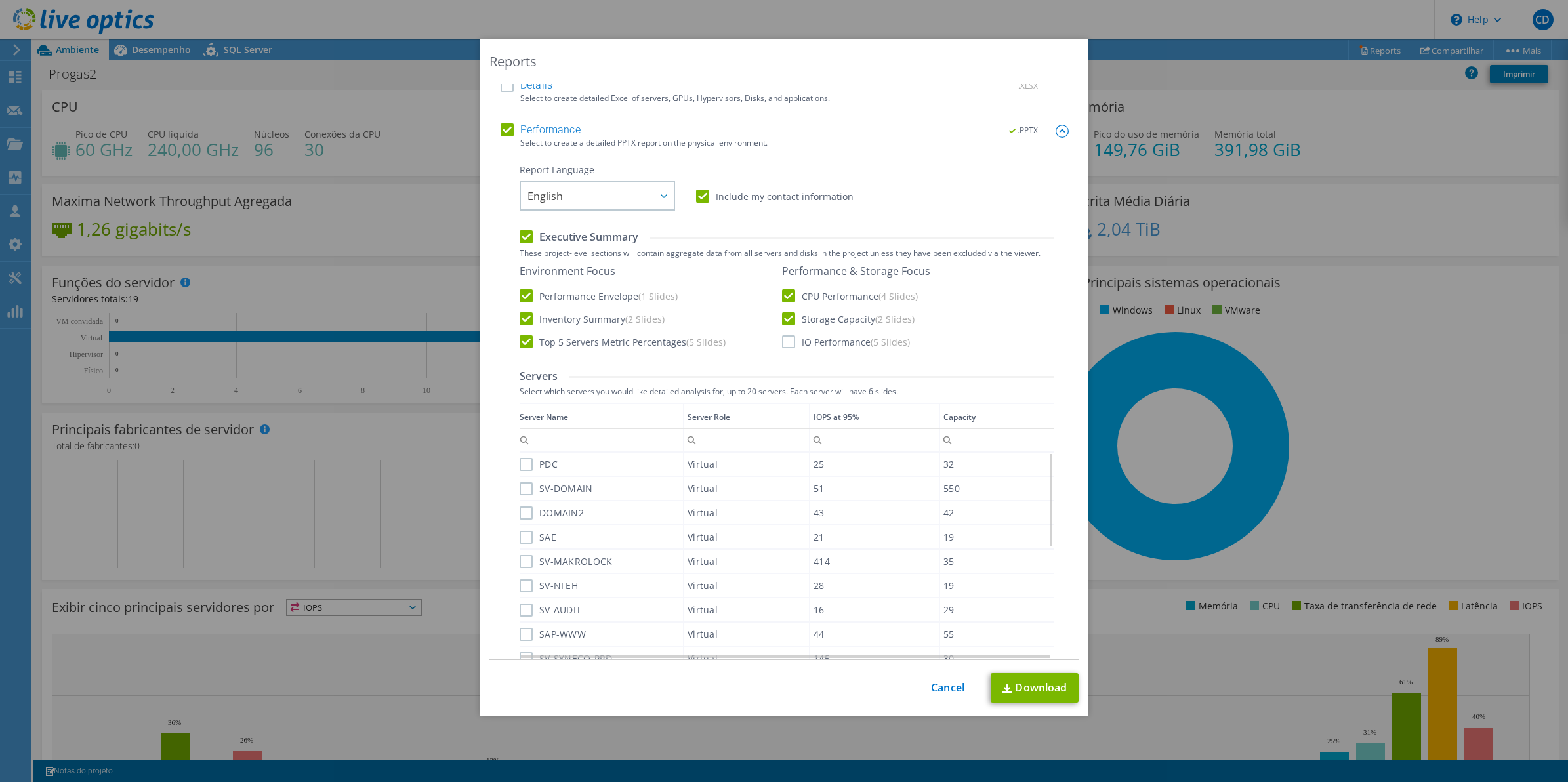
click at [0, 0] on input "IO Performance (5 Slides)" at bounding box center [0, 0] width 0 height 0
click at [653, 198] on div at bounding box center [663, 196] width 21 height 27
drag, startPoint x: 575, startPoint y: 283, endPoint x: 654, endPoint y: 294, distance: 79.8
click at [575, 282] on li "Português" at bounding box center [598, 280] width 149 height 23
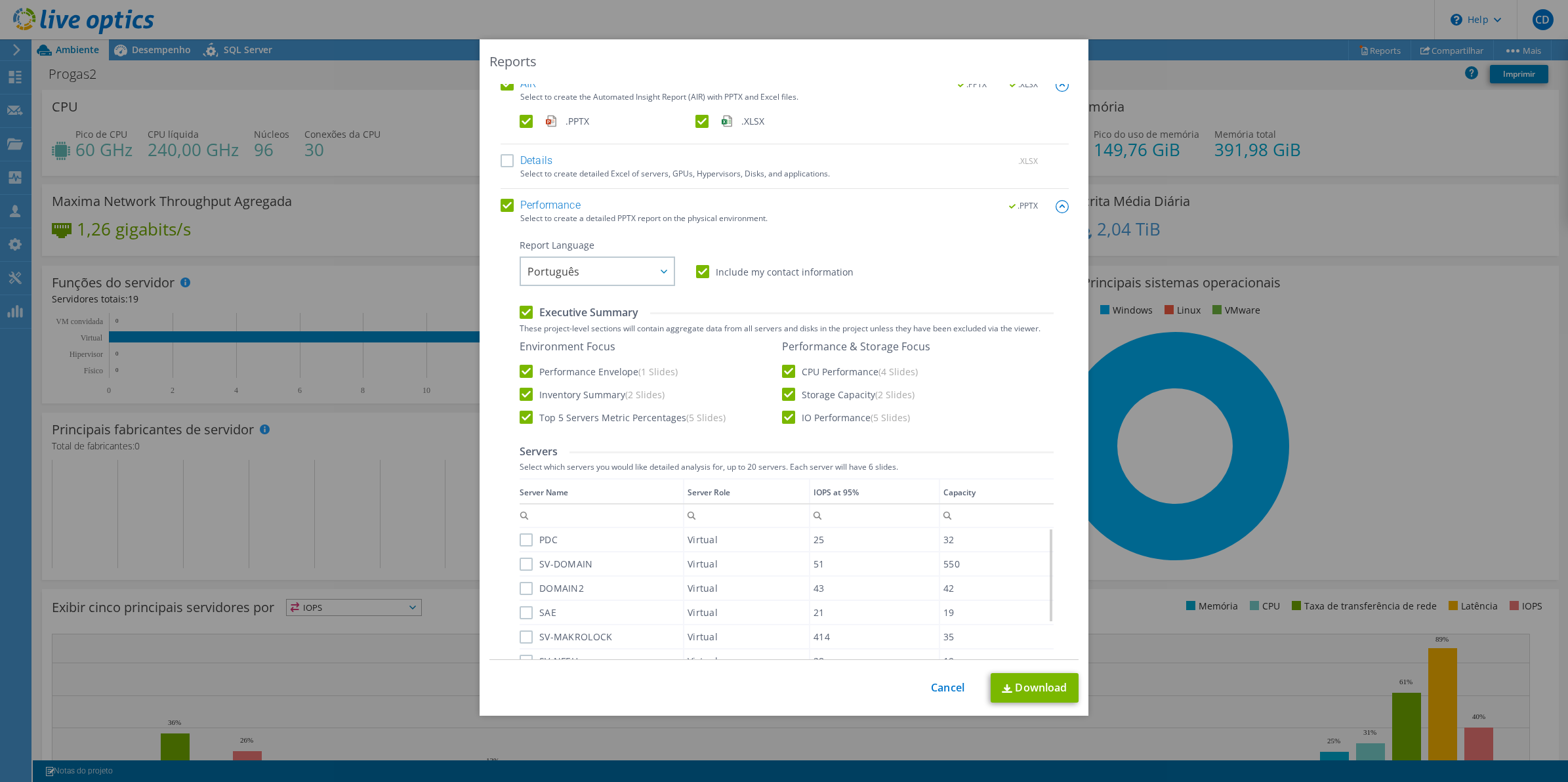
scroll to position [0, 0]
click at [1024, 690] on link "Download" at bounding box center [1035, 688] width 88 height 30
click at [940, 690] on link "Cancel" at bounding box center [948, 688] width 33 height 13
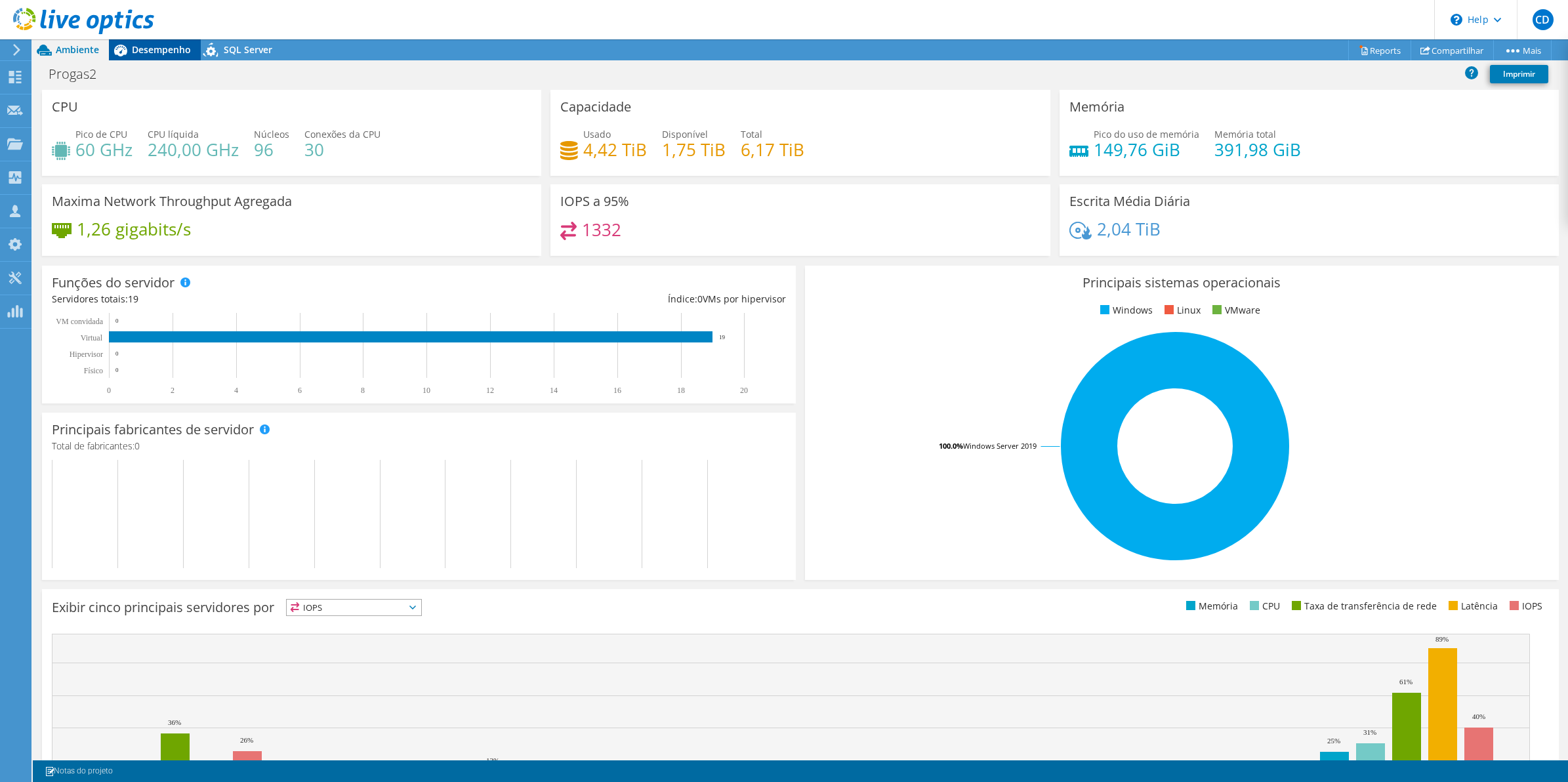
click at [163, 47] on span "Desempenho" at bounding box center [162, 49] width 59 height 13
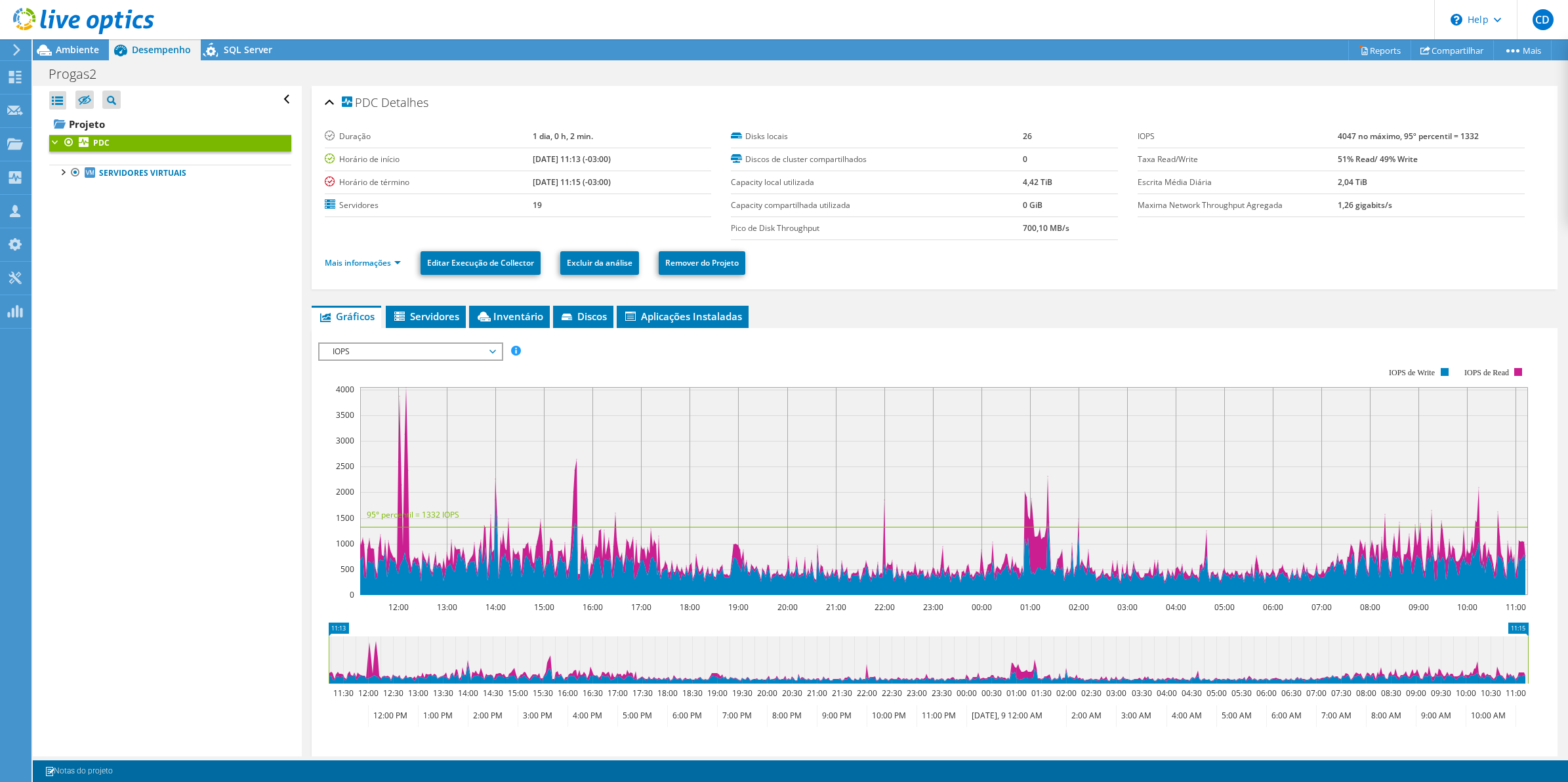
click at [480, 350] on span "IOPS" at bounding box center [411, 351] width 169 height 16
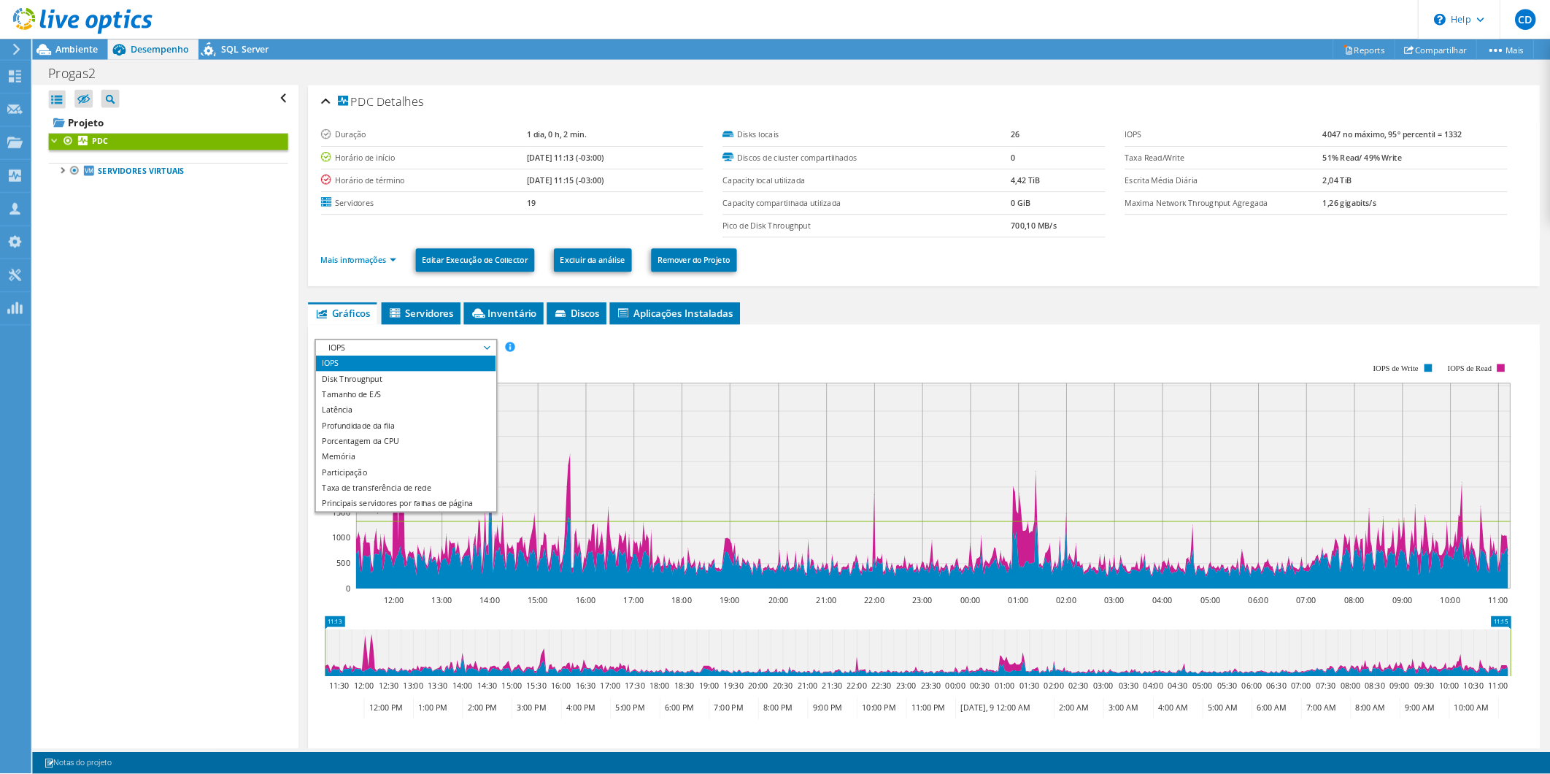
scroll to position [53, 0]
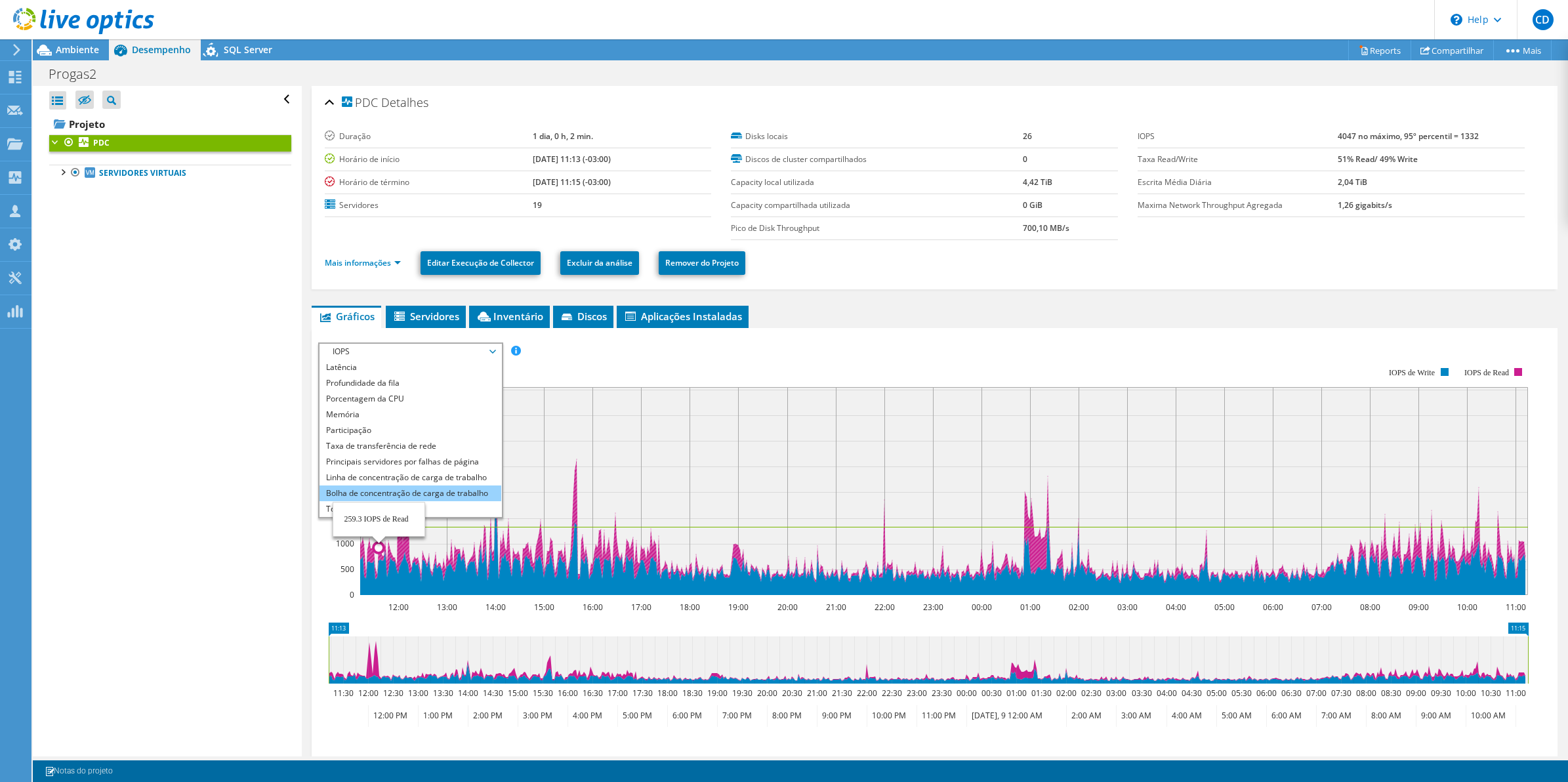
click at [363, 485] on li "Bolha de concentração de carga de trabalho" at bounding box center [410, 493] width 182 height 16
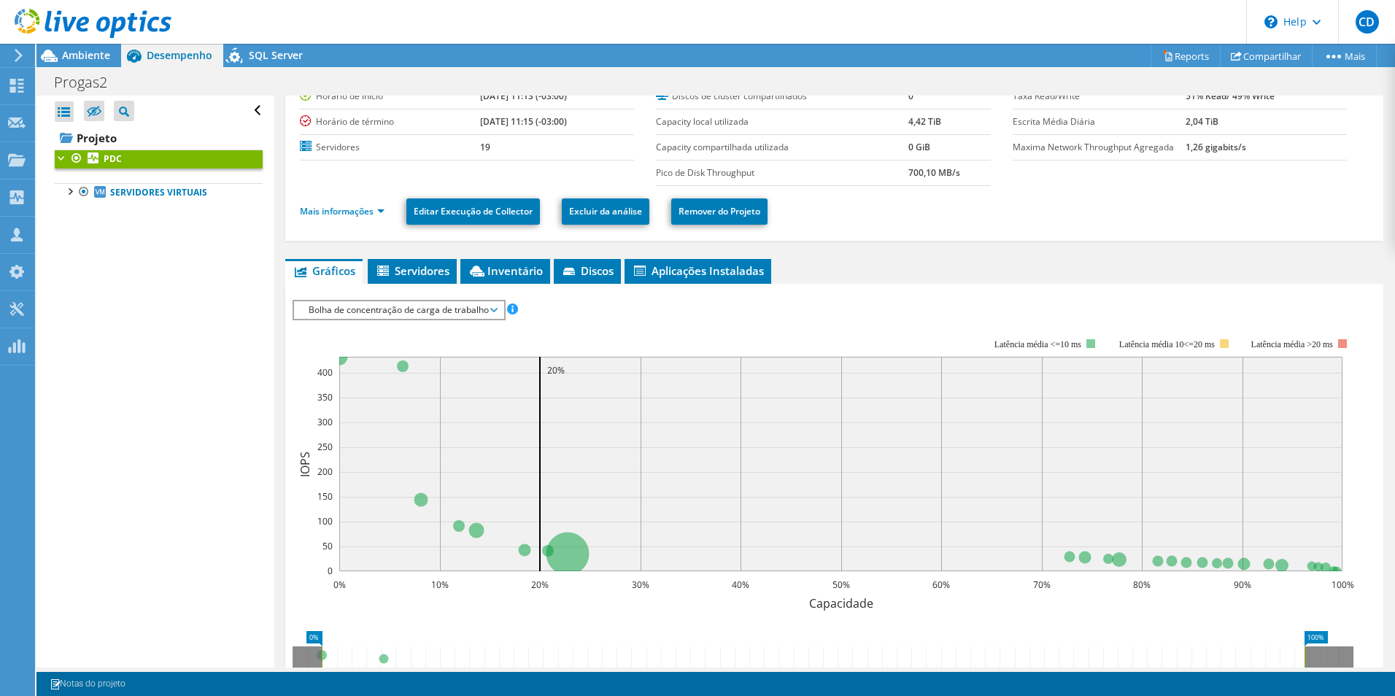
scroll to position [0, 0]
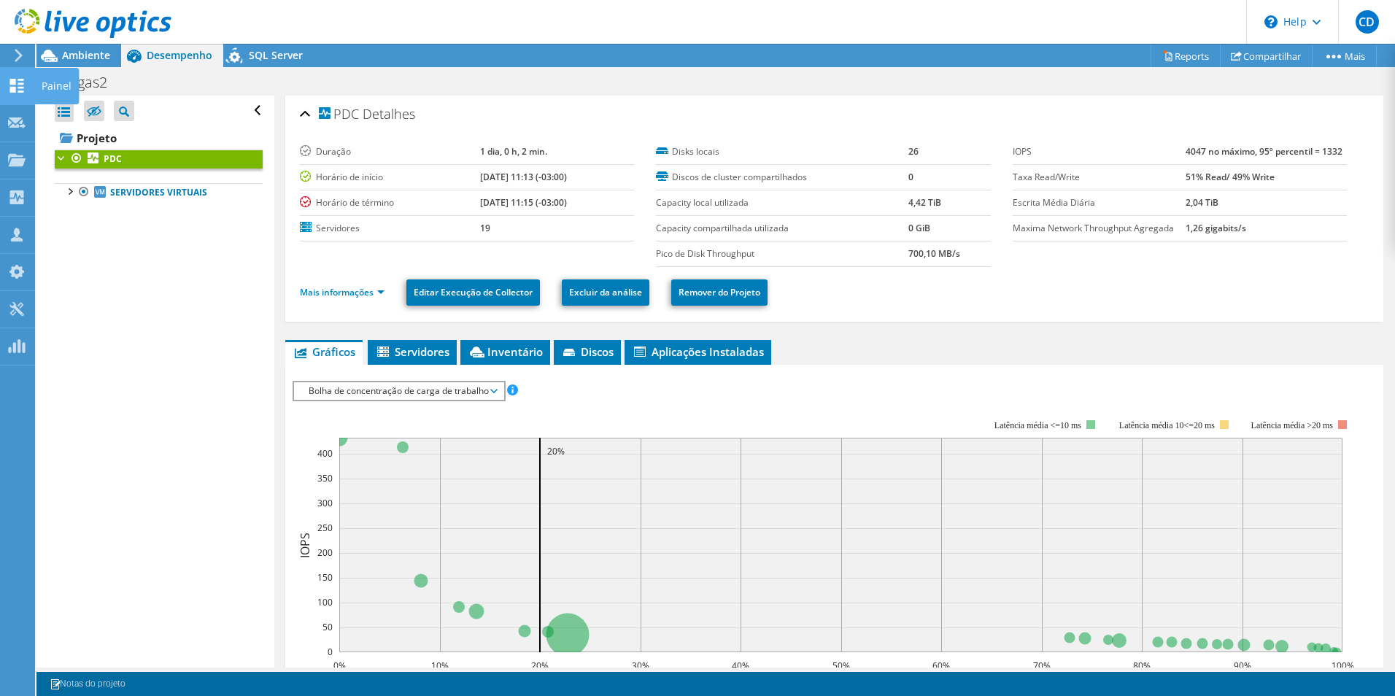
click at [56, 85] on div "Painel" at bounding box center [56, 86] width 45 height 36
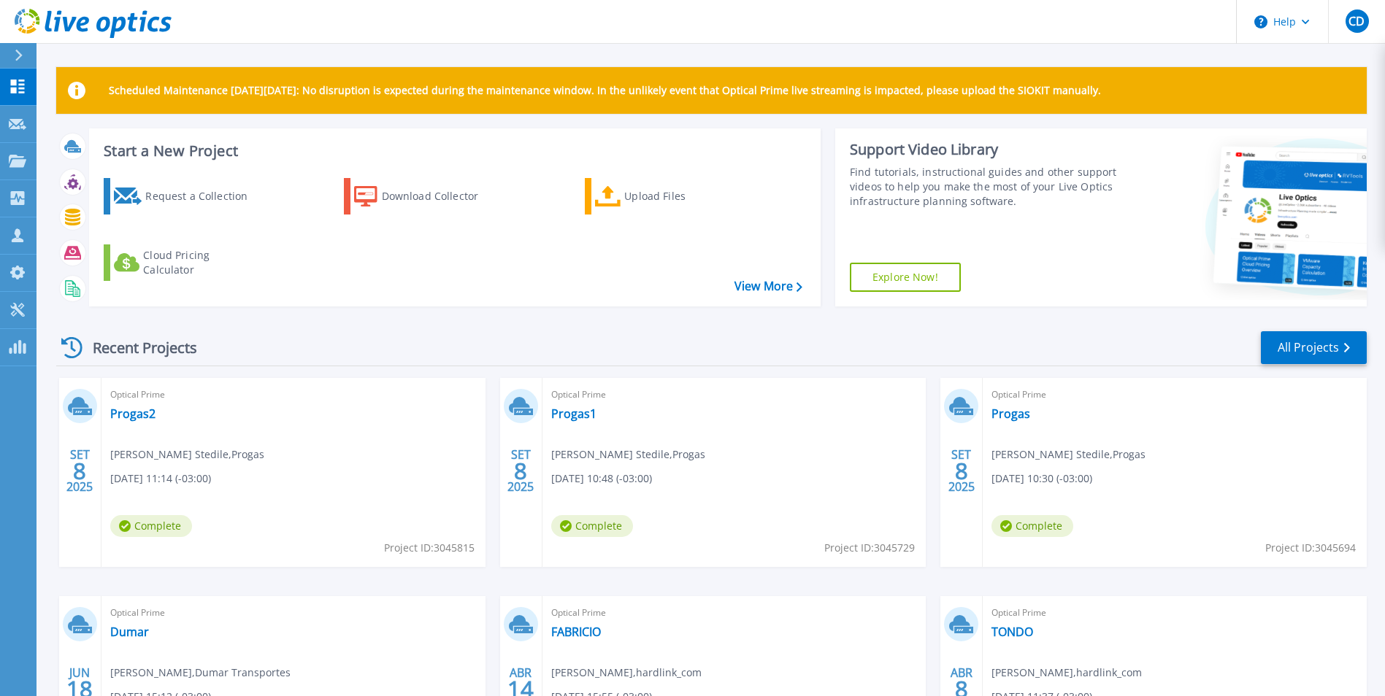
scroll to position [174, 0]
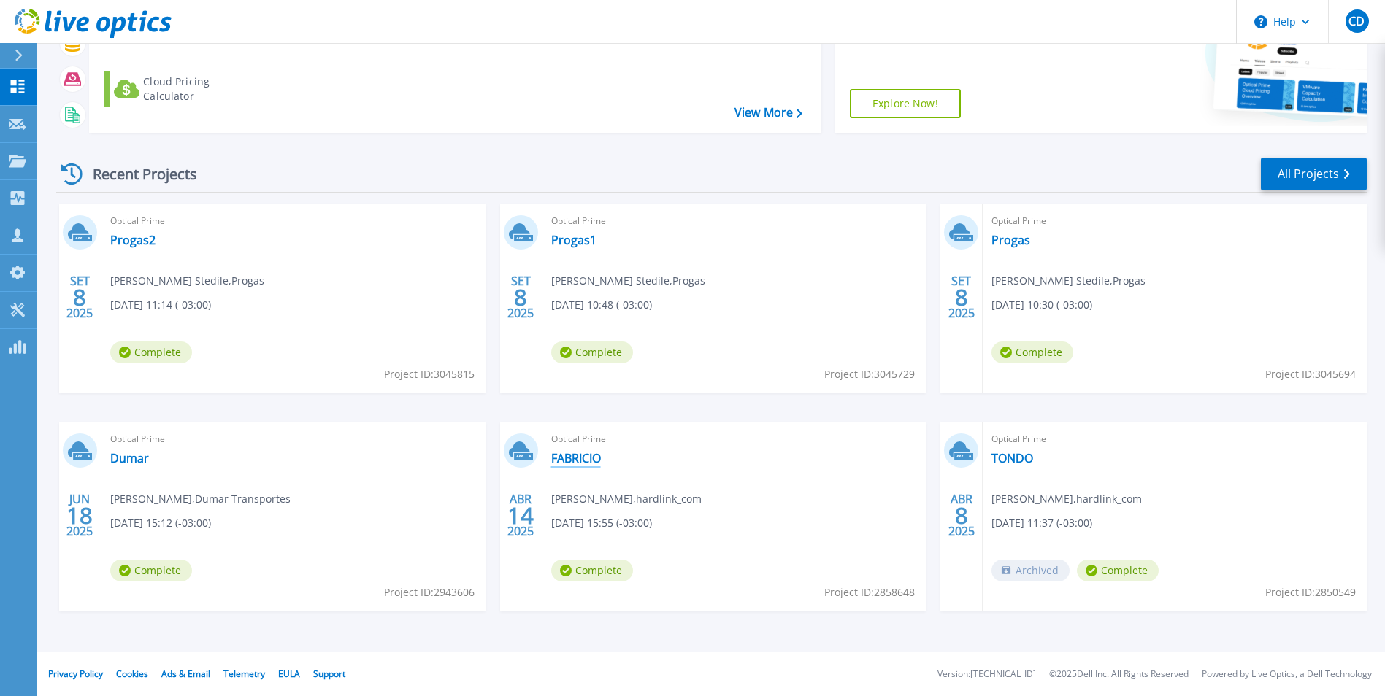
click at [588, 459] on link "FABRICIO" at bounding box center [576, 458] width 50 height 15
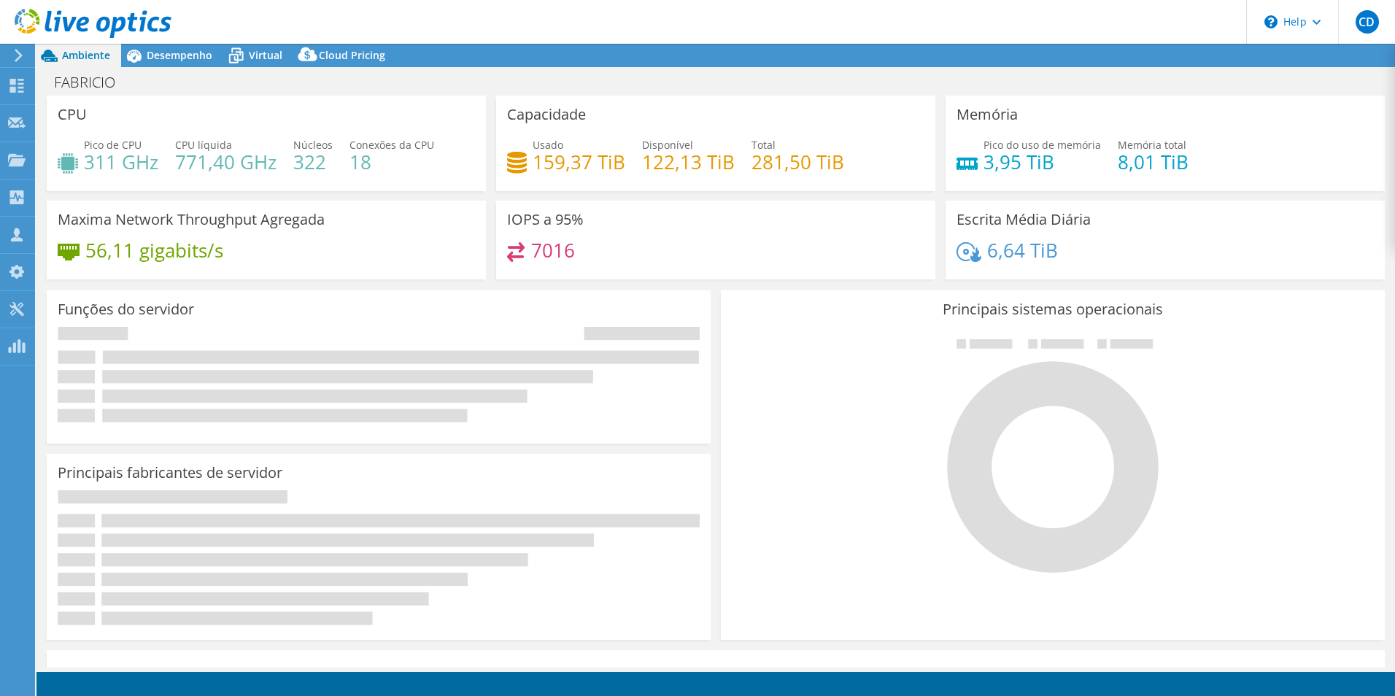
select select "USD"
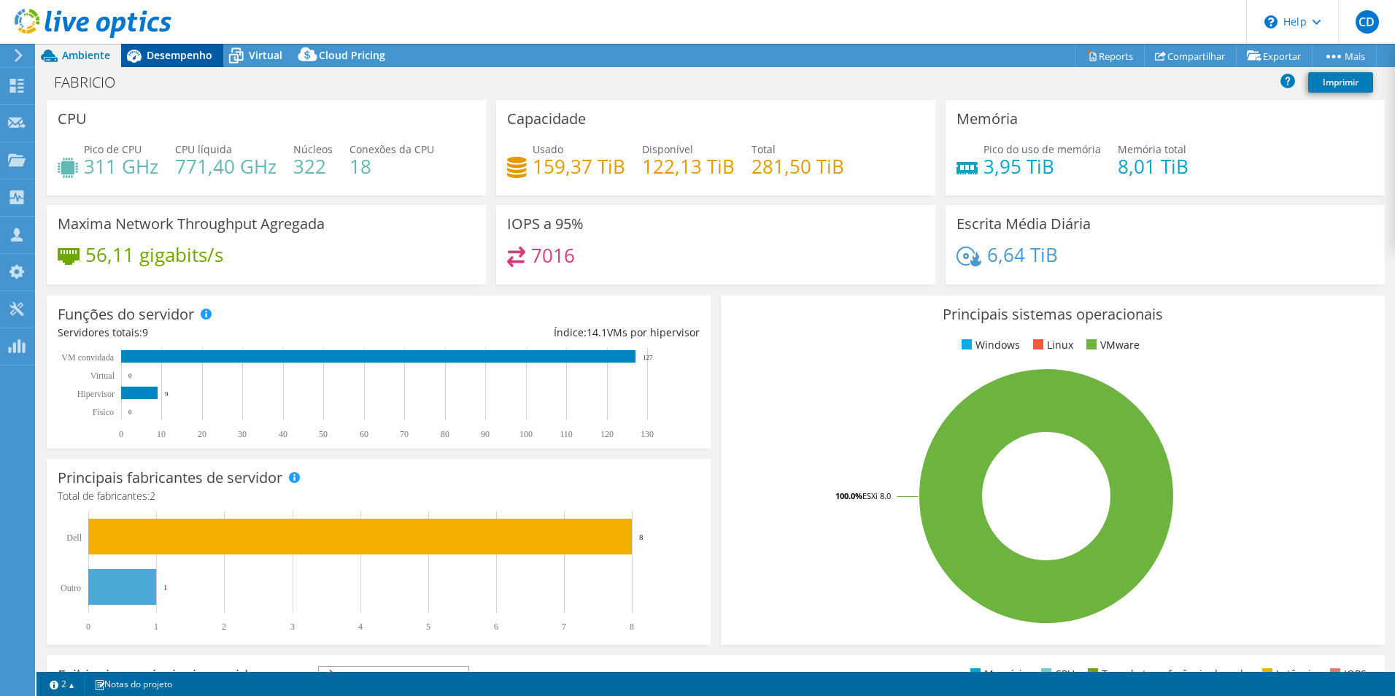
click at [168, 57] on span "Desempenho" at bounding box center [180, 55] width 66 height 14
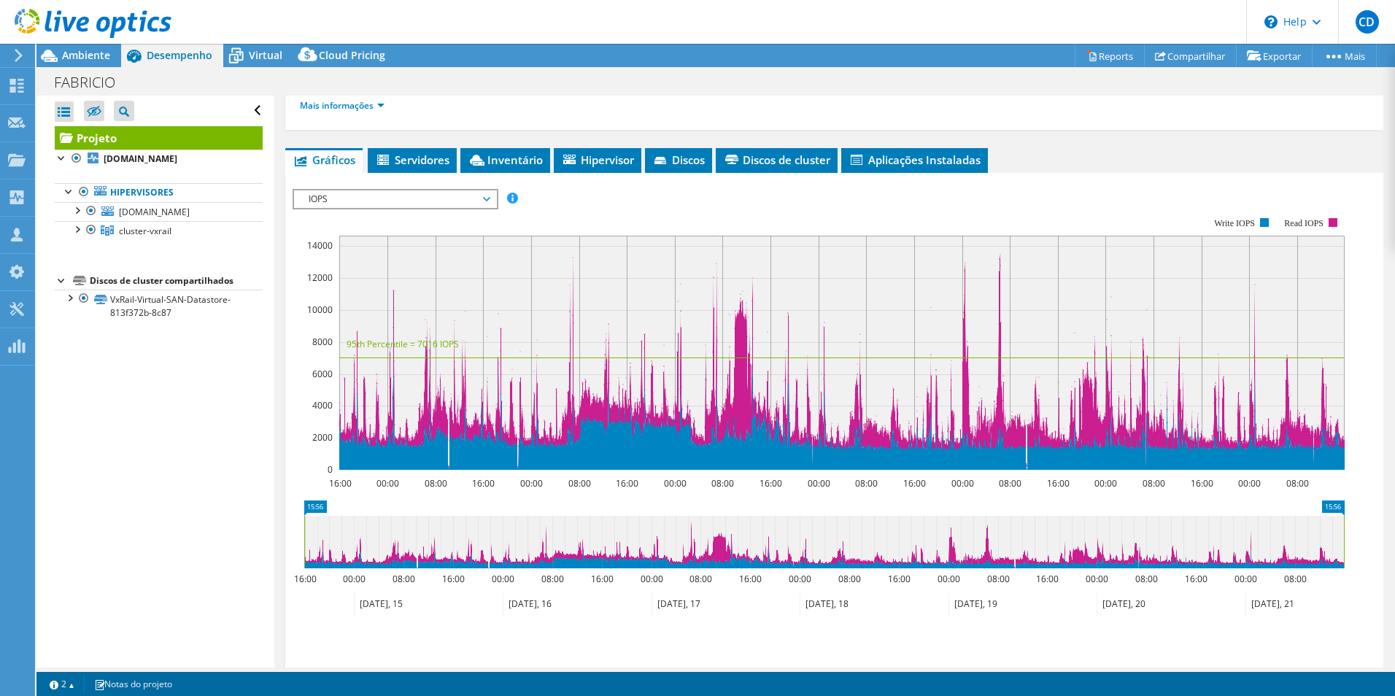
scroll to position [219, 0]
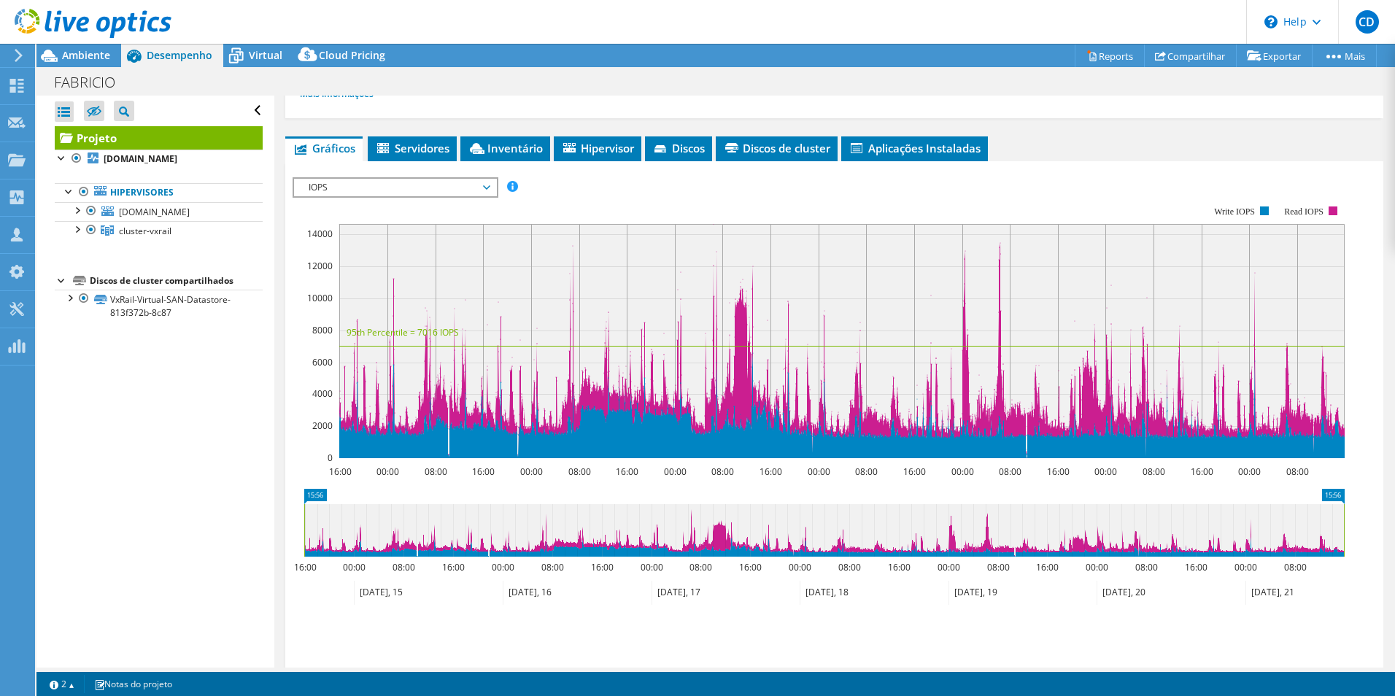
click at [485, 182] on span "IOPS" at bounding box center [395, 188] width 188 height 18
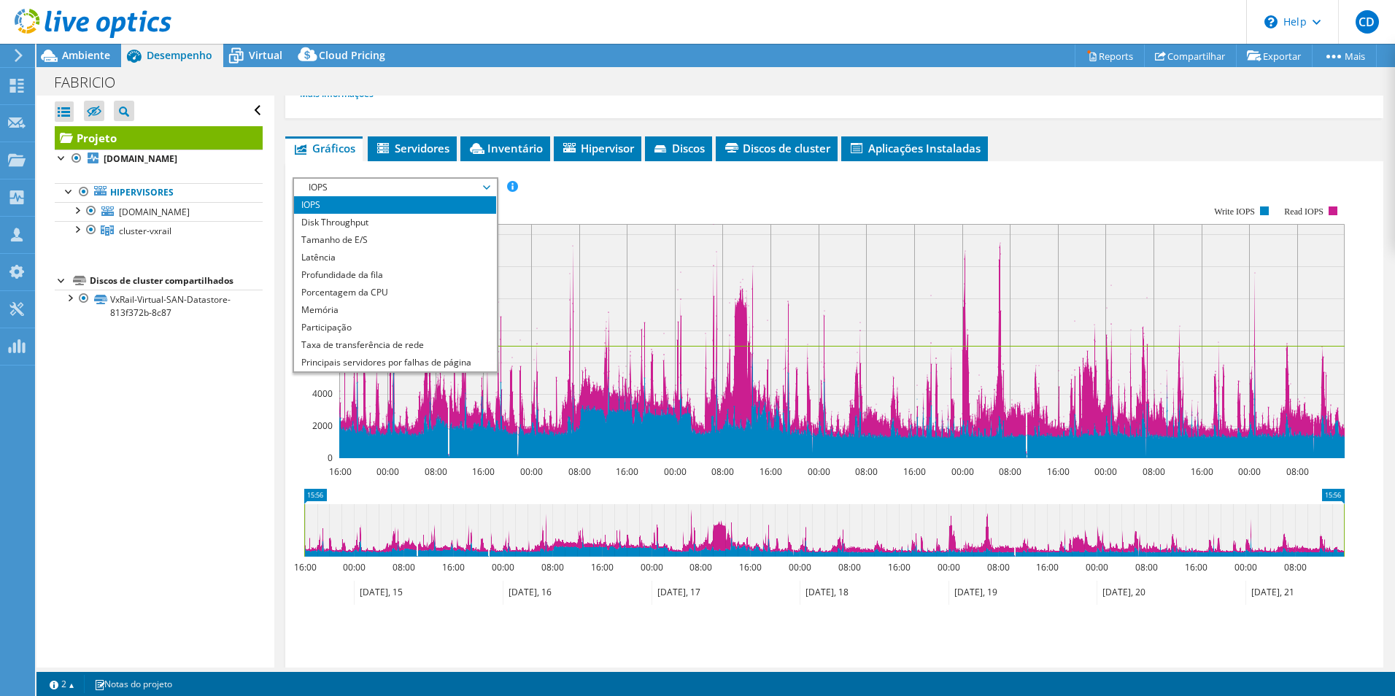
scroll to position [53, 0]
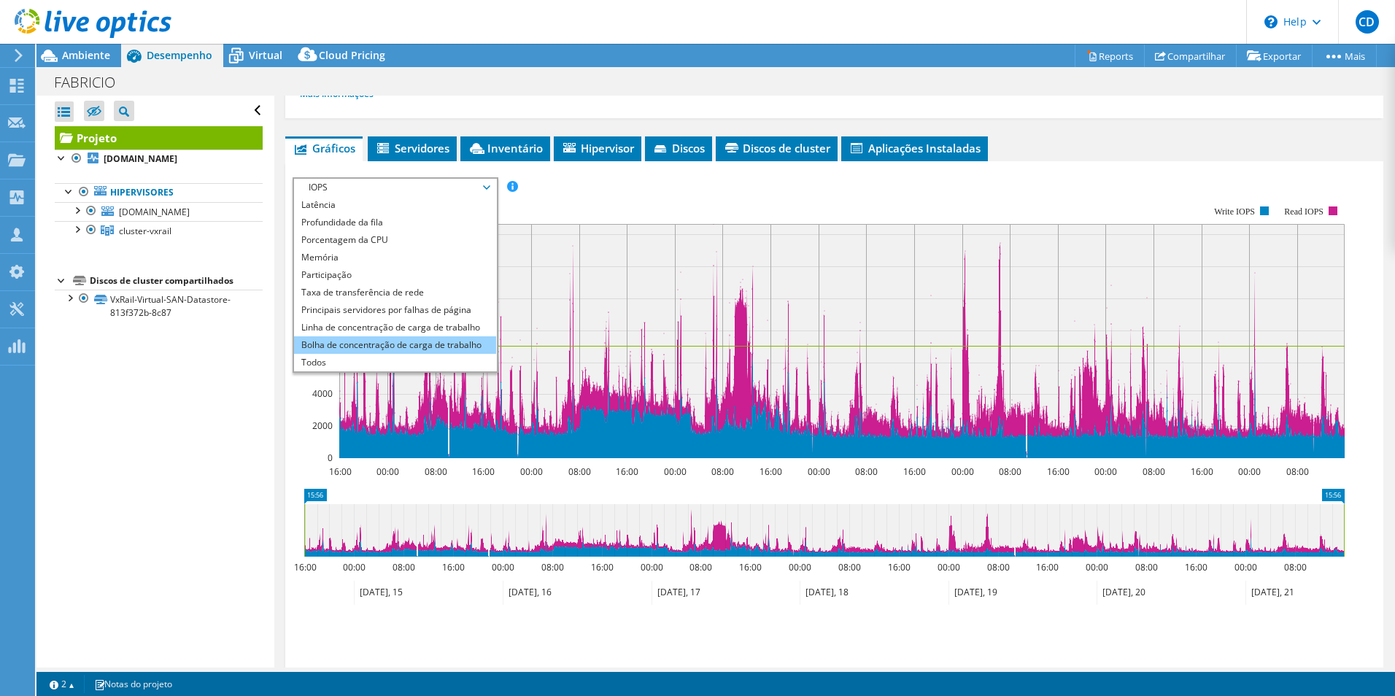
click at [364, 346] on li "Bolha de concentração de carga de trabalho" at bounding box center [395, 345] width 202 height 18
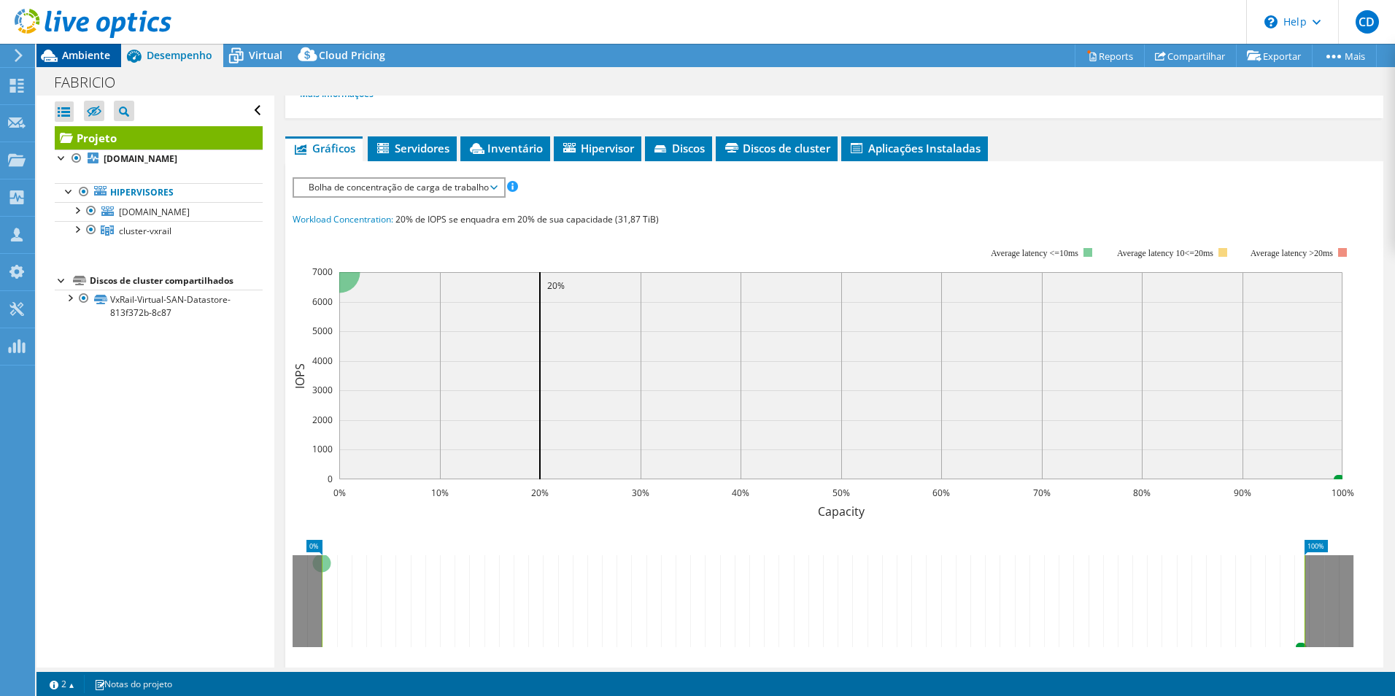
click at [88, 53] on span "Ambiente" at bounding box center [86, 55] width 48 height 14
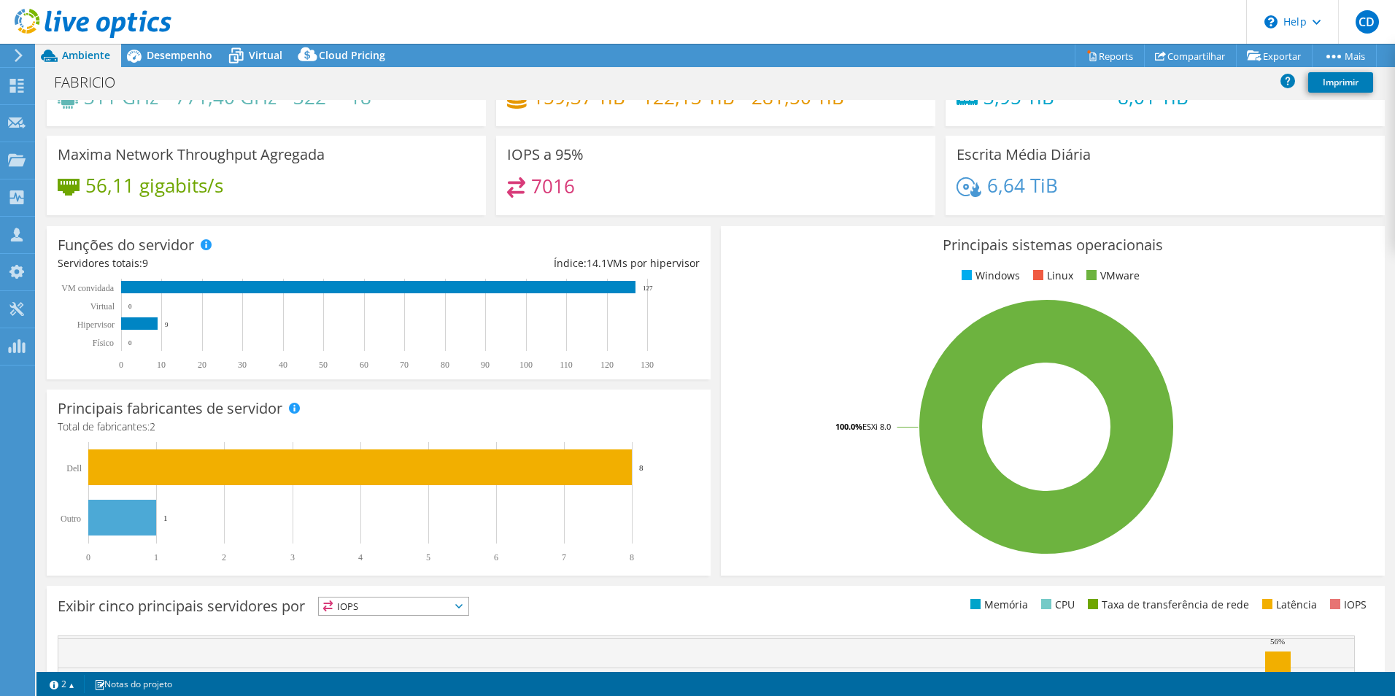
scroll to position [0, 0]
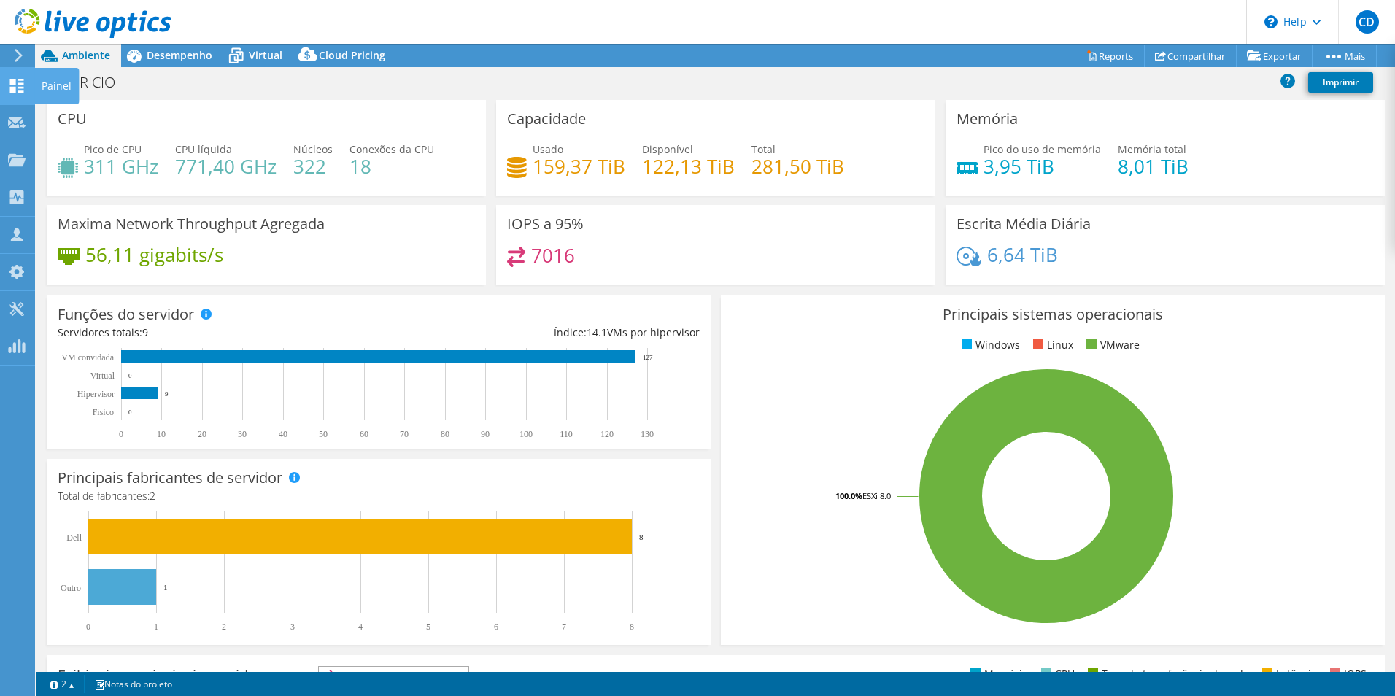
click at [42, 83] on div "Painel" at bounding box center [56, 86] width 45 height 36
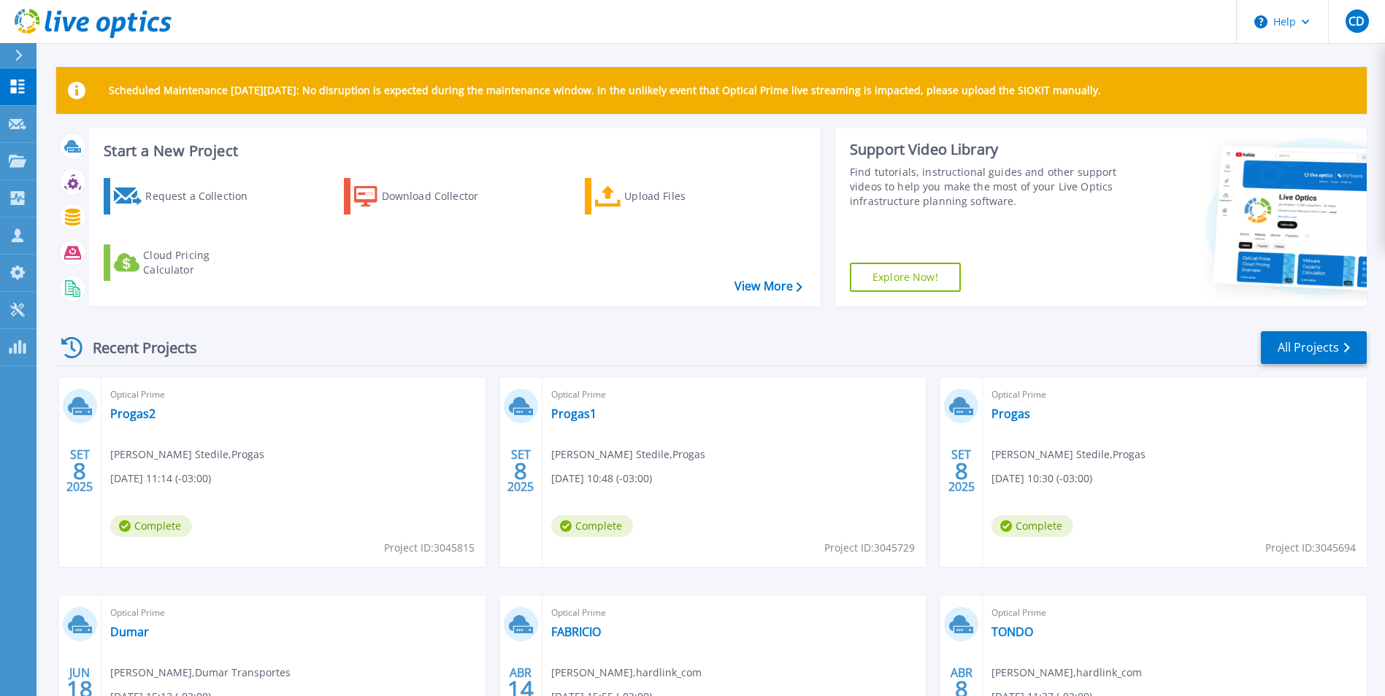
drag, startPoint x: 107, startPoint y: 93, endPoint x: 1143, endPoint y: 85, distance: 1036.4
click at [1143, 85] on div "Scheduled Maintenance [DATE][DATE]: No disruption is expected during the mainte…" at bounding box center [711, 90] width 1310 height 47
drag, startPoint x: 401, startPoint y: 28, endPoint x: 430, endPoint y: 7, distance: 36.1
click at [403, 25] on header "Help CD Membro da equipe parceira do canal Clayton Dias [EMAIL_ADDRESS][PERSON_…" at bounding box center [692, 22] width 1385 height 44
